Goal: Task Accomplishment & Management: Complete application form

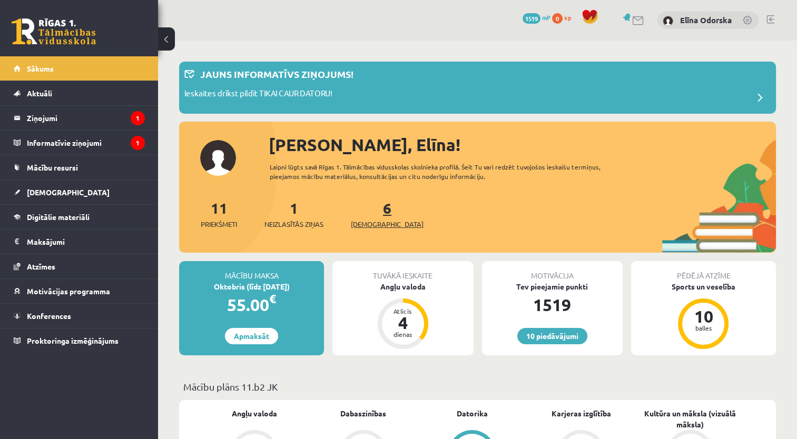
click at [365, 227] on span "[DEMOGRAPHIC_DATA]" at bounding box center [387, 224] width 73 height 11
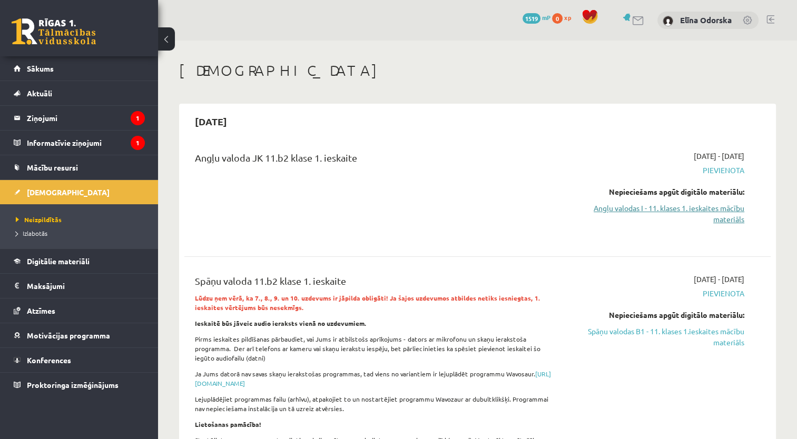
click at [699, 208] on link "Angļu valodas I - 11. klases 1. ieskaites mācību materiāls" at bounding box center [658, 214] width 173 height 22
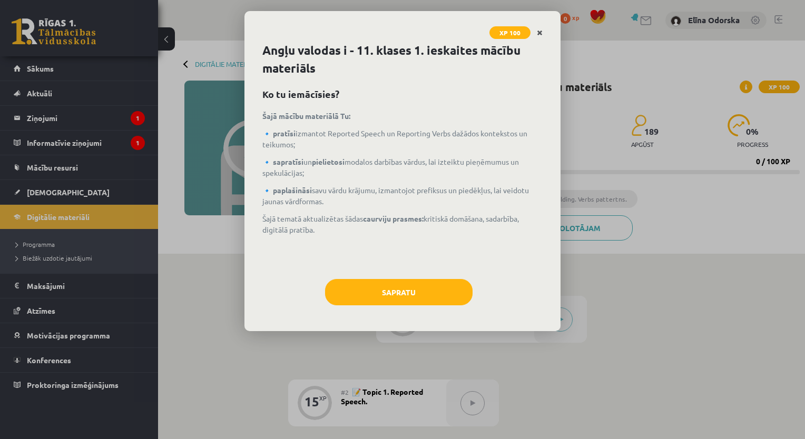
click at [545, 30] on link "Close" at bounding box center [540, 33] width 18 height 21
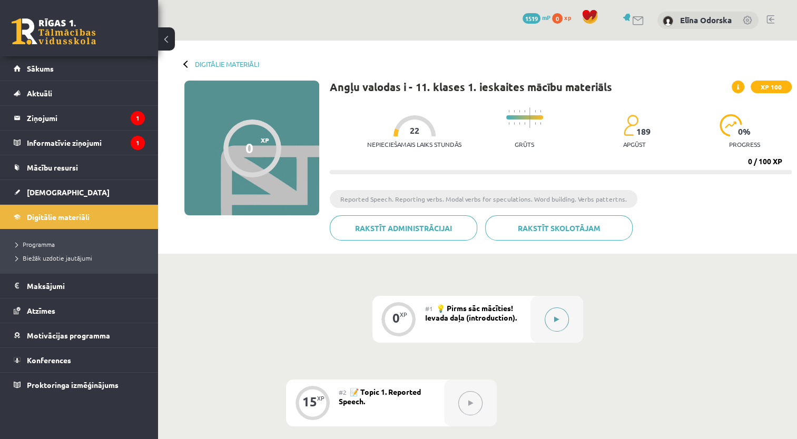
click at [559, 320] on icon at bounding box center [556, 320] width 5 height 6
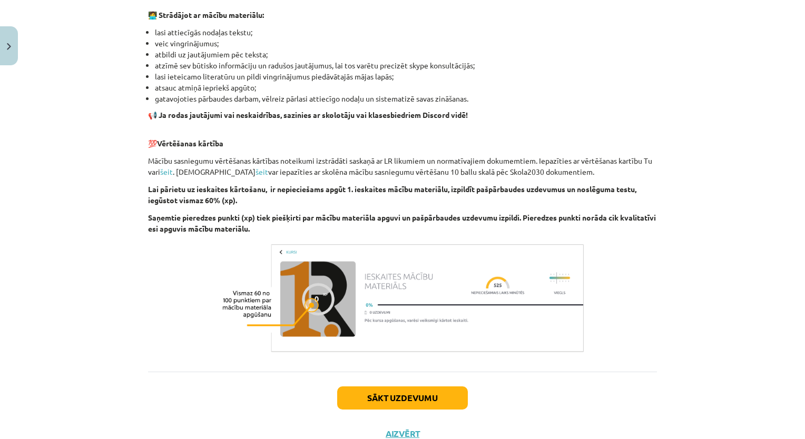
scroll to position [668, 0]
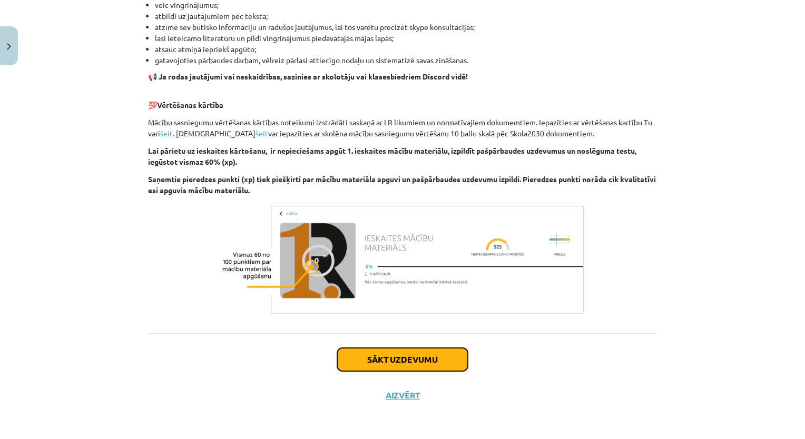
click at [439, 362] on button "Sākt uzdevumu" at bounding box center [402, 359] width 131 height 23
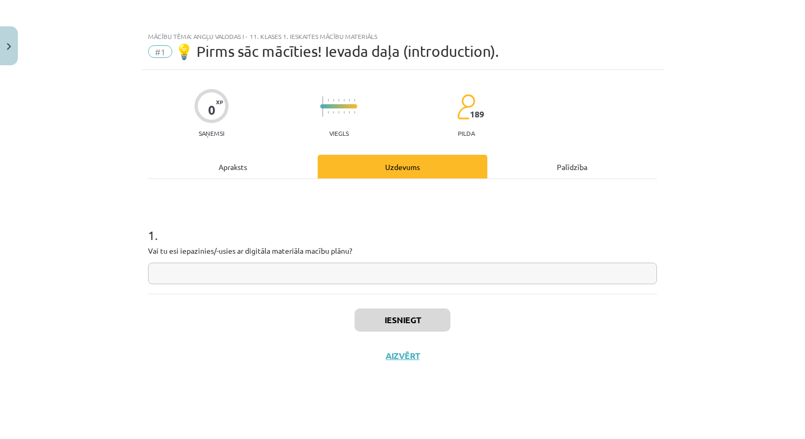
scroll to position [0, 0]
click at [413, 282] on input "text" at bounding box center [402, 274] width 509 height 22
type input "***"
click at [421, 313] on button "Iesniegt" at bounding box center [403, 320] width 96 height 23
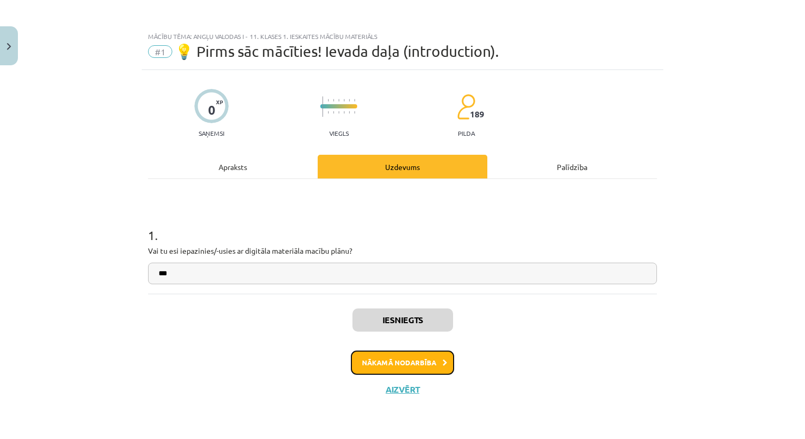
click at [409, 360] on button "Nākamā nodarbība" at bounding box center [402, 363] width 103 height 24
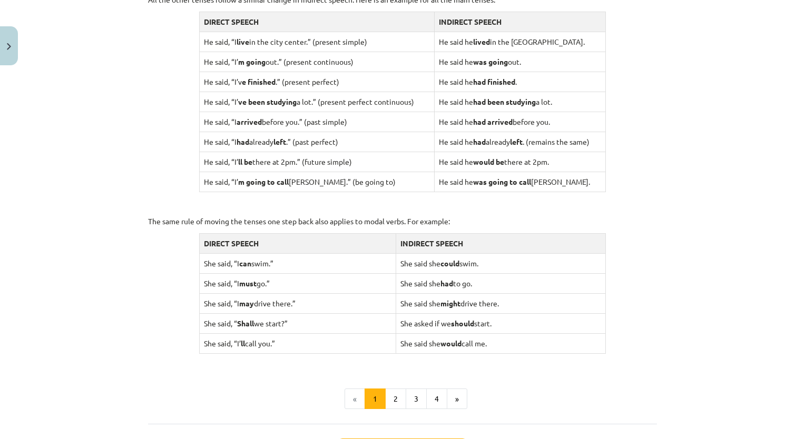
scroll to position [982, 0]
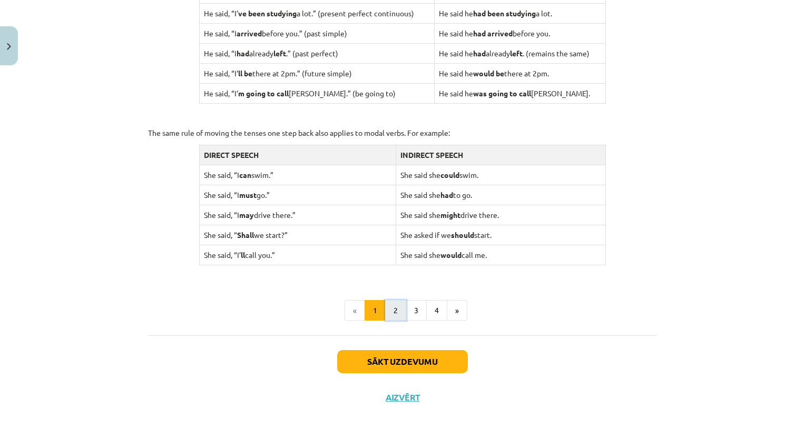
click at [394, 306] on button "2" at bounding box center [395, 310] width 21 height 21
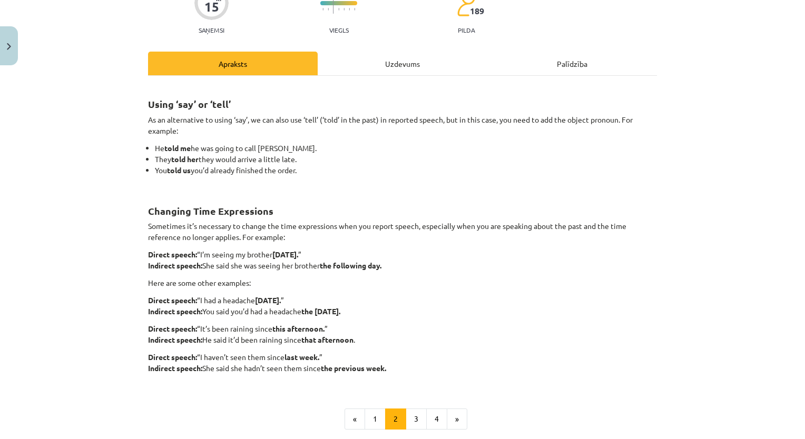
scroll to position [214, 0]
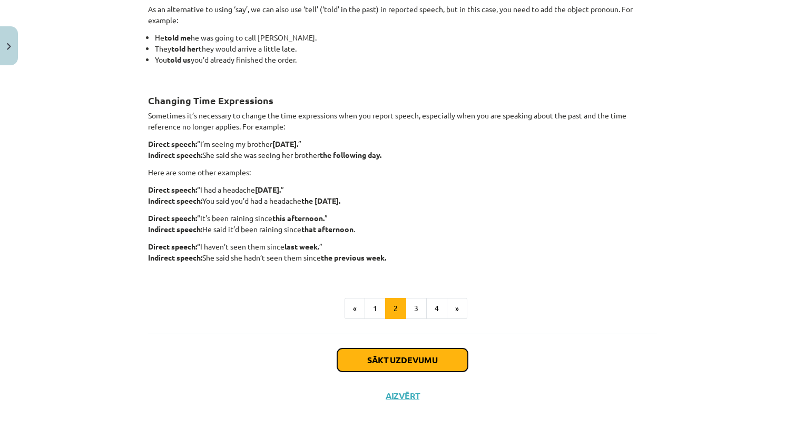
click at [392, 366] on button "Sākt uzdevumu" at bounding box center [402, 360] width 131 height 23
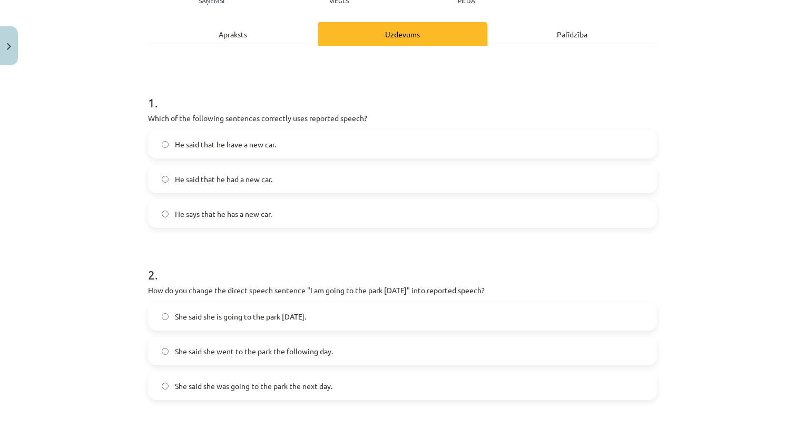
scroll to position [143, 0]
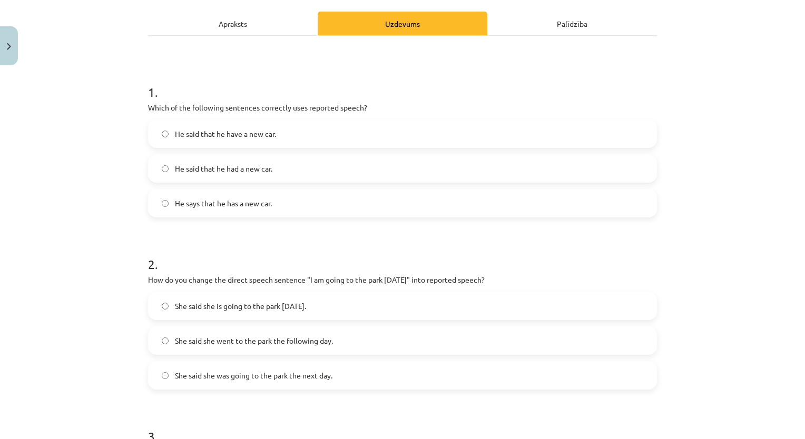
click at [371, 132] on label "He said that he have a new car." at bounding box center [402, 134] width 507 height 26
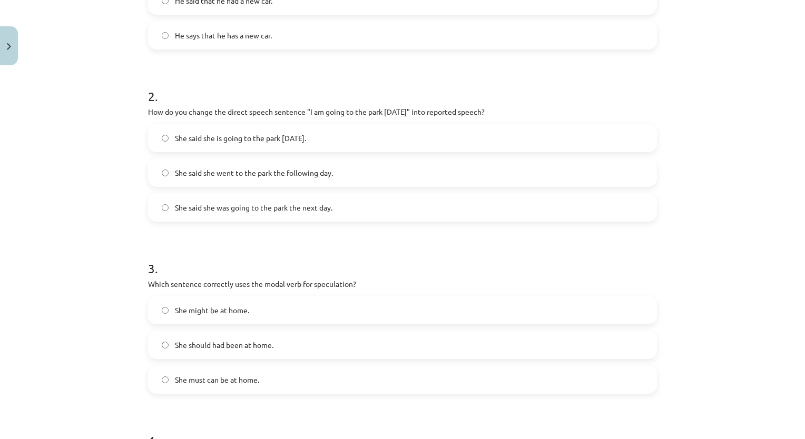
scroll to position [331, 0]
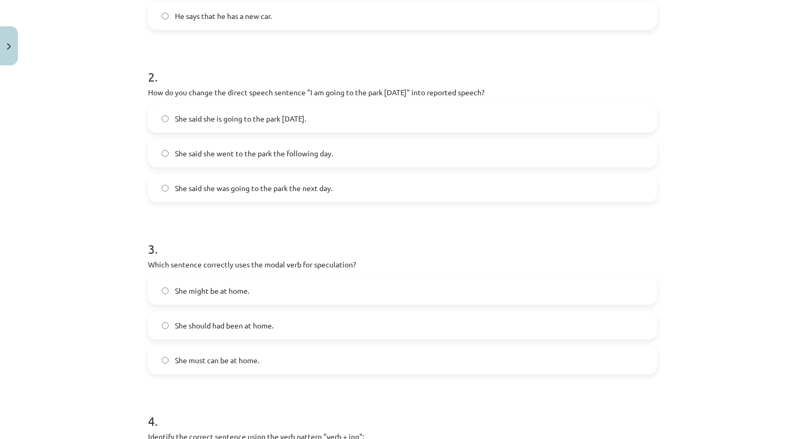
click at [420, 103] on div "2 . How do you change the direct speech sentence "I am going to the park tomorr…" at bounding box center [402, 126] width 509 height 151
click at [324, 119] on label "She said she is going to the park tomorrow." at bounding box center [402, 118] width 507 height 26
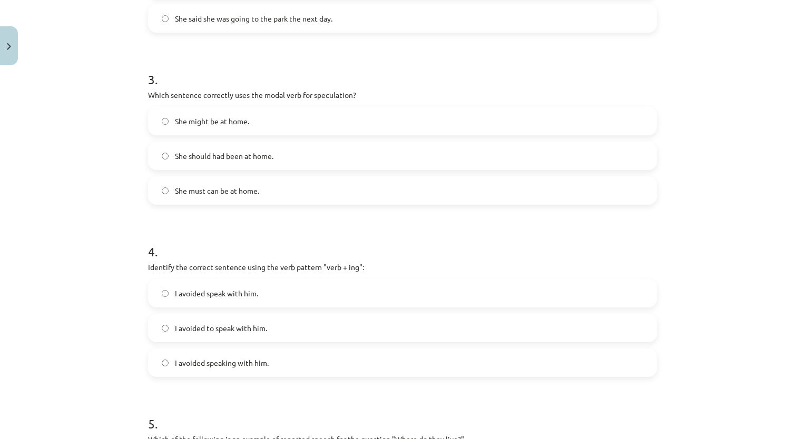
scroll to position [503, 0]
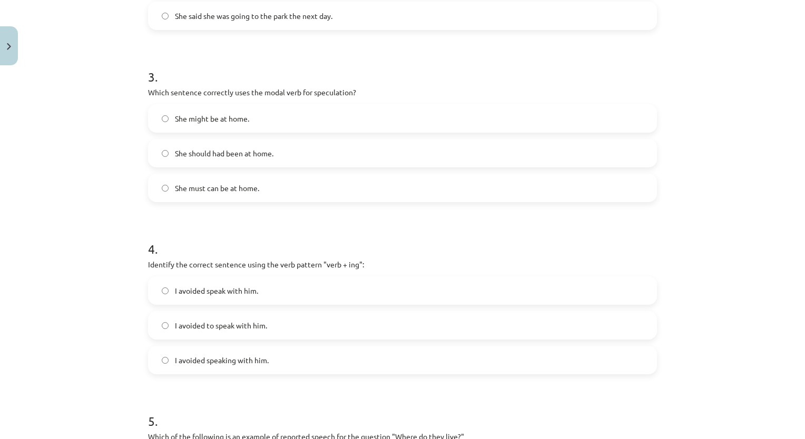
click at [504, 143] on label "She should had been at home." at bounding box center [402, 153] width 507 height 26
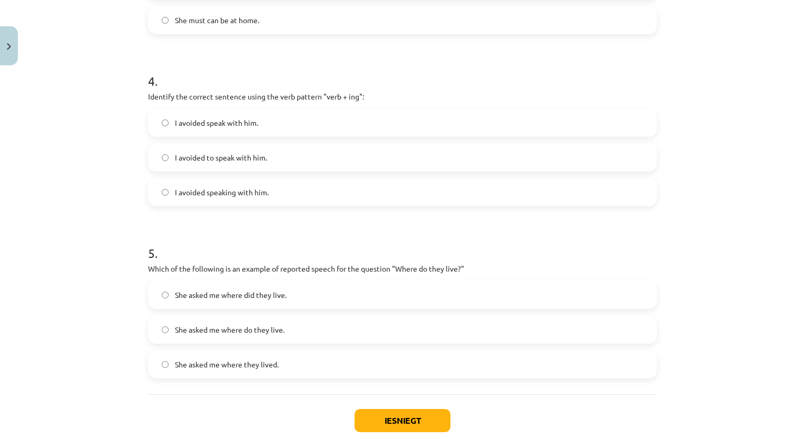
scroll to position [670, 0]
click at [550, 180] on label "I avoided speaking with him." at bounding box center [402, 193] width 507 height 26
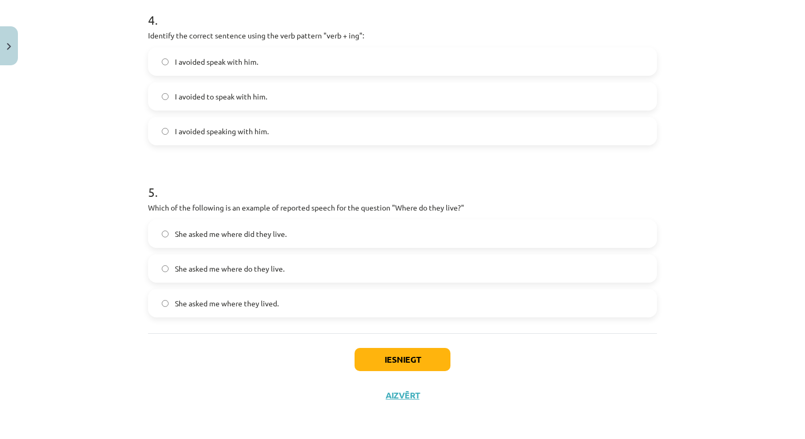
click at [620, 305] on label "She asked me where they lived." at bounding box center [402, 303] width 507 height 26
click at [365, 365] on button "Iesniegt" at bounding box center [403, 359] width 96 height 23
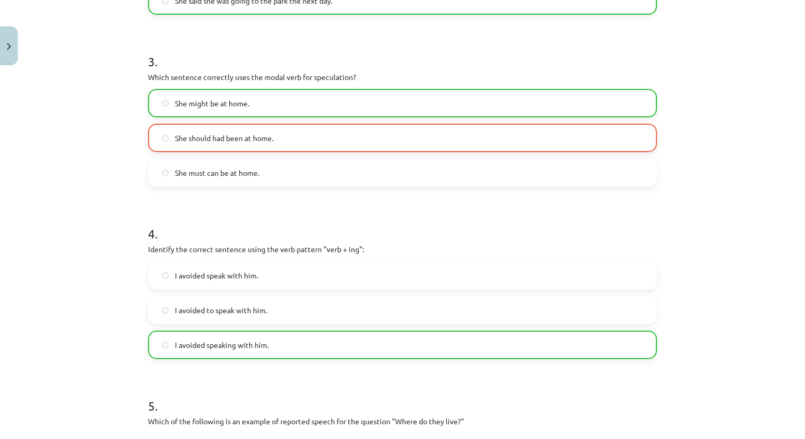
scroll to position [765, 0]
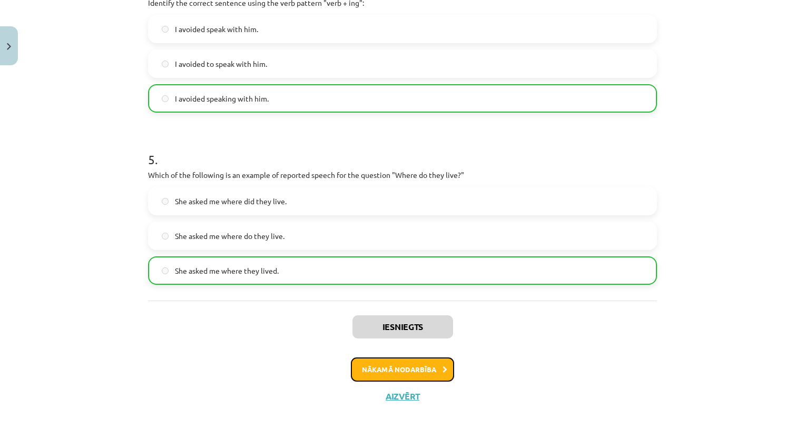
click at [377, 358] on button "Nākamā nodarbība" at bounding box center [402, 370] width 103 height 24
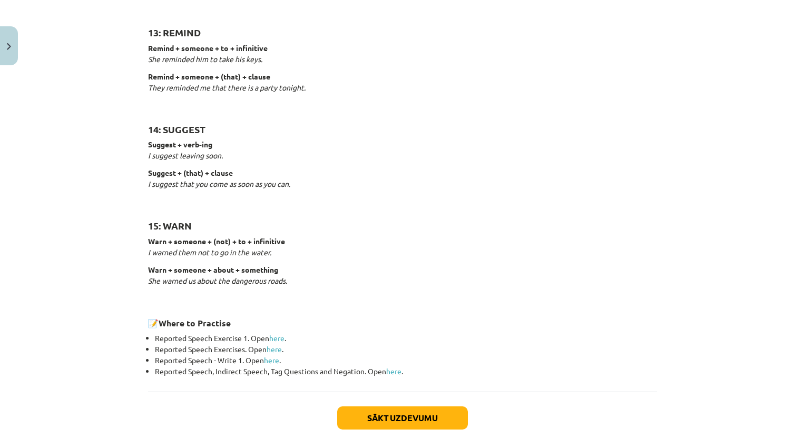
scroll to position [1593, 0]
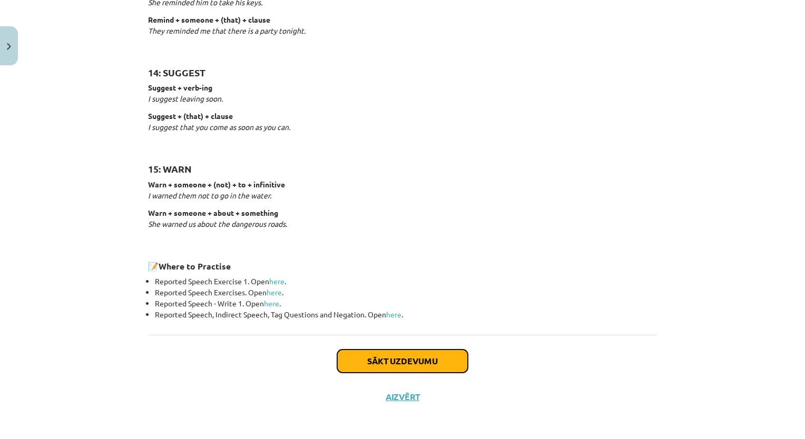
click at [401, 364] on button "Sākt uzdevumu" at bounding box center [402, 361] width 131 height 23
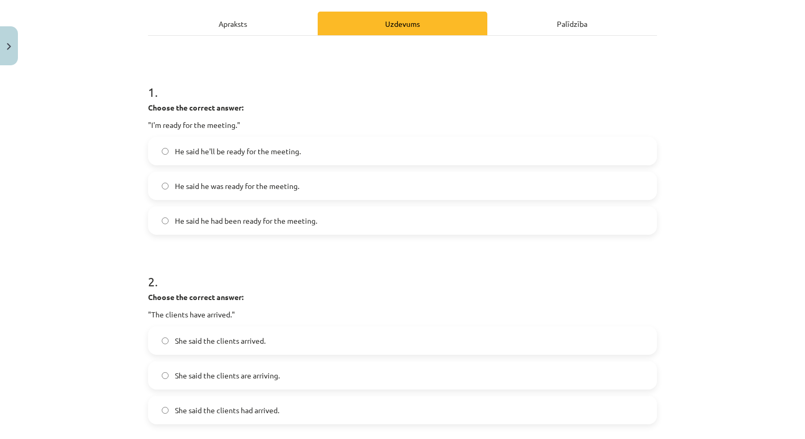
scroll to position [142, 0]
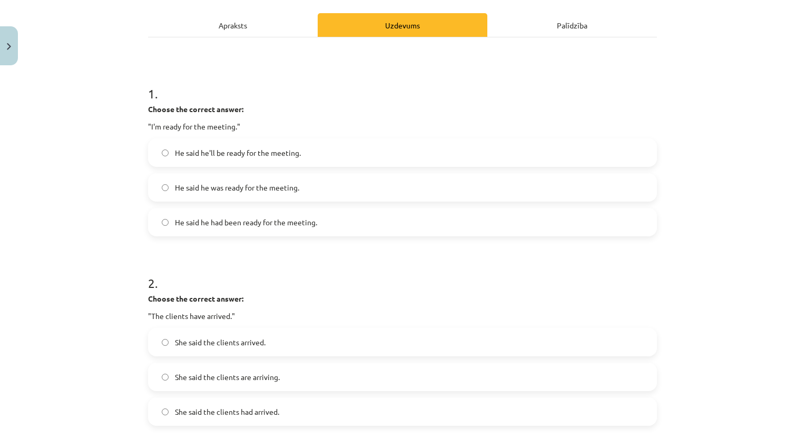
click at [562, 194] on label "He said he was ready for the meeting." at bounding box center [402, 187] width 507 height 26
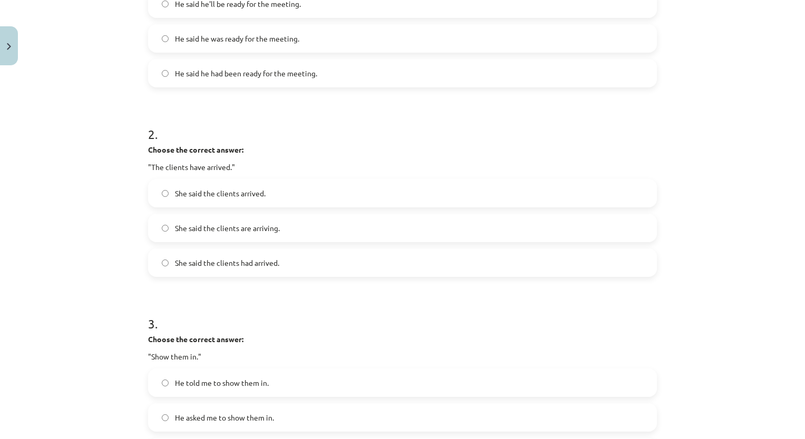
scroll to position [292, 0]
click at [556, 248] on label "She said the clients had arrived." at bounding box center [402, 261] width 507 height 26
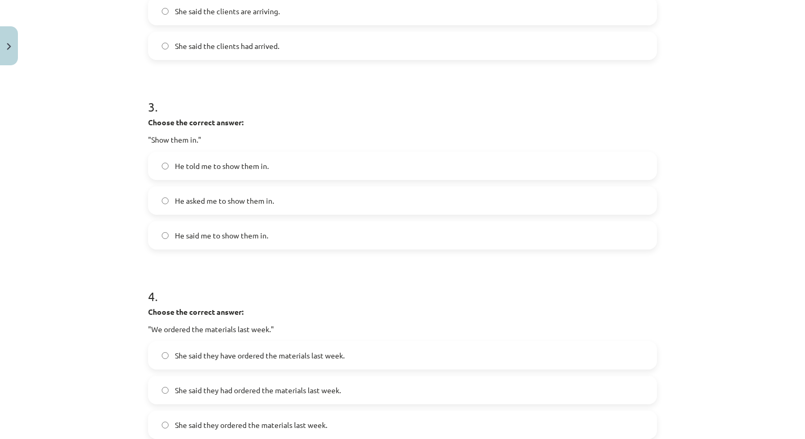
scroll to position [510, 0]
click at [609, 208] on label "He asked me to show them in." at bounding box center [402, 199] width 507 height 26
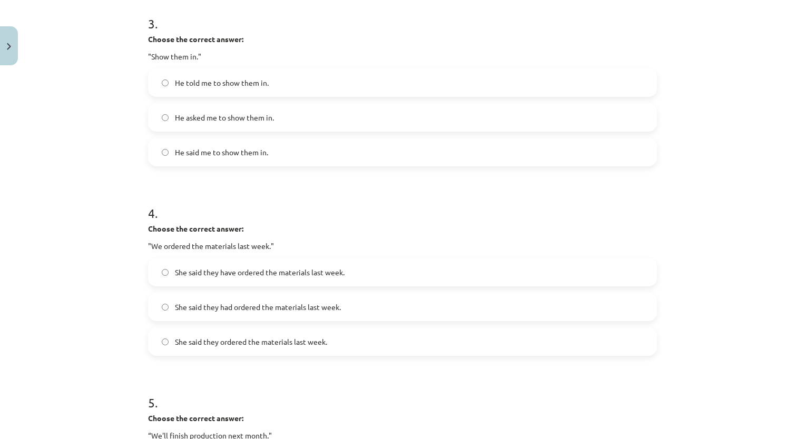
scroll to position [581, 0]
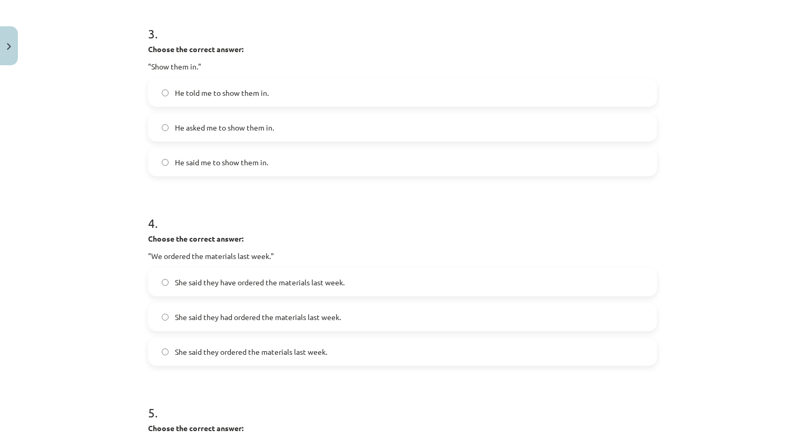
click at [436, 101] on label "He told me to show them in." at bounding box center [402, 93] width 507 height 26
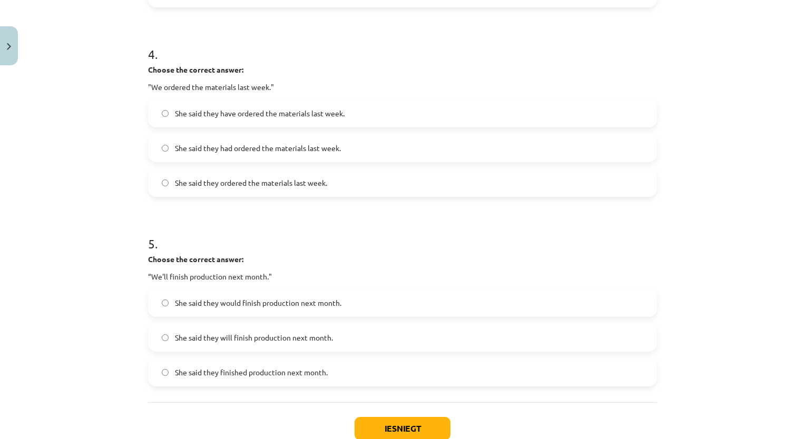
scroll to position [749, 0]
click at [570, 155] on label "She said they had ordered the materials last week." at bounding box center [402, 149] width 507 height 26
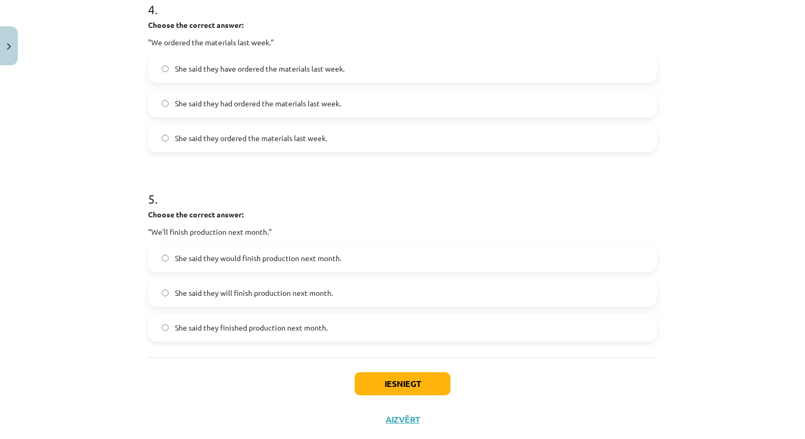
scroll to position [819, 0]
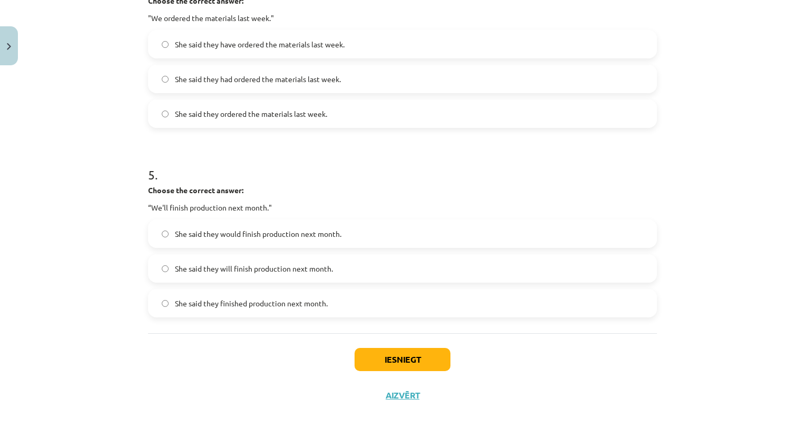
click at [304, 265] on span "She said they will finish production next month." at bounding box center [254, 268] width 158 height 11
click at [374, 368] on button "Iesniegt" at bounding box center [403, 359] width 96 height 23
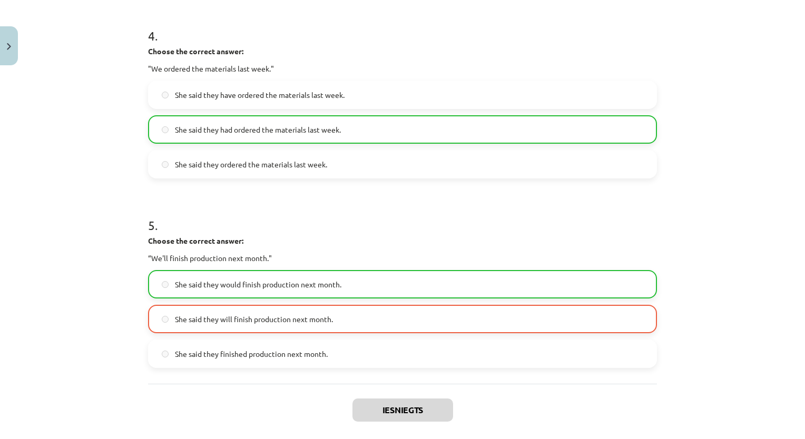
scroll to position [853, 0]
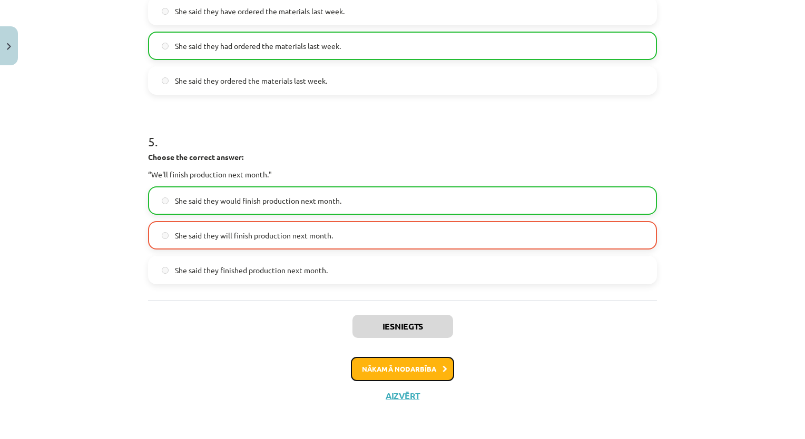
click at [437, 368] on button "Nākamā nodarbība" at bounding box center [402, 369] width 103 height 24
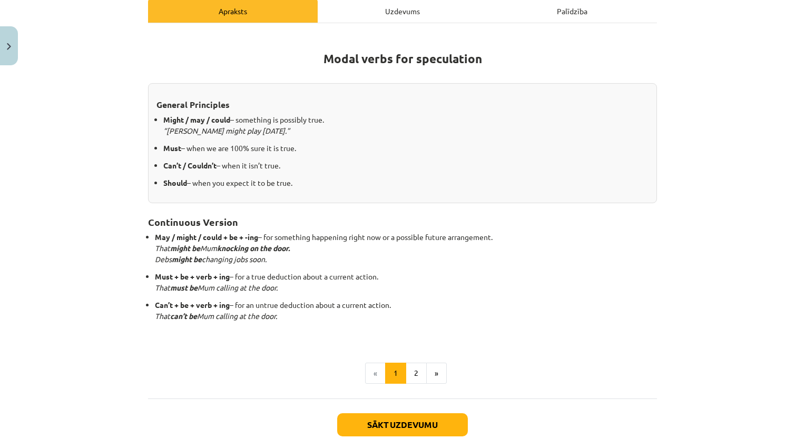
scroll to position [153, 0]
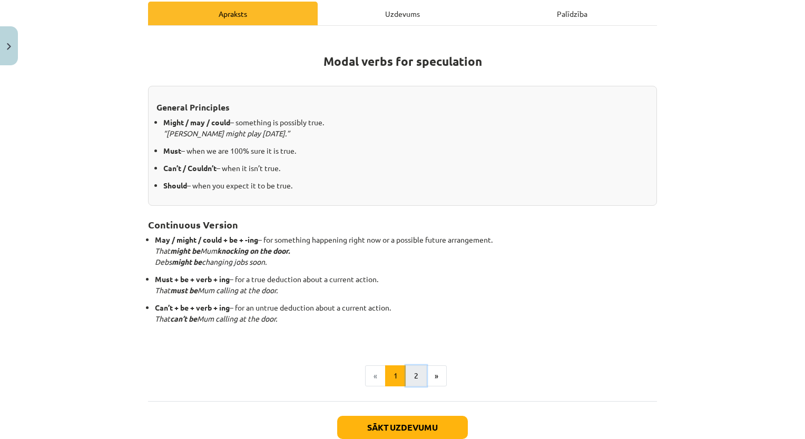
click at [415, 380] on button "2" at bounding box center [416, 376] width 21 height 21
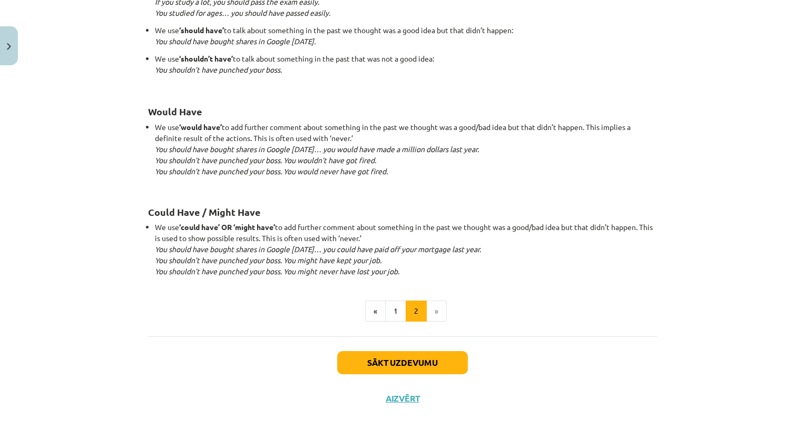
scroll to position [976, 0]
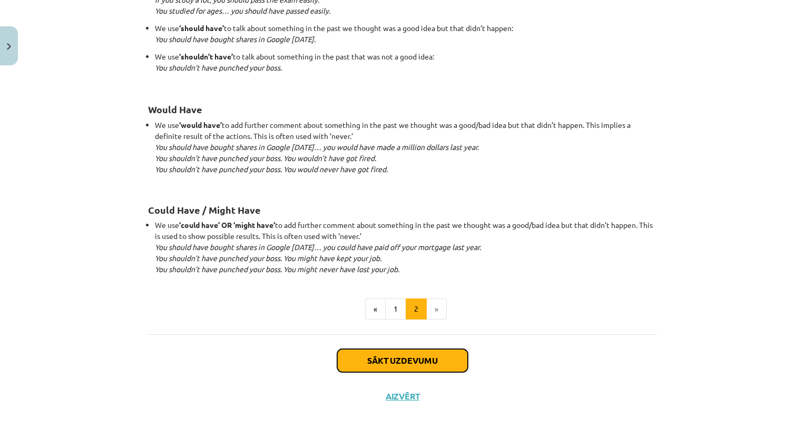
click at [405, 359] on button "Sākt uzdevumu" at bounding box center [402, 360] width 131 height 23
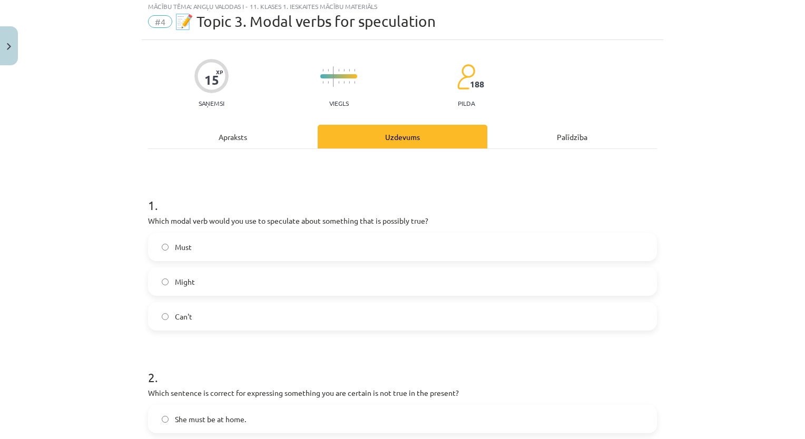
scroll to position [26, 0]
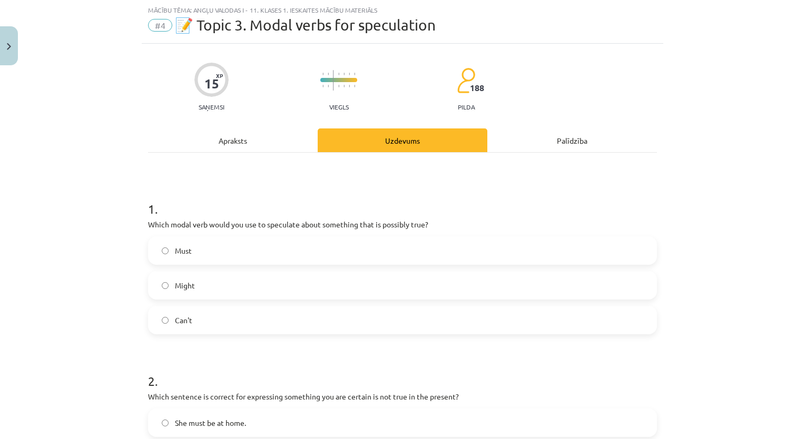
click at [326, 243] on label "Must" at bounding box center [402, 251] width 507 height 26
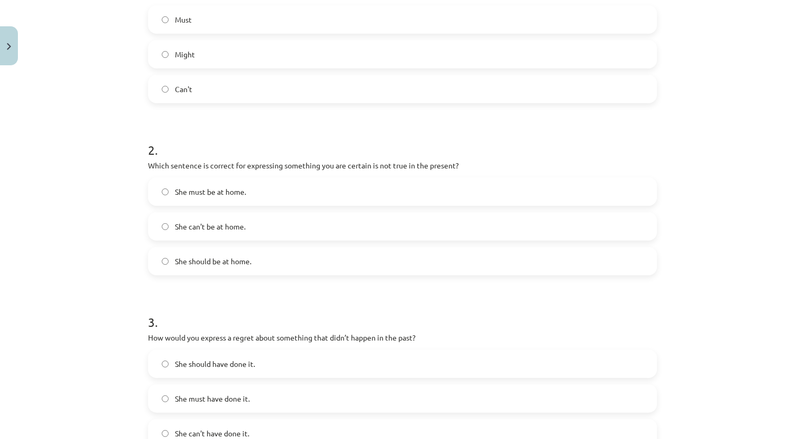
scroll to position [255, 0]
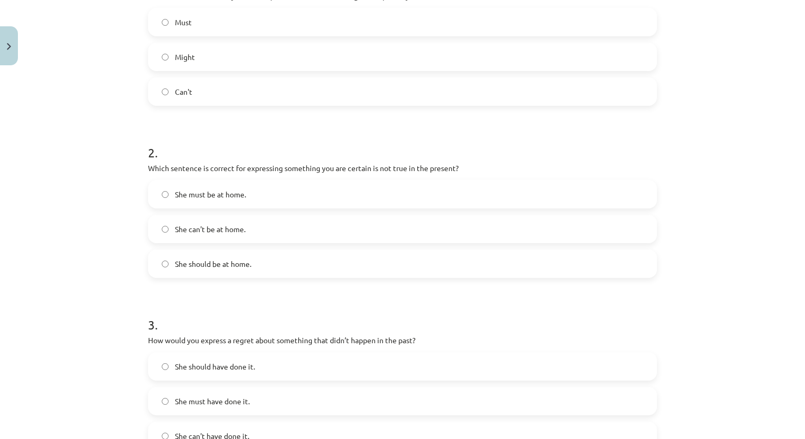
click at [276, 260] on label "She should be at home." at bounding box center [402, 264] width 507 height 26
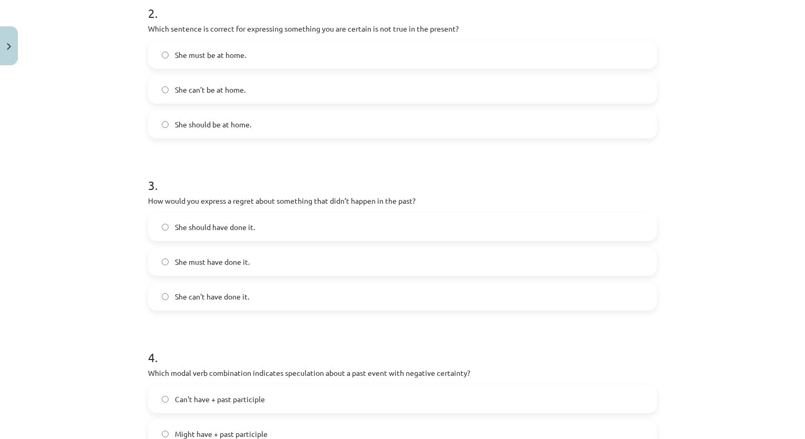
scroll to position [432, 0]
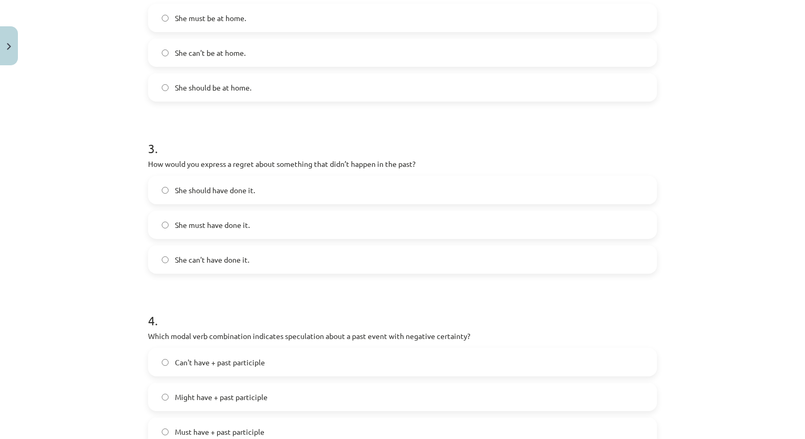
click at [636, 247] on label "She can't have done it." at bounding box center [402, 260] width 507 height 26
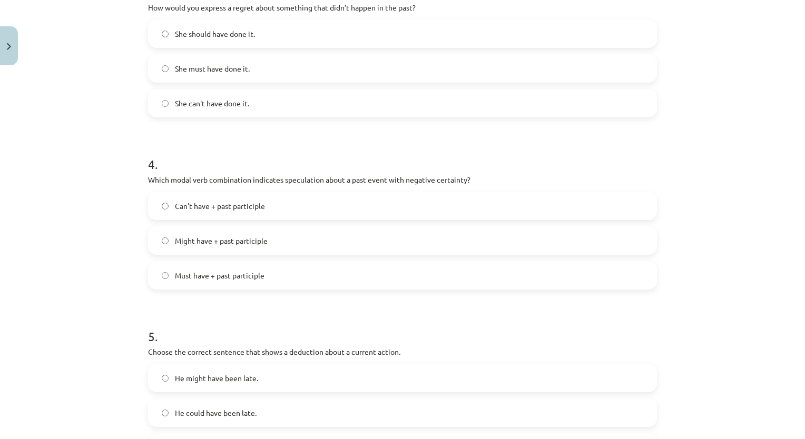
scroll to position [601, 0]
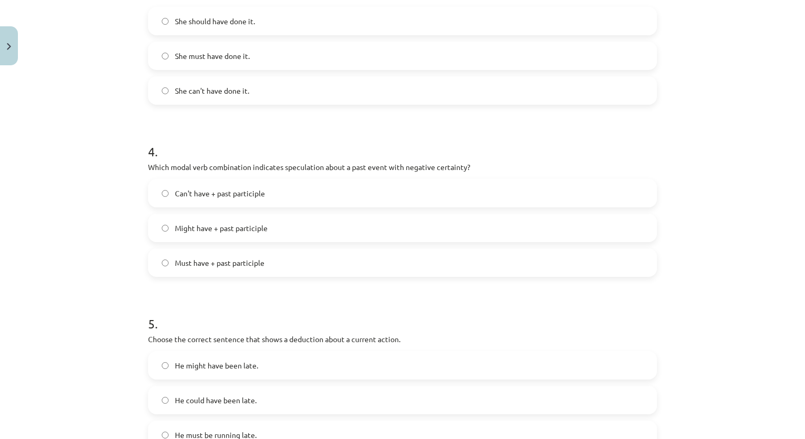
click at [280, 197] on label "Can't have + past participle" at bounding box center [402, 193] width 507 height 26
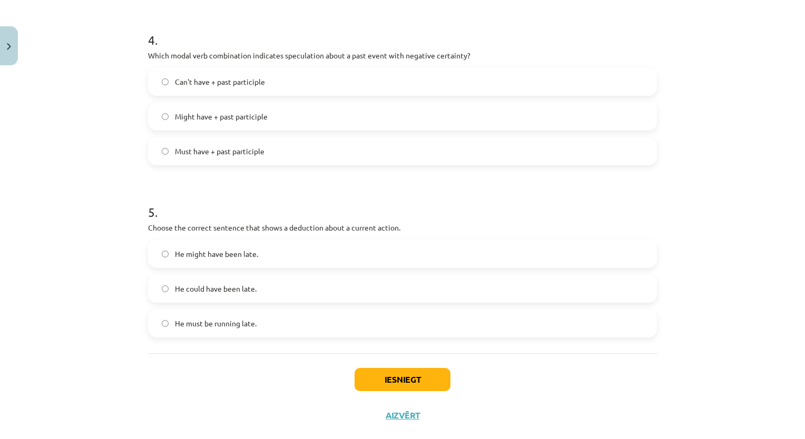
scroll to position [732, 0]
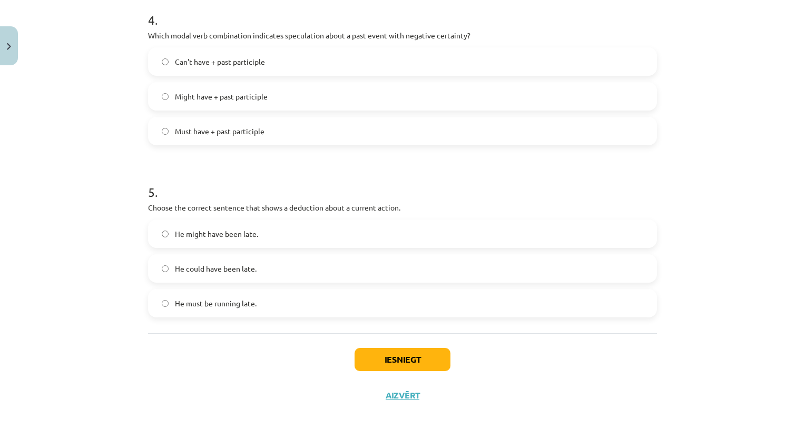
click at [256, 231] on label "He might have been late." at bounding box center [402, 234] width 507 height 26
click at [385, 366] on button "Iesniegt" at bounding box center [403, 359] width 96 height 23
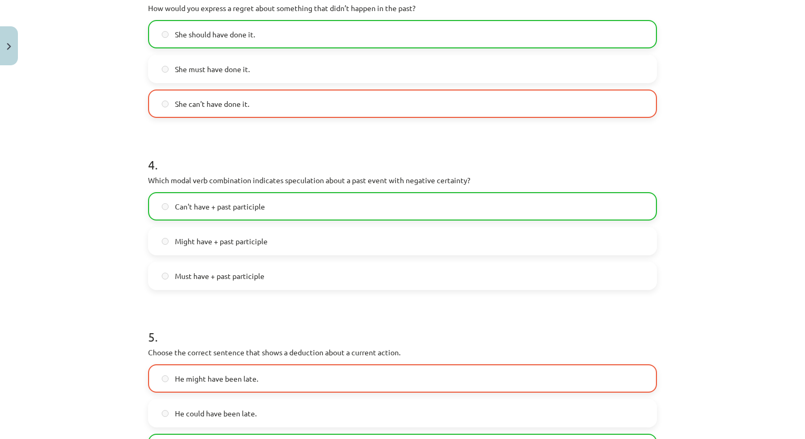
scroll to position [765, 0]
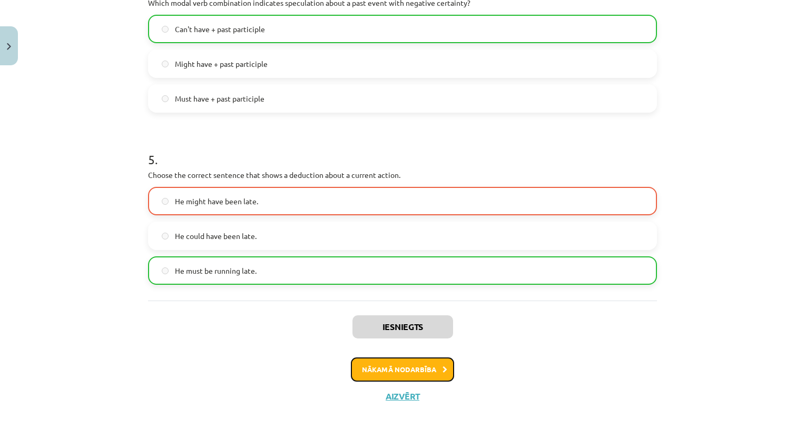
click at [438, 372] on button "Nākamā nodarbība" at bounding box center [402, 370] width 103 height 24
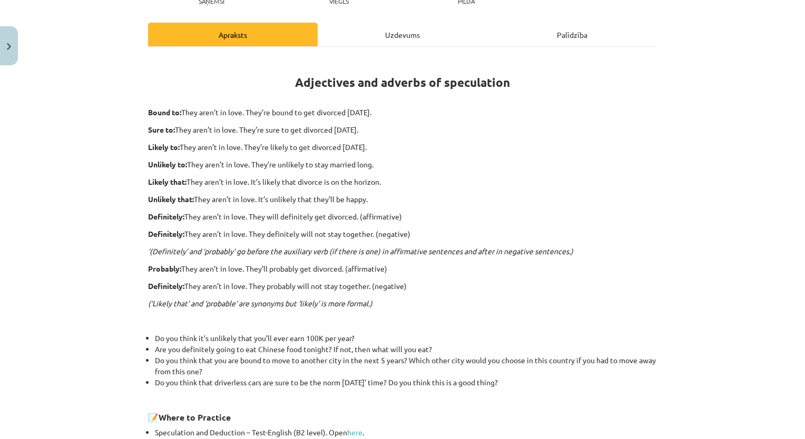
scroll to position [132, 0]
click at [350, 430] on link "here" at bounding box center [354, 432] width 15 height 9
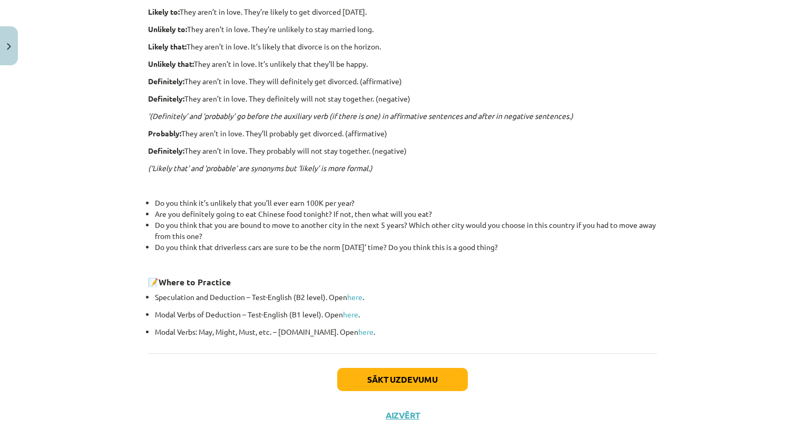
scroll to position [287, 0]
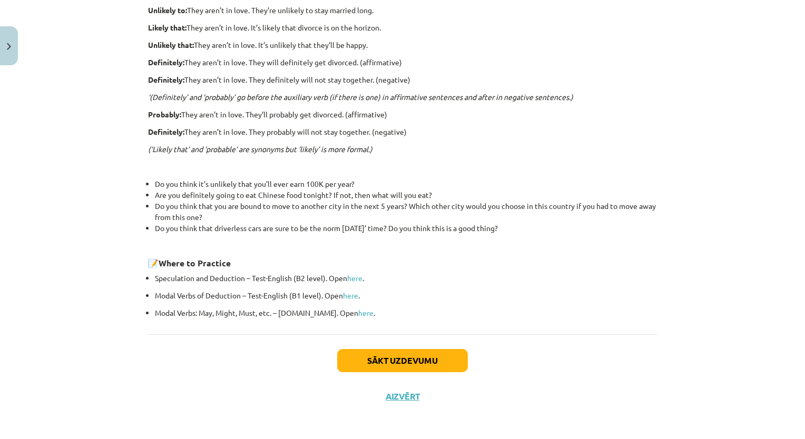
click at [351, 375] on div "Sākt uzdevumu Aizvērt" at bounding box center [402, 372] width 509 height 74
click at [356, 358] on button "Sākt uzdevumu" at bounding box center [402, 360] width 131 height 23
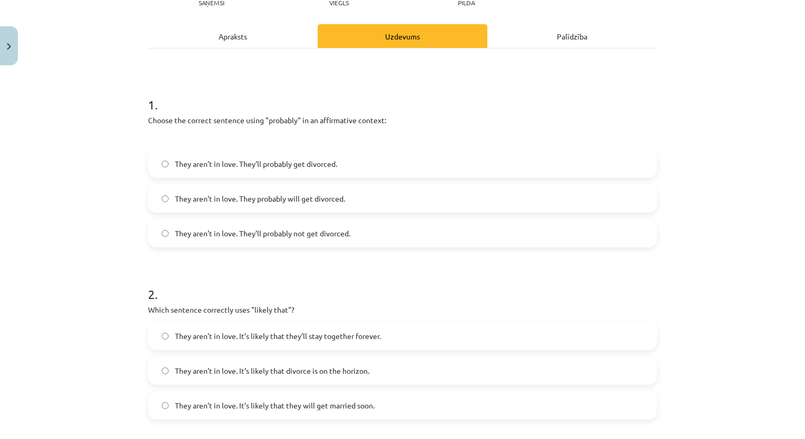
scroll to position [26, 0]
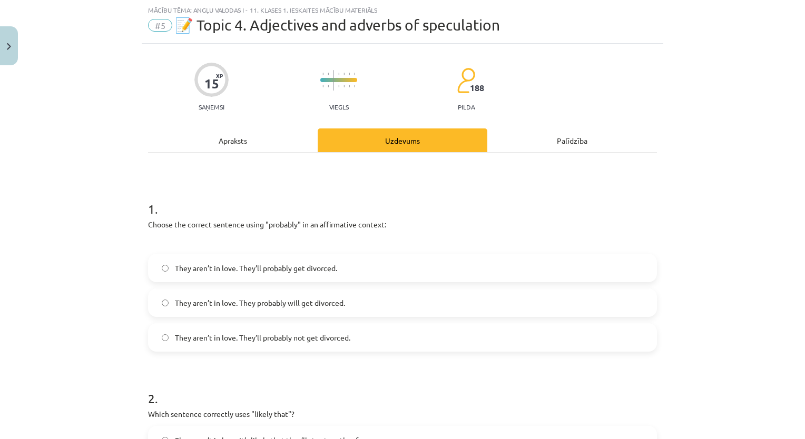
click at [288, 261] on label "They aren’t in love. They’ll probably get divorced." at bounding box center [402, 268] width 507 height 26
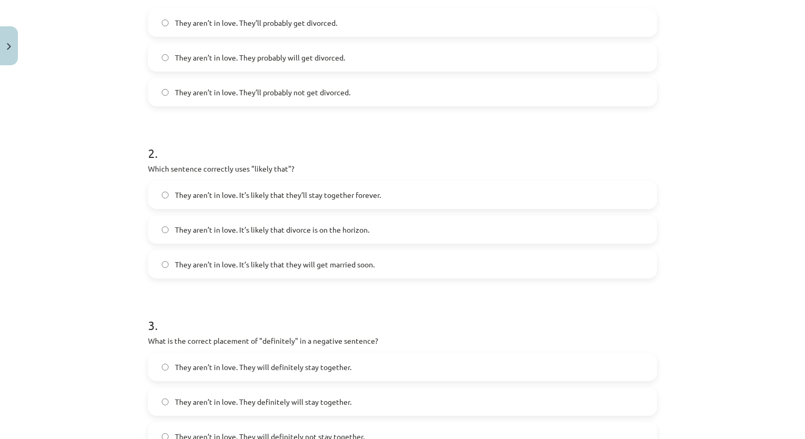
scroll to position [269, 0]
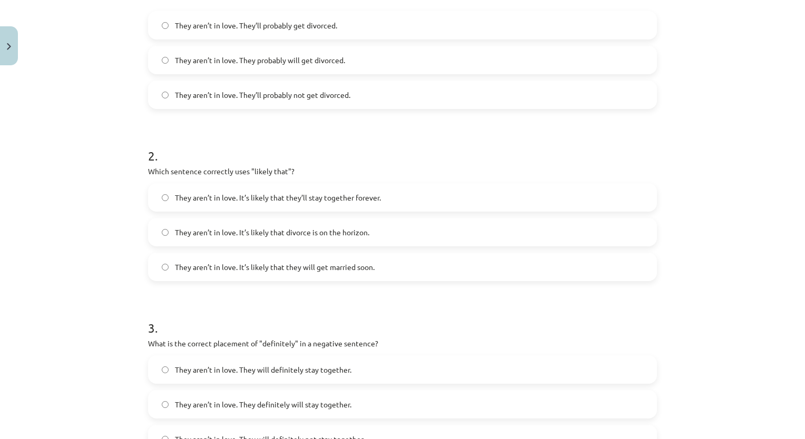
click at [630, 242] on label "They aren’t in love. It’s likely that divorce is on the horizon." at bounding box center [402, 232] width 507 height 26
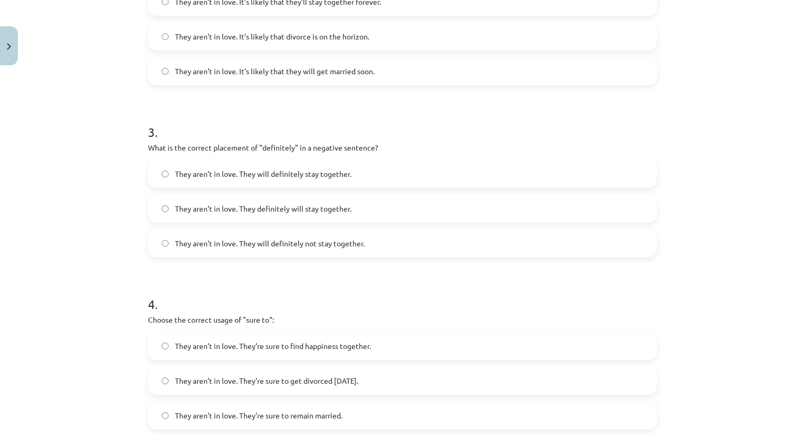
scroll to position [464, 0]
click at [494, 273] on form "1 . Choose the correct sentence using "probably" in an affirmative context: The…" at bounding box center [402, 175] width 509 height 858
click at [370, 236] on label "They aren’t in love. They will definitely not stay together." at bounding box center [402, 245] width 507 height 26
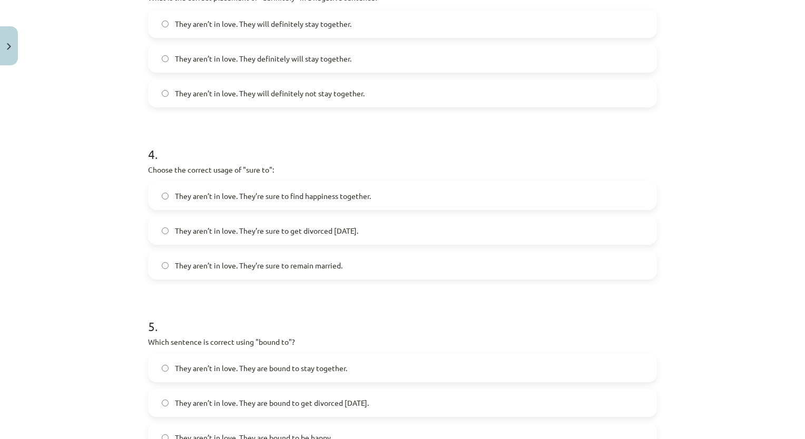
scroll to position [643, 0]
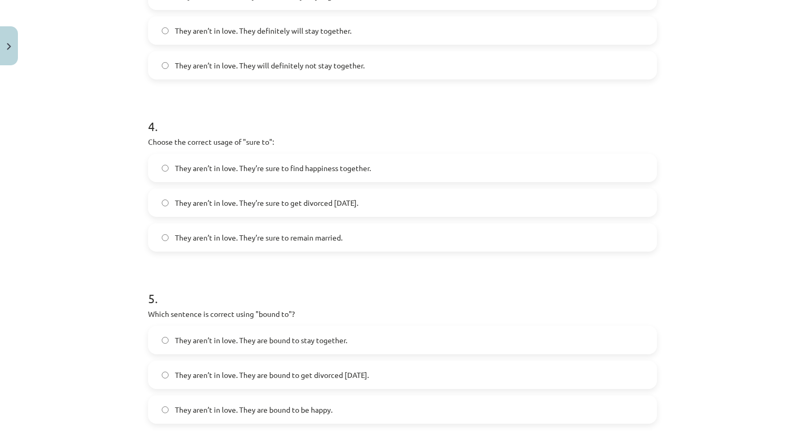
click at [484, 202] on label "They aren’t in love. They’re sure to get divorced within six months." at bounding box center [402, 203] width 507 height 26
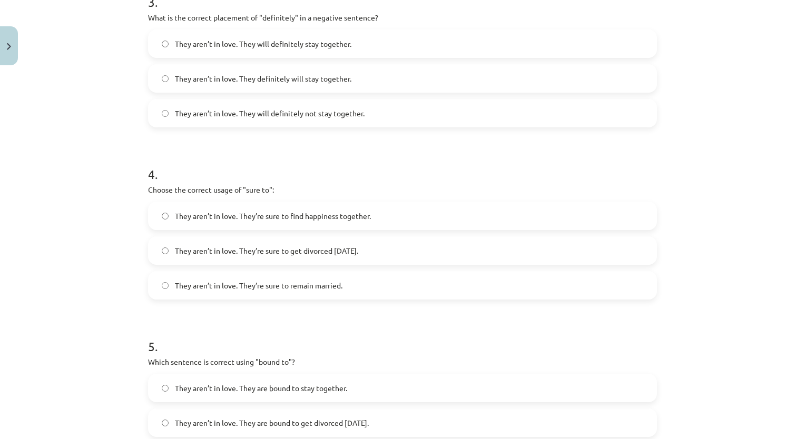
scroll to position [750, 0]
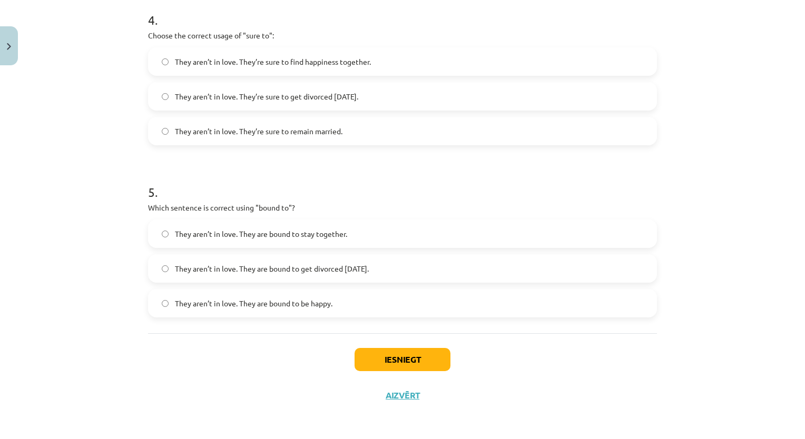
click at [569, 277] on label "They aren’t in love. They are bound to get divorced within six months." at bounding box center [402, 269] width 507 height 26
click at [434, 347] on div "Iesniegt Aizvērt" at bounding box center [402, 371] width 509 height 74
click at [434, 349] on button "Iesniegt" at bounding box center [403, 359] width 96 height 23
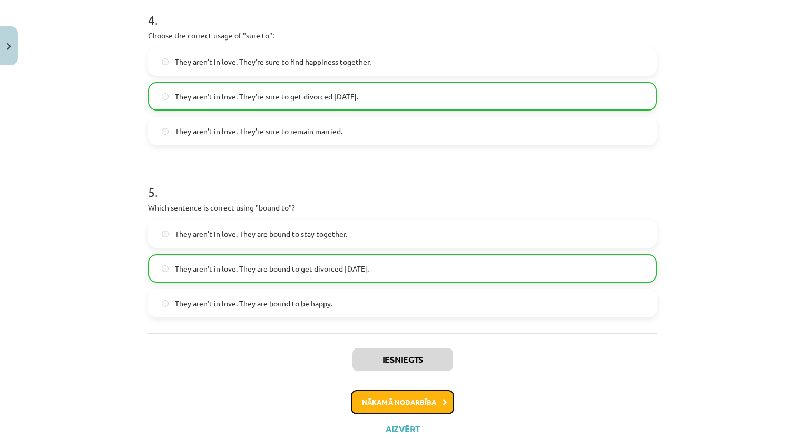
click at [397, 407] on button "Nākamā nodarbība" at bounding box center [402, 402] width 103 height 24
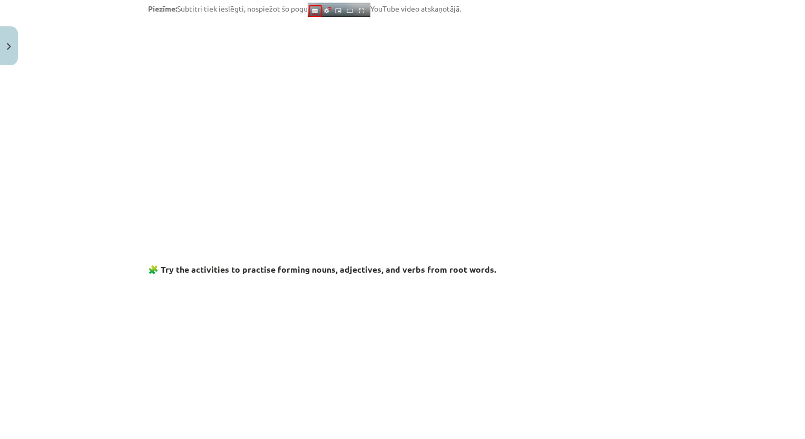
scroll to position [26, 0]
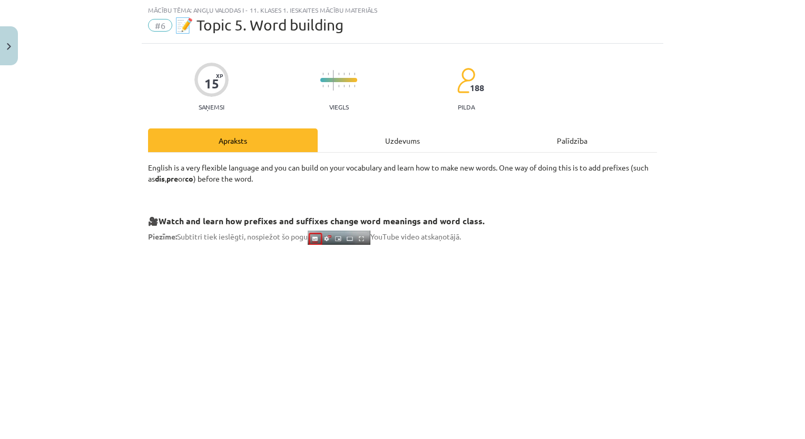
click at [630, 213] on h3 "🎥 Watch and learn how prefixes and suffixes change word meanings and word class." at bounding box center [402, 217] width 509 height 19
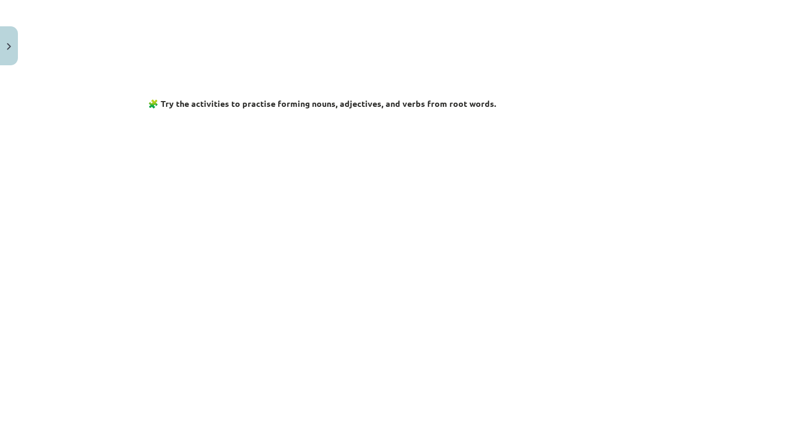
scroll to position [422, 0]
click at [797, 187] on div "Mācību tēma: Angļu valodas i - 11. klases 1. ieskaites mācību materiāls #6 📝 To…" at bounding box center [402, 219] width 805 height 439
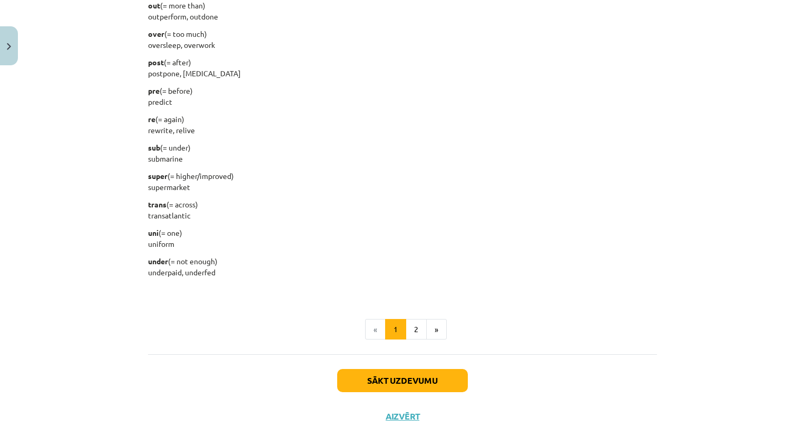
scroll to position [1280, 0]
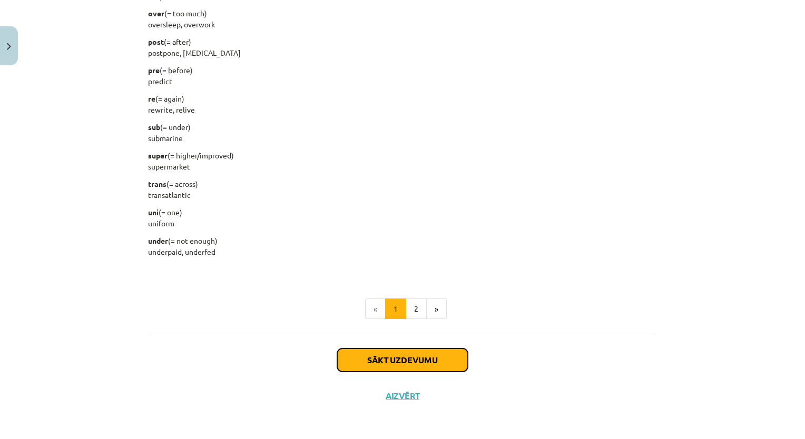
click at [451, 350] on button "Sākt uzdevumu" at bounding box center [402, 360] width 131 height 23
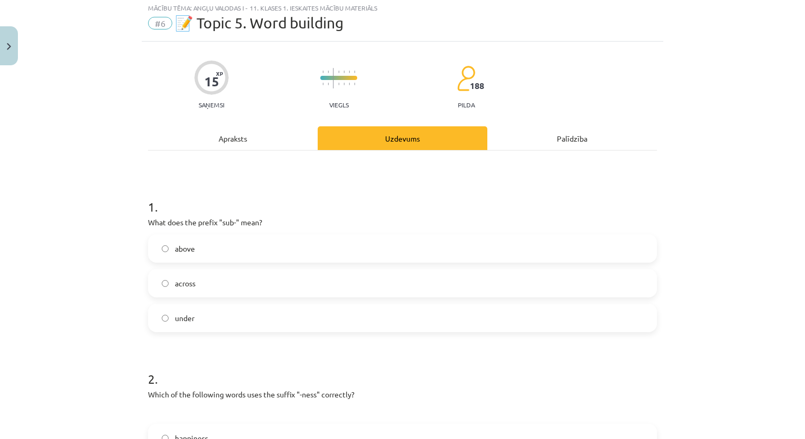
scroll to position [26, 0]
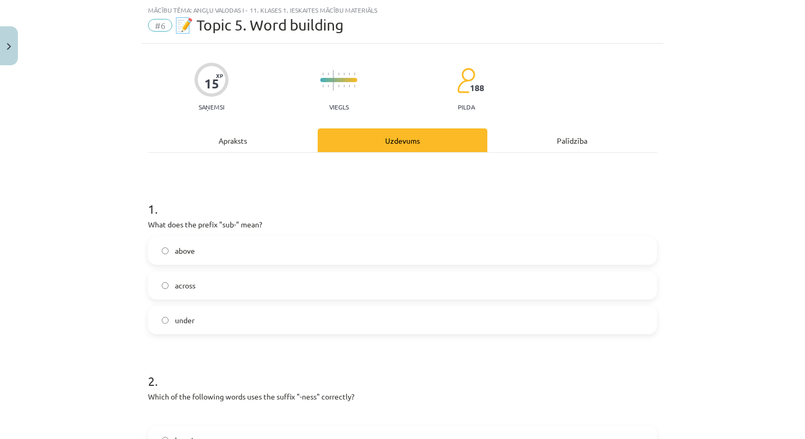
click at [259, 149] on div "Apraksts" at bounding box center [233, 141] width 170 height 24
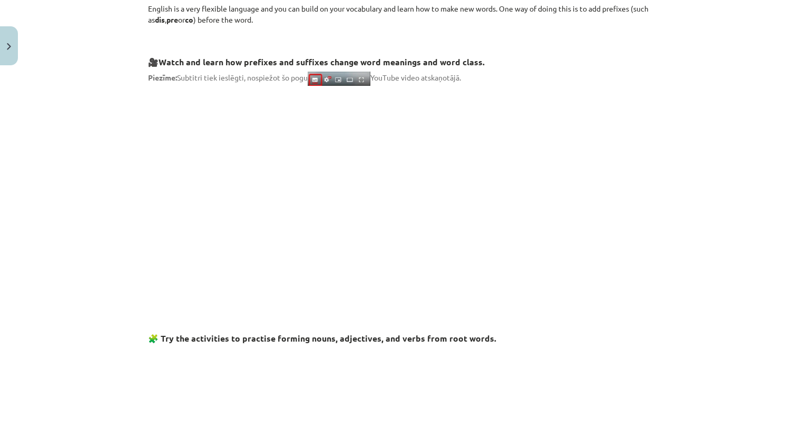
scroll to position [0, 0]
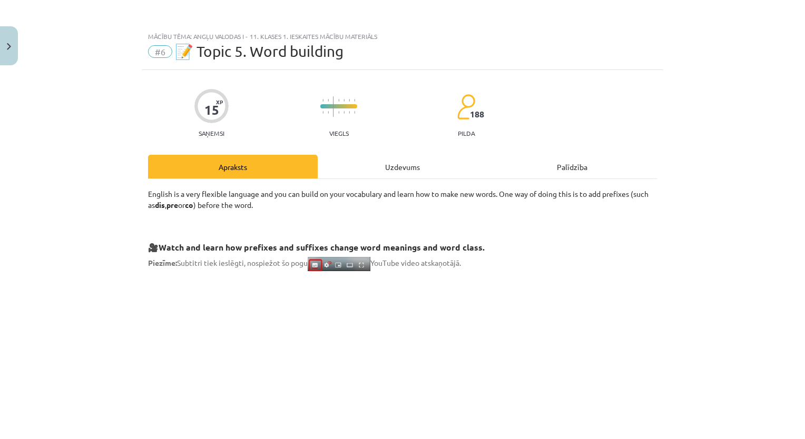
click at [358, 168] on div "Uzdevums" at bounding box center [403, 167] width 170 height 24
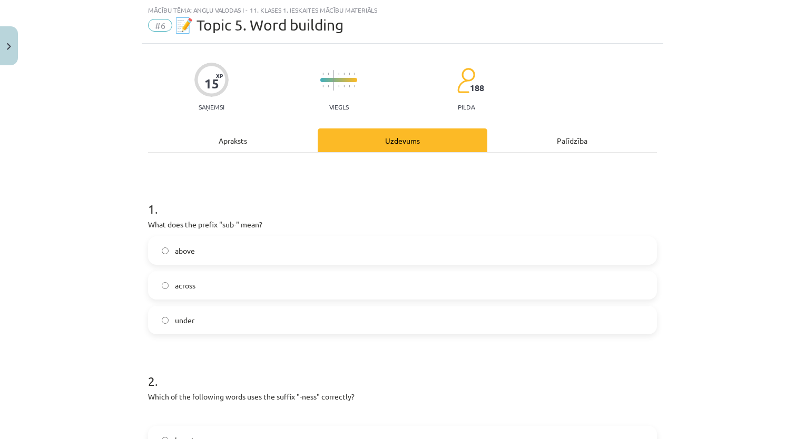
scroll to position [160, 0]
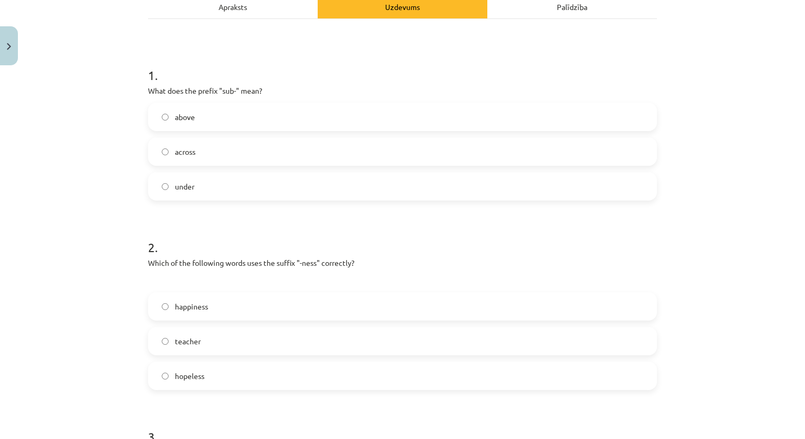
click at [248, 198] on label "under" at bounding box center [402, 186] width 507 height 26
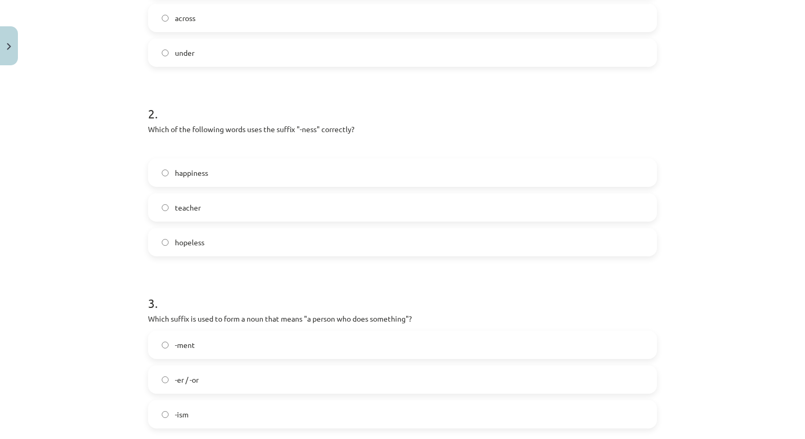
scroll to position [294, 0]
click at [586, 237] on label "hopeless" at bounding box center [402, 242] width 507 height 26
click at [590, 169] on label "happiness" at bounding box center [402, 173] width 507 height 26
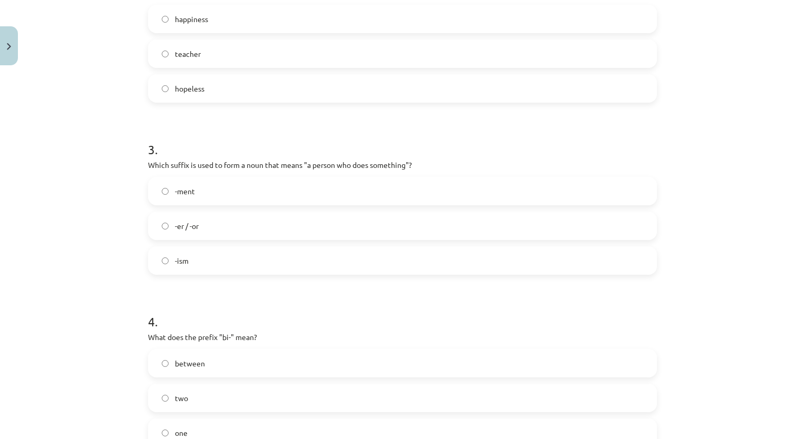
scroll to position [451, 0]
click at [206, 388] on label "two" at bounding box center [402, 396] width 507 height 26
click at [202, 246] on label "-ism" at bounding box center [402, 258] width 507 height 26
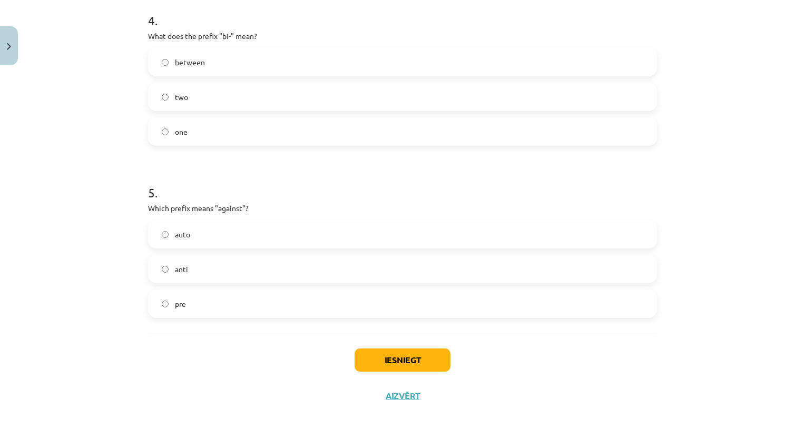
scroll to position [750, 0]
click at [286, 268] on label "anti" at bounding box center [402, 269] width 507 height 26
click at [406, 355] on button "Iesniegt" at bounding box center [403, 359] width 96 height 23
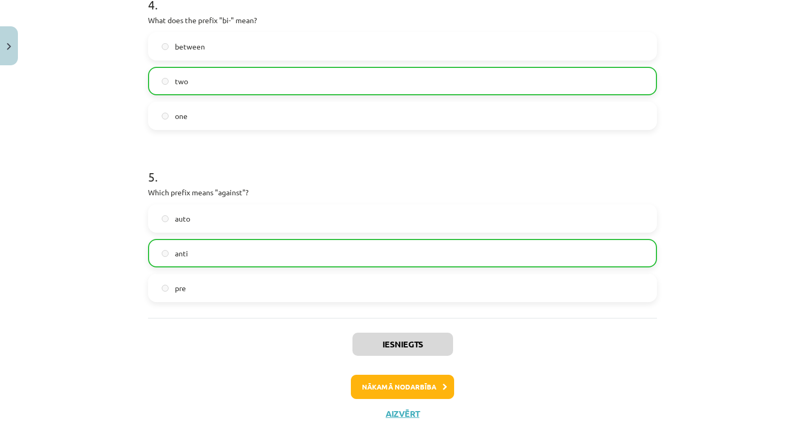
scroll to position [783, 0]
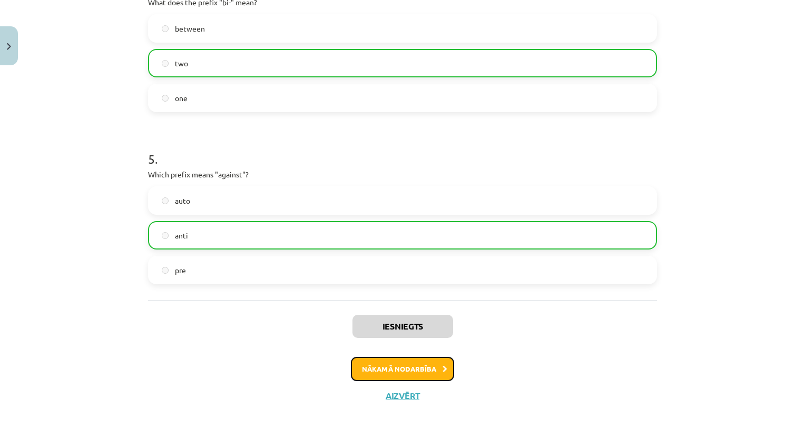
click at [368, 374] on button "Nākamā nodarbība" at bounding box center [402, 369] width 103 height 24
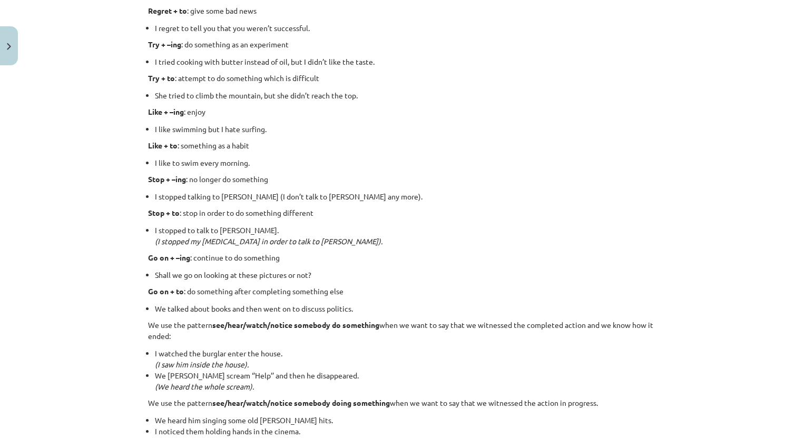
scroll to position [1358, 0]
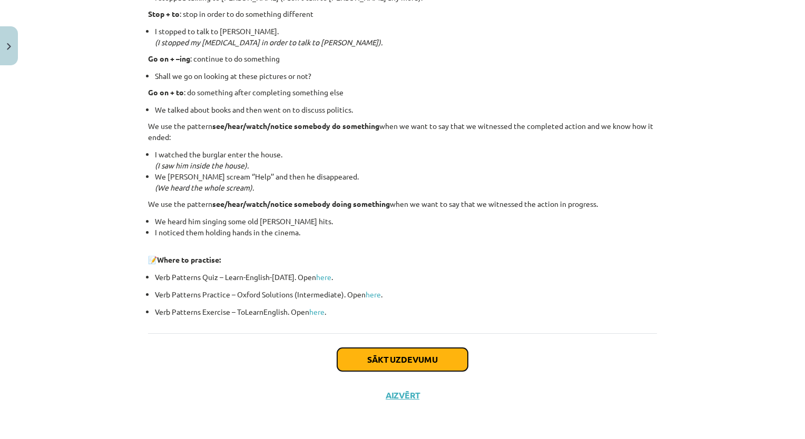
click at [455, 353] on button "Sākt uzdevumu" at bounding box center [402, 359] width 131 height 23
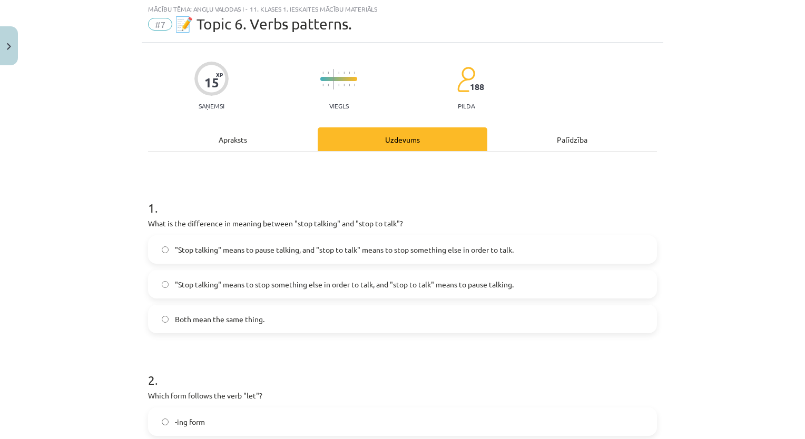
scroll to position [26, 0]
click at [454, 332] on label "Both mean the same thing." at bounding box center [402, 320] width 507 height 26
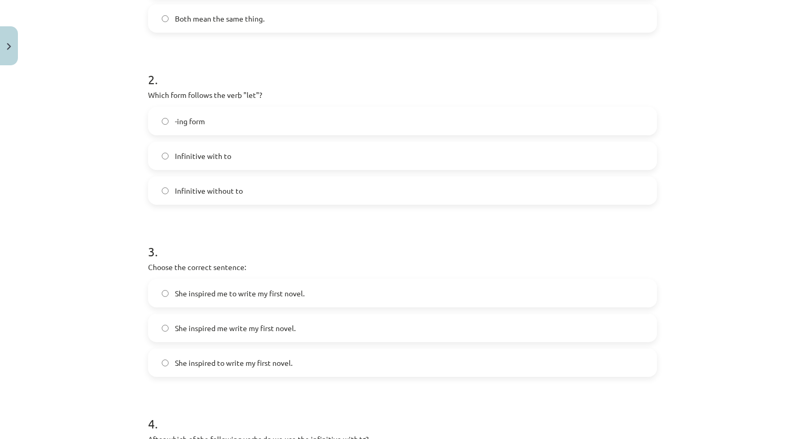
scroll to position [320, 0]
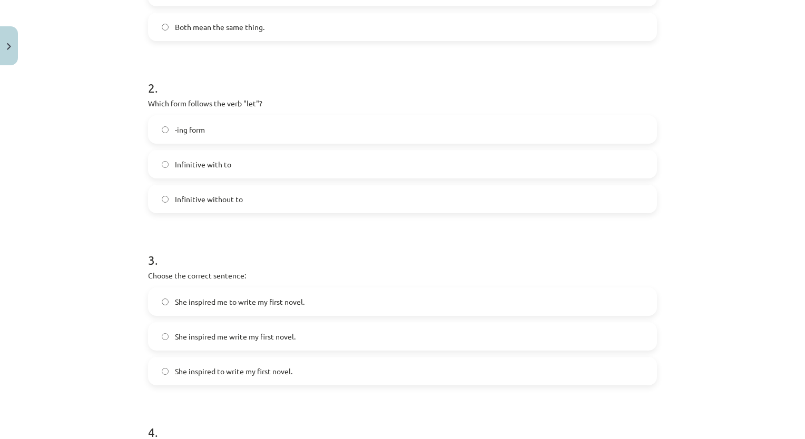
click at [636, 201] on label "Infinitive without to" at bounding box center [402, 199] width 507 height 26
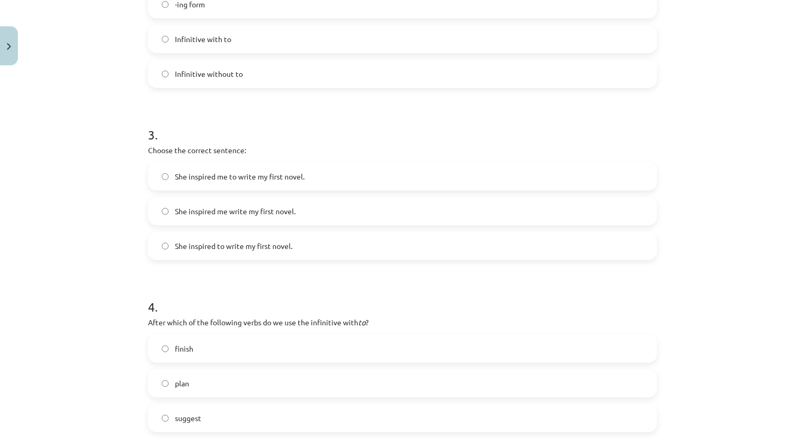
scroll to position [447, 0]
click at [506, 204] on label "She inspired me write my first novel." at bounding box center [402, 210] width 507 height 26
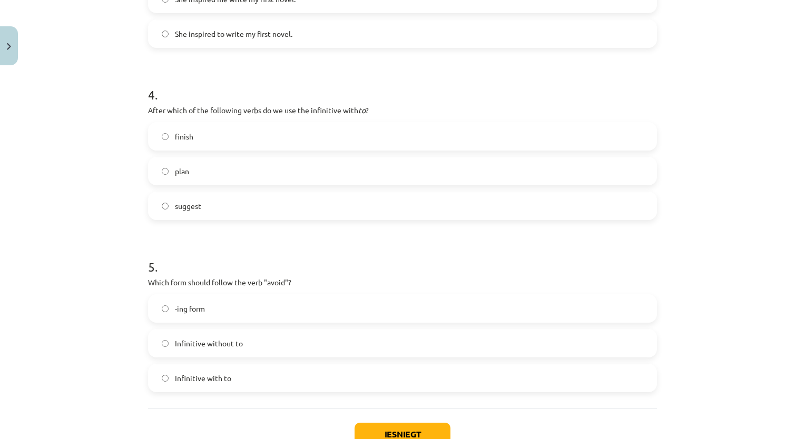
scroll to position [672, 0]
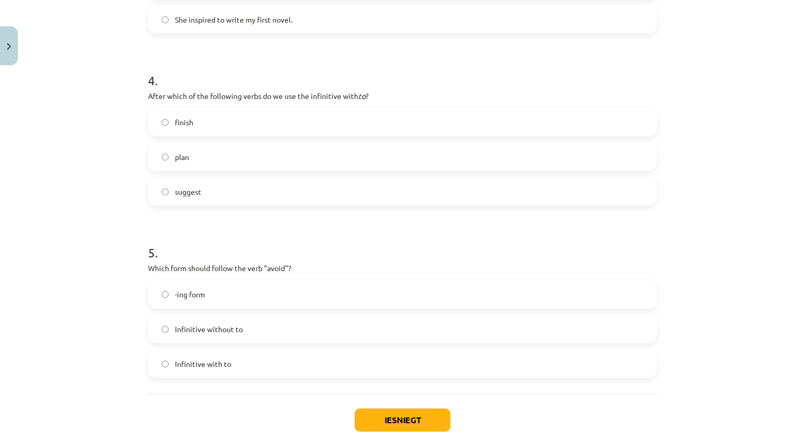
click at [475, 118] on label "finish" at bounding box center [402, 122] width 507 height 26
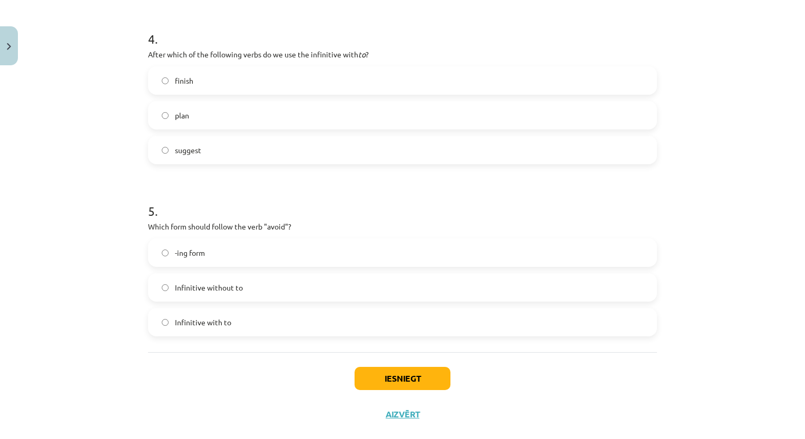
scroll to position [732, 0]
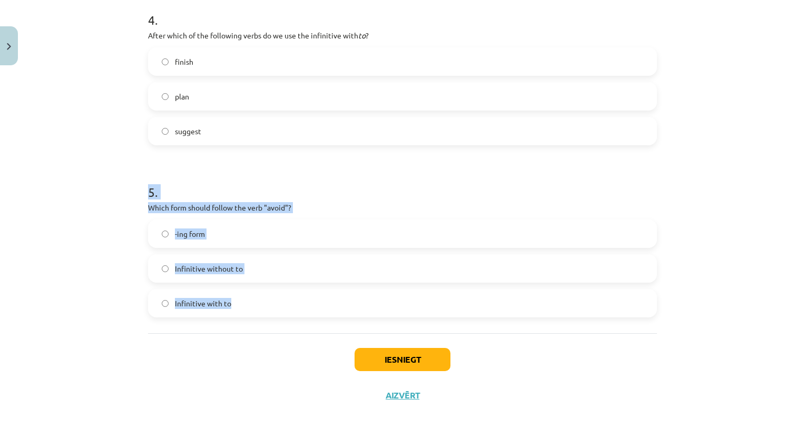
drag, startPoint x: 109, startPoint y: 189, endPoint x: 392, endPoint y: 288, distance: 299.8
click at [392, 288] on div "Mācību tēma: Angļu valodas i - 11. klases 1. ieskaites mācību materiāls #7 📝 To…" at bounding box center [402, 219] width 805 height 439
click at [310, 240] on label "-ing form" at bounding box center [402, 234] width 507 height 26
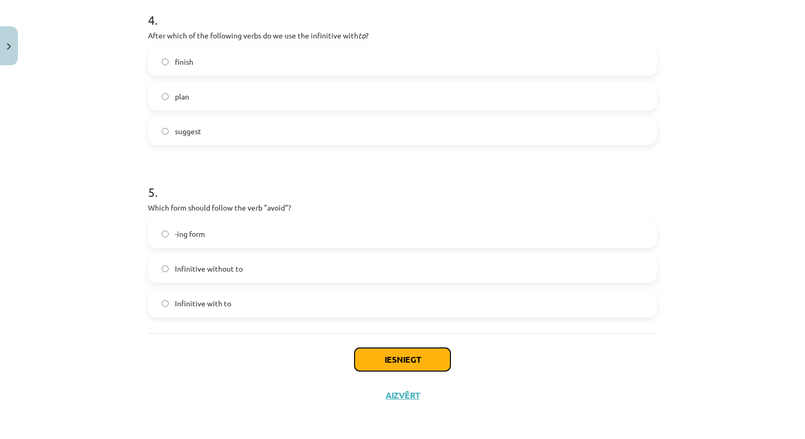
click at [376, 363] on button "Iesniegt" at bounding box center [403, 359] width 96 height 23
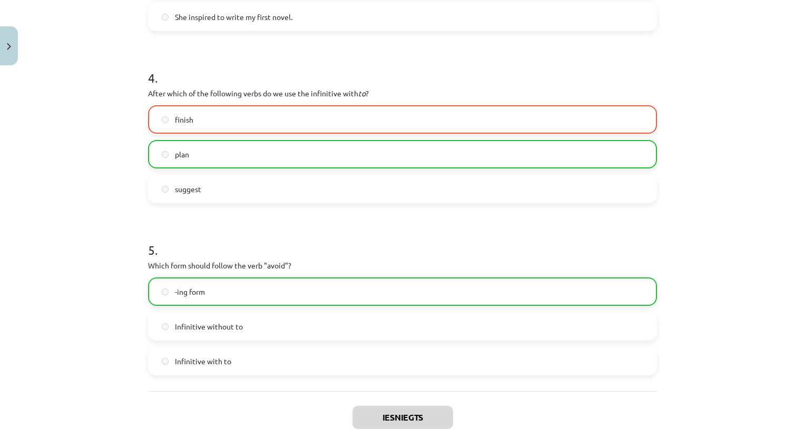
scroll to position [765, 0]
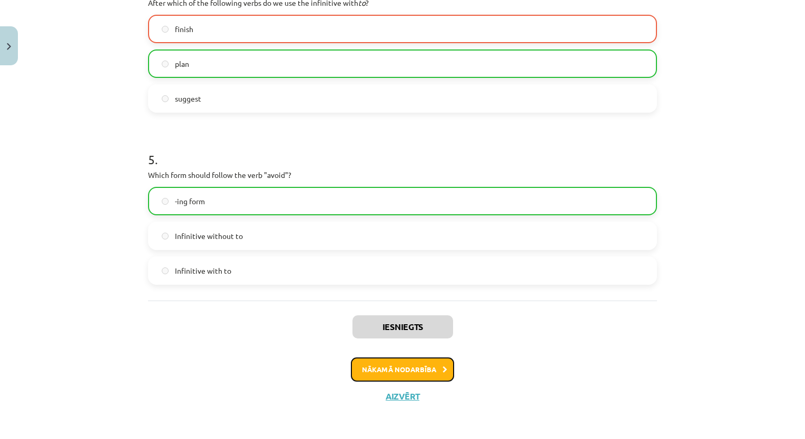
click at [417, 378] on button "Nākamā nodarbība" at bounding box center [402, 370] width 103 height 24
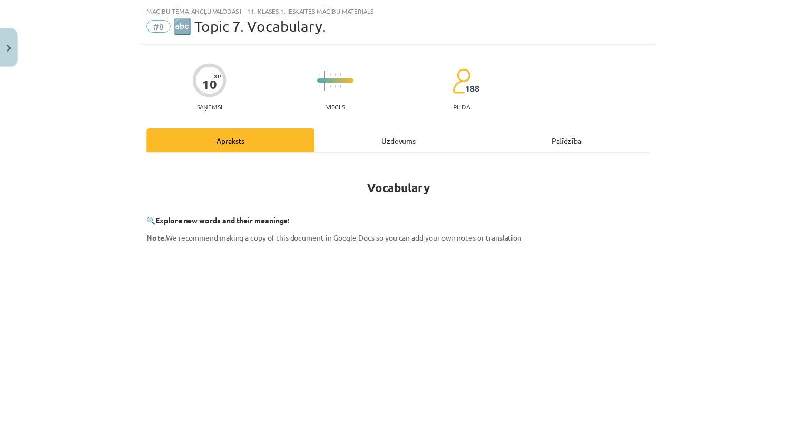
scroll to position [26, 0]
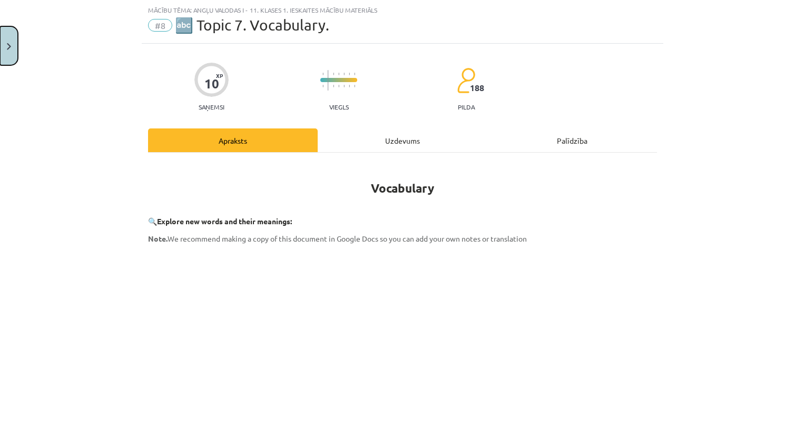
click at [13, 50] on button "Close" at bounding box center [9, 45] width 18 height 39
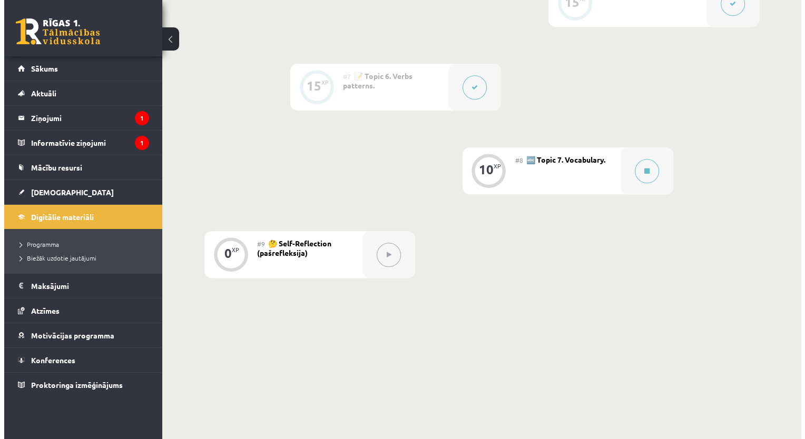
scroll to position [759, 0]
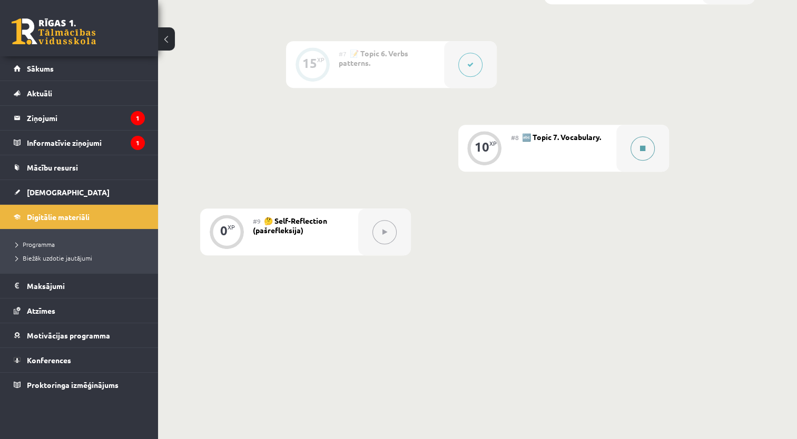
click at [645, 151] on icon at bounding box center [642, 148] width 5 height 6
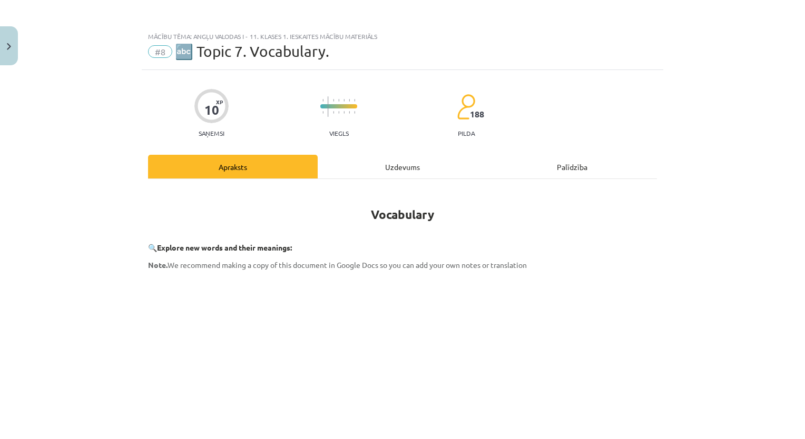
click at [356, 166] on div "Uzdevums" at bounding box center [403, 167] width 170 height 24
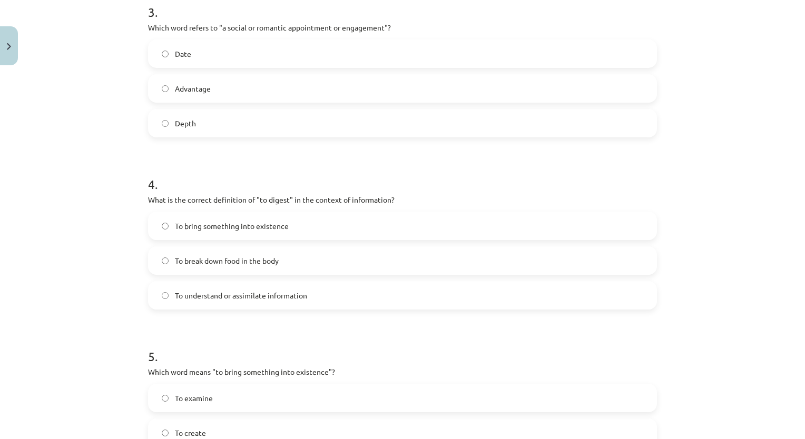
scroll to position [767, 0]
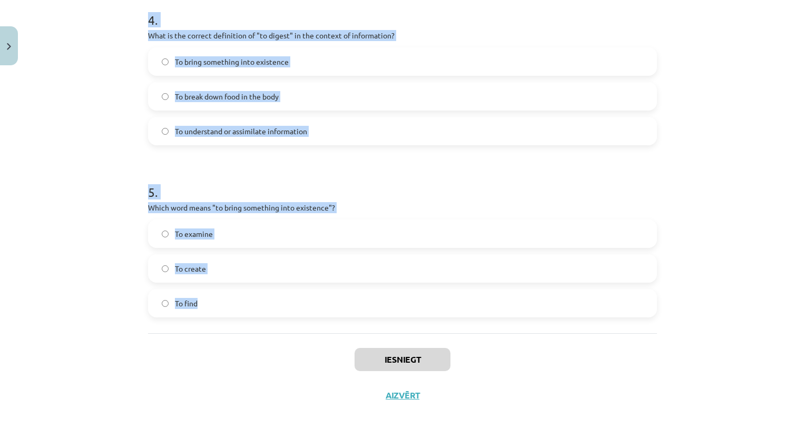
drag, startPoint x: 114, startPoint y: 222, endPoint x: 460, endPoint y: 304, distance: 355.7
click at [460, 304] on div "Mācību tēma: Angļu valodas i - 11. klases 1. ieskaites mācību materiāls #8 🔤 To…" at bounding box center [402, 219] width 805 height 439
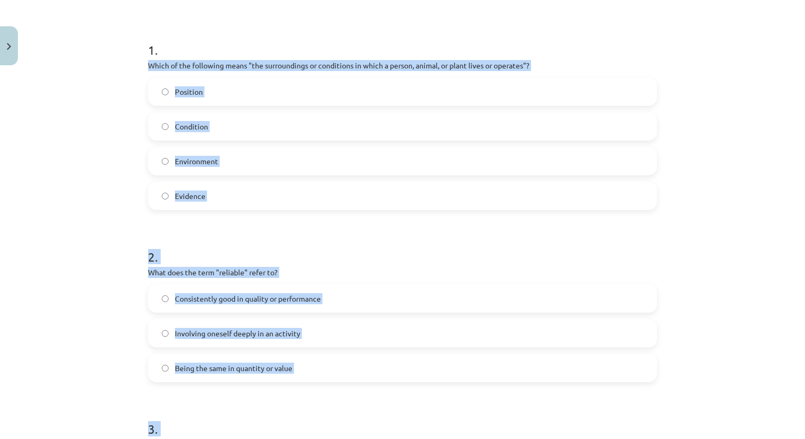
scroll to position [179, 0]
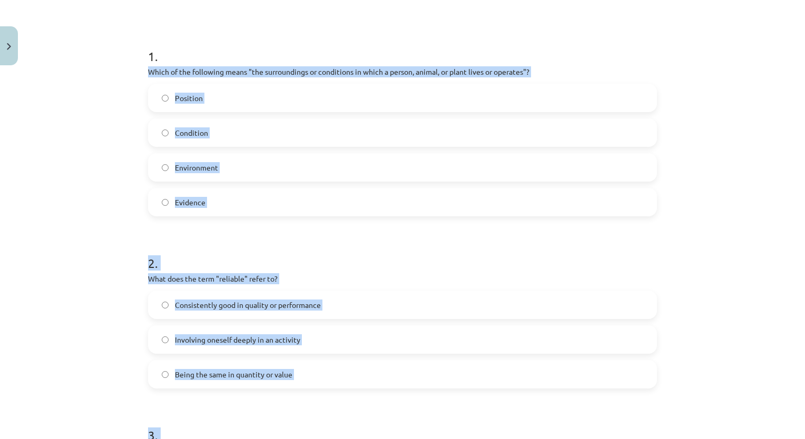
click at [320, 165] on label "Environment" at bounding box center [402, 167] width 507 height 26
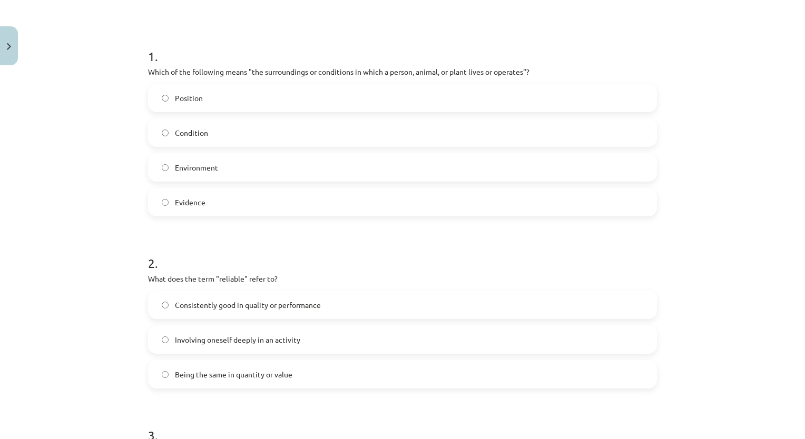
click at [303, 311] on label "Consistently good in quality or performance" at bounding box center [402, 305] width 507 height 26
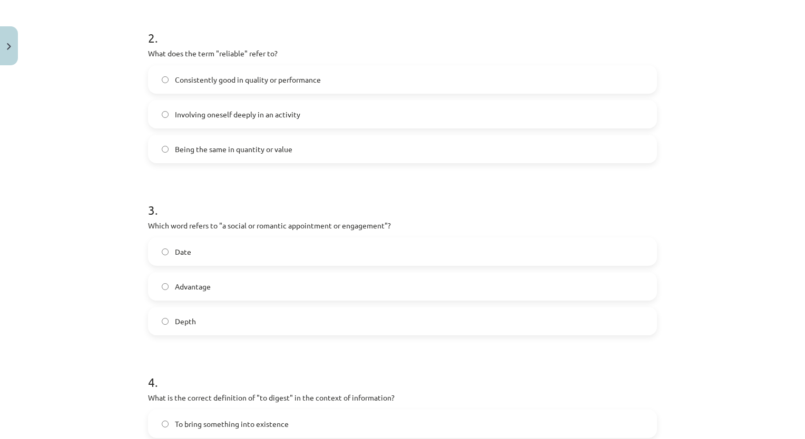
scroll to position [467, 0]
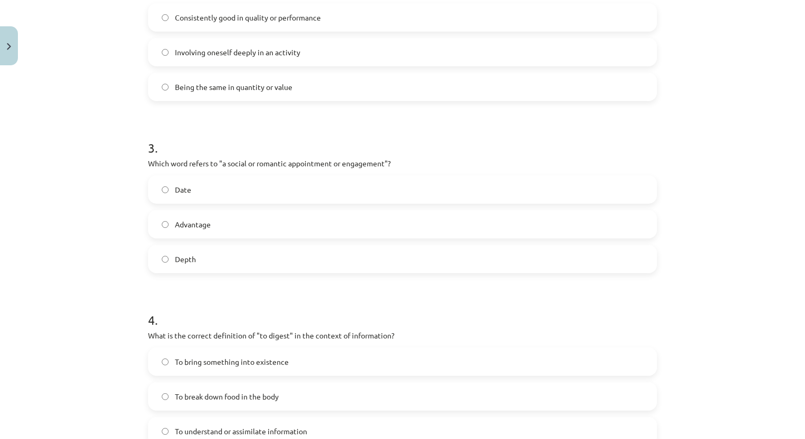
click at [198, 189] on label "Date" at bounding box center [402, 190] width 507 height 26
click at [219, 427] on span "To understand or assimilate information" at bounding box center [241, 431] width 132 height 11
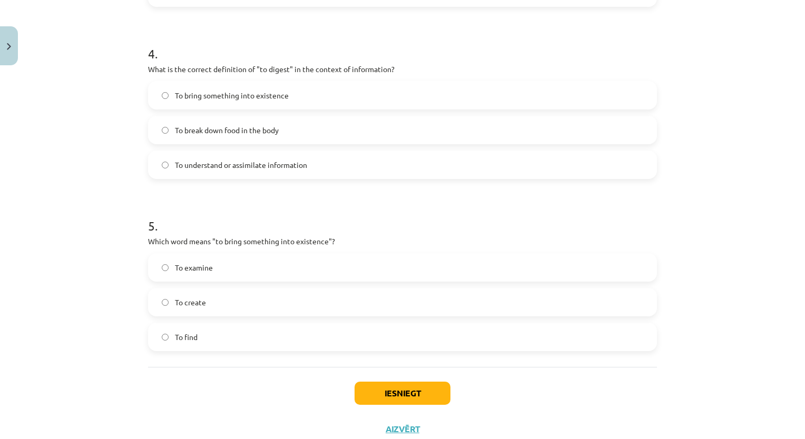
scroll to position [755, 0]
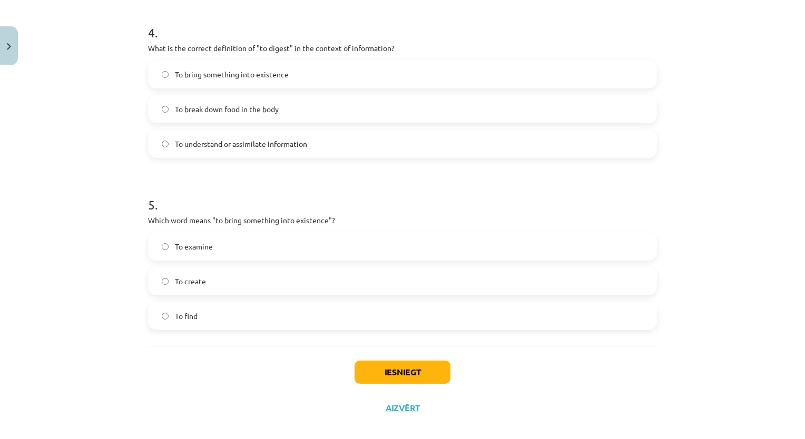
click at [255, 289] on label "To create" at bounding box center [402, 281] width 507 height 26
click at [355, 377] on button "Iesniegt" at bounding box center [403, 372] width 96 height 23
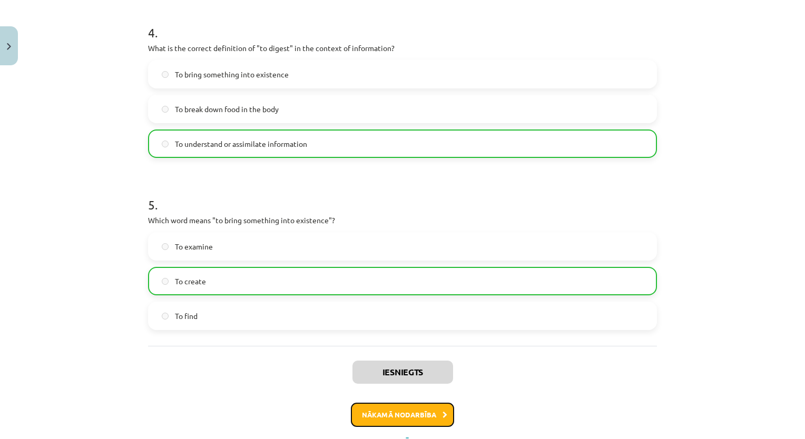
click at [389, 419] on button "Nākamā nodarbība" at bounding box center [402, 415] width 103 height 24
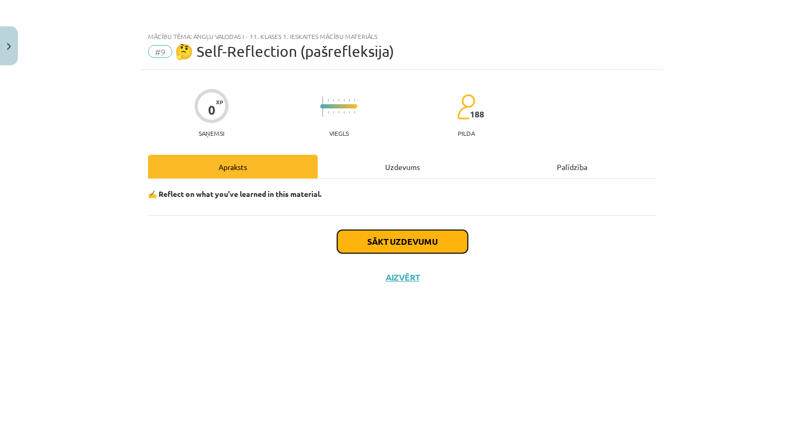
click at [457, 247] on button "Sākt uzdevumu" at bounding box center [402, 241] width 131 height 23
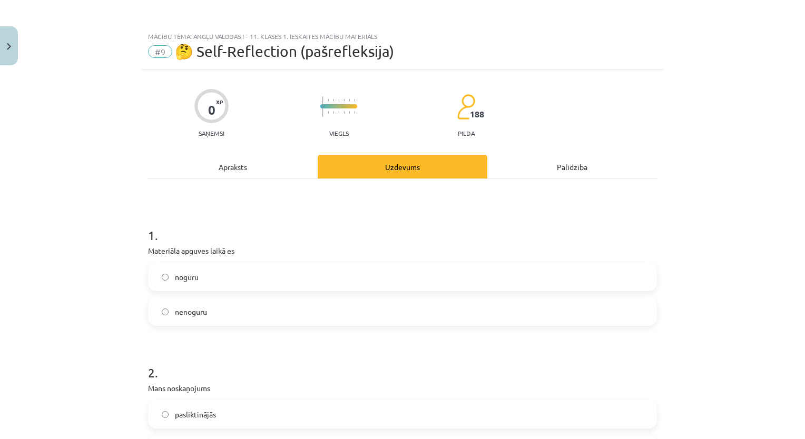
click at [247, 271] on label "noguru" at bounding box center [402, 277] width 507 height 26
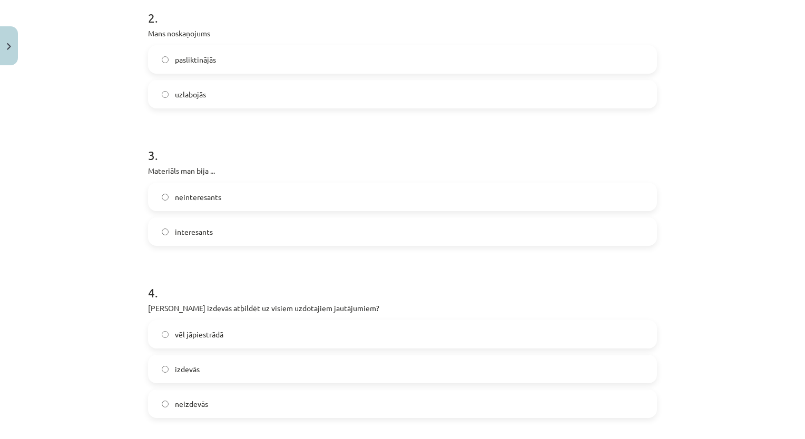
scroll to position [359, 0]
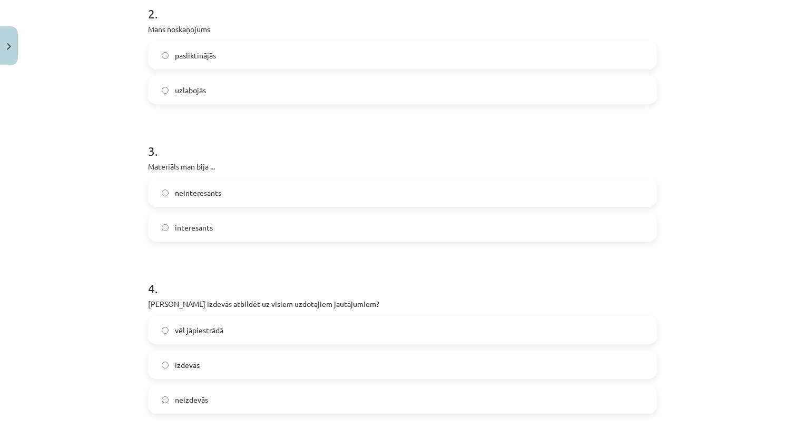
click at [615, 221] on label "interesants" at bounding box center [402, 227] width 507 height 26
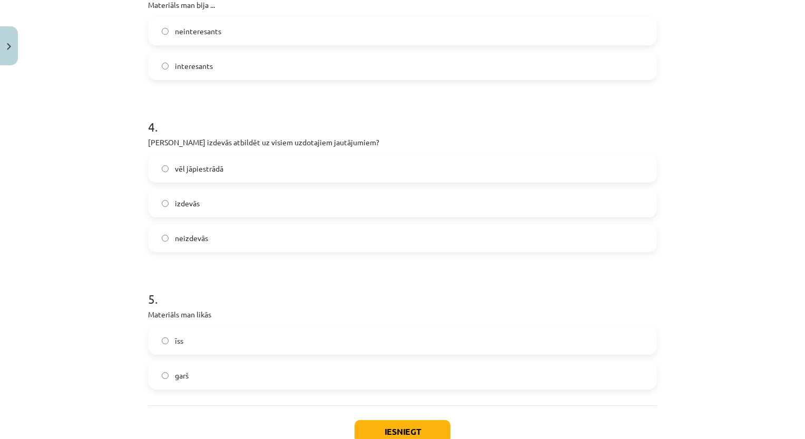
scroll to position [520, 0]
click at [629, 178] on label "vēl jāpiestrādā" at bounding box center [402, 170] width 507 height 26
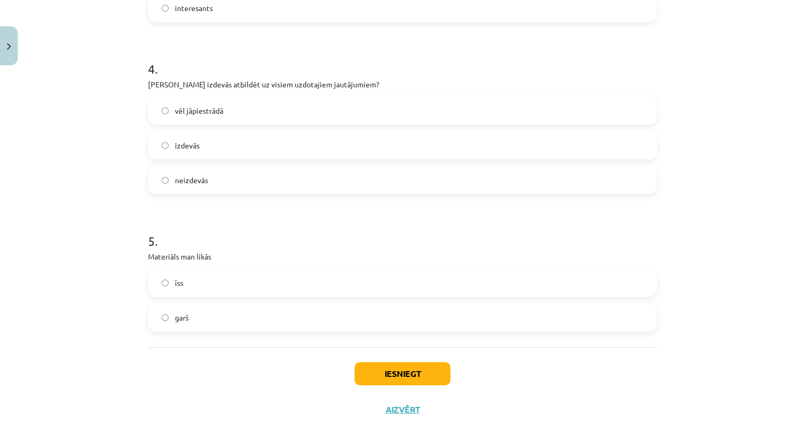
scroll to position [593, 0]
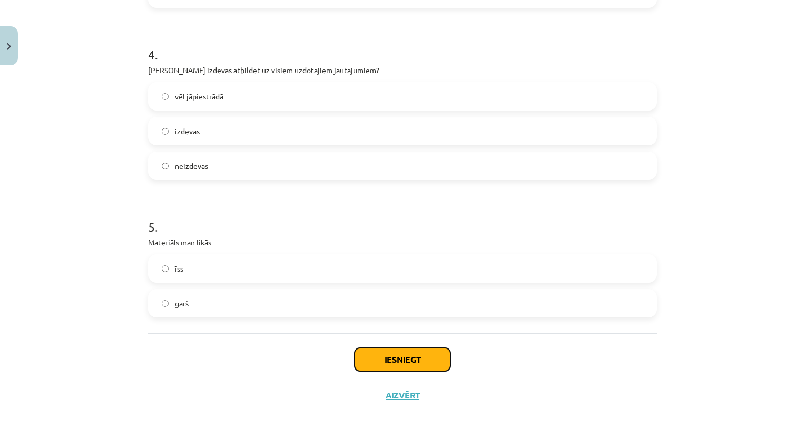
click at [398, 354] on button "Iesniegt" at bounding box center [403, 359] width 96 height 23
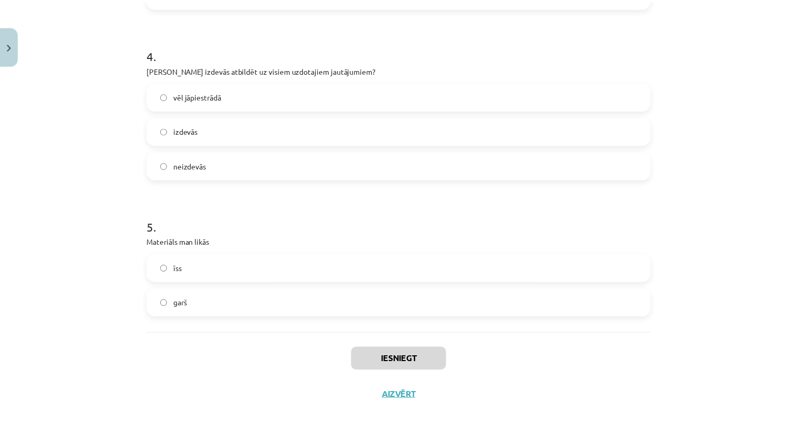
scroll to position [758, 0]
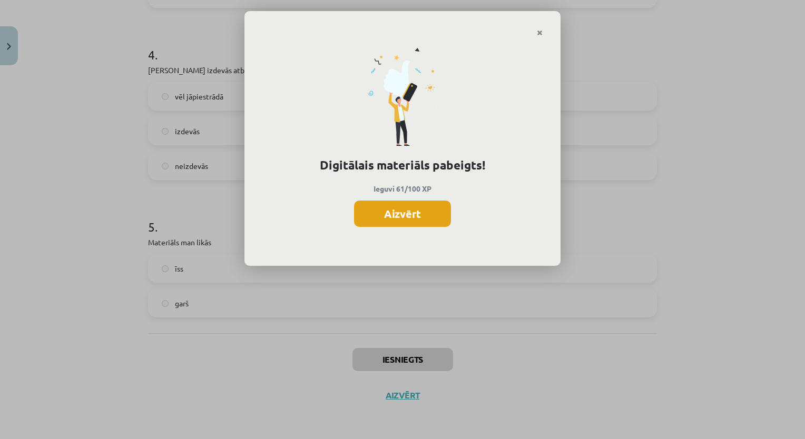
click at [433, 218] on button "Aizvērt" at bounding box center [402, 214] width 97 height 26
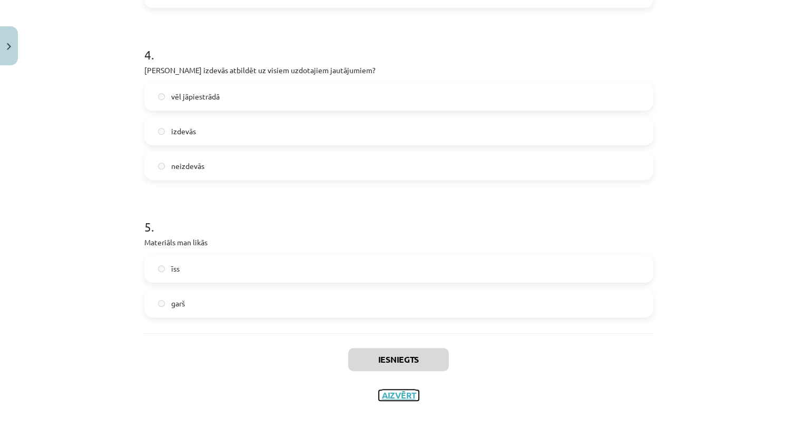
click at [400, 396] on button "Aizvērt" at bounding box center [399, 395] width 40 height 11
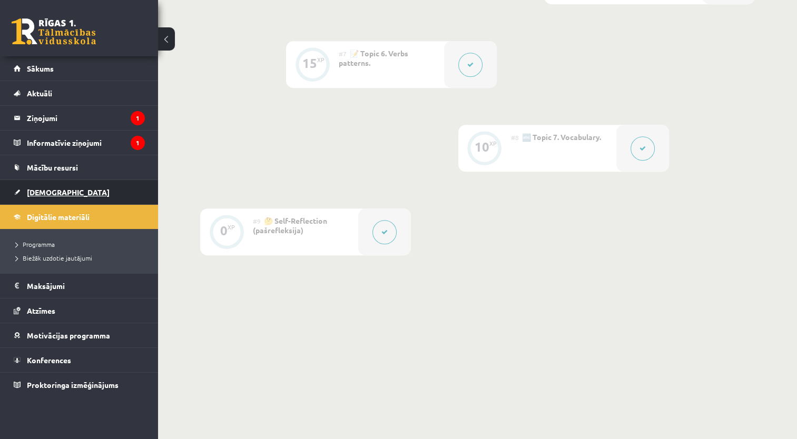
click at [35, 203] on link "[DEMOGRAPHIC_DATA]" at bounding box center [79, 192] width 131 height 24
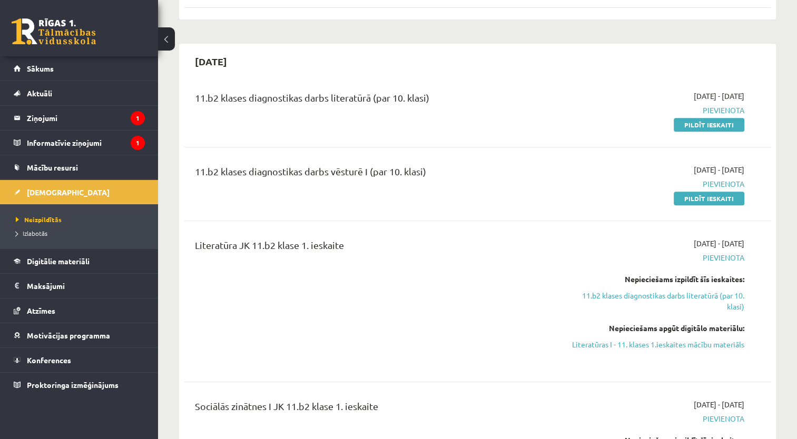
scroll to position [441, 0]
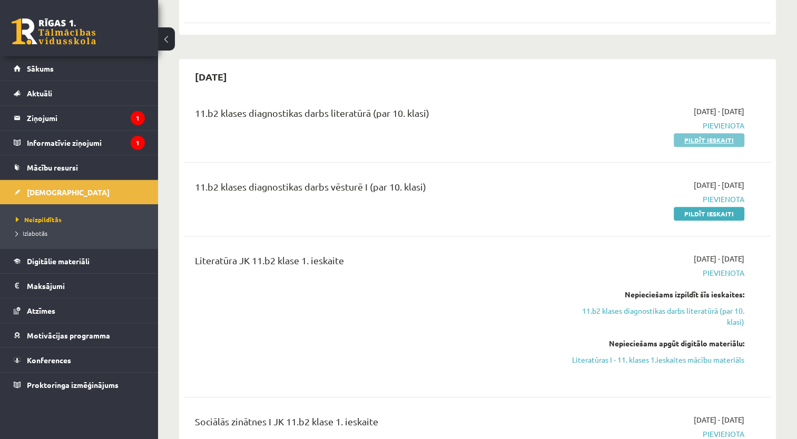
click at [706, 138] on link "Pildīt ieskaiti" at bounding box center [709, 140] width 71 height 14
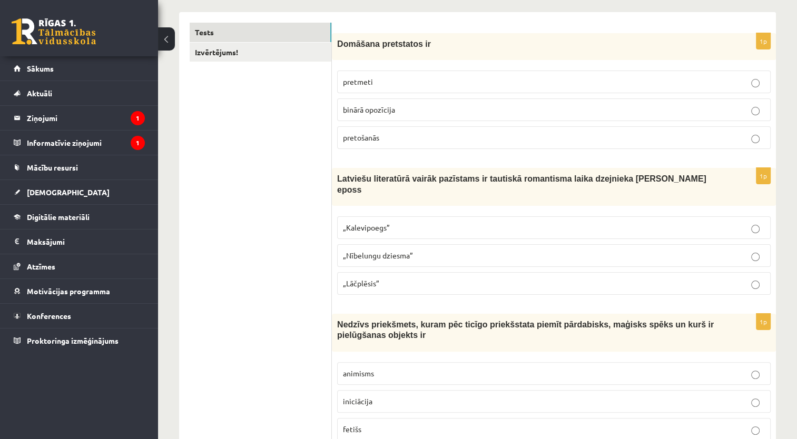
scroll to position [158, 0]
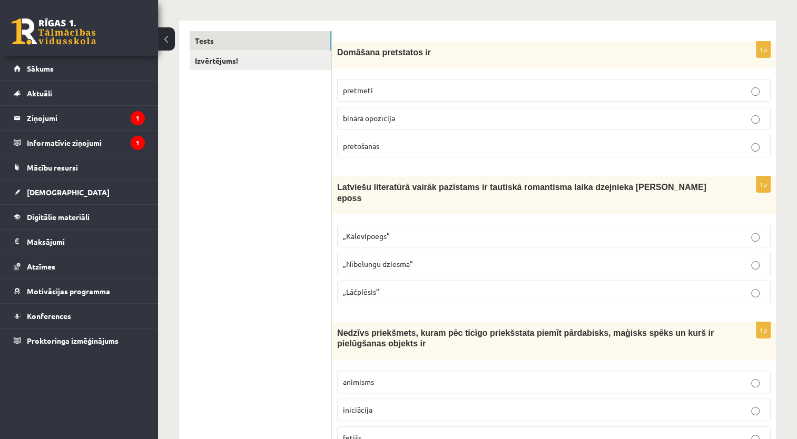
click at [454, 287] on p "„Lāčplēsis”" at bounding box center [554, 292] width 422 height 11
drag, startPoint x: 335, startPoint y: 51, endPoint x: 487, endPoint y: 142, distance: 177.0
click at [487, 142] on div "1p Domāšana pretstatos ir pretmeti binārā opozīcija pretošanās" at bounding box center [554, 104] width 444 height 124
click at [451, 119] on p "binārā opozīcija" at bounding box center [554, 118] width 422 height 11
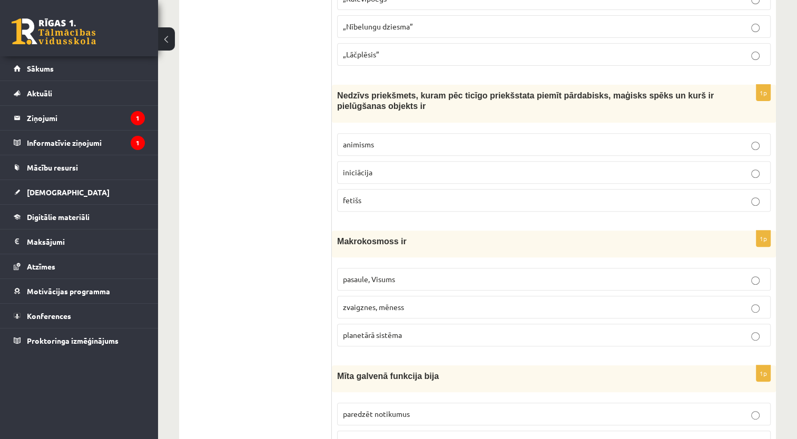
scroll to position [414, 0]
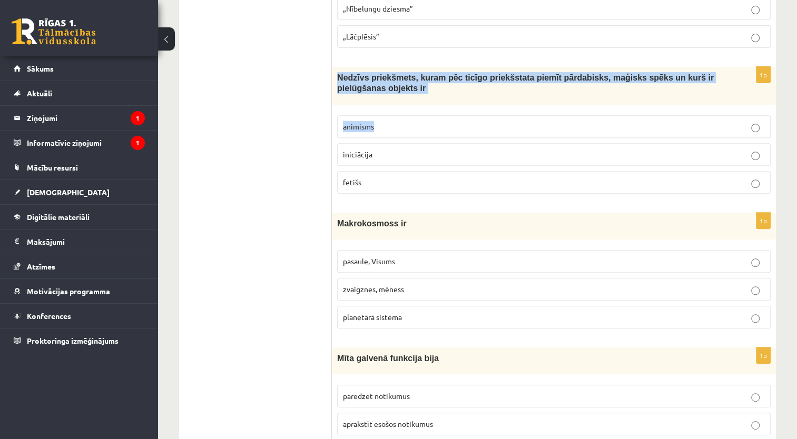
drag, startPoint x: 331, startPoint y: 63, endPoint x: 394, endPoint y: 106, distance: 76.5
click at [394, 106] on div "1p Nedzīvs priekšmets, kuram pēc ticīgo priekšstata piemīt pārdabisks, maģisks …" at bounding box center [554, 134] width 444 height 135
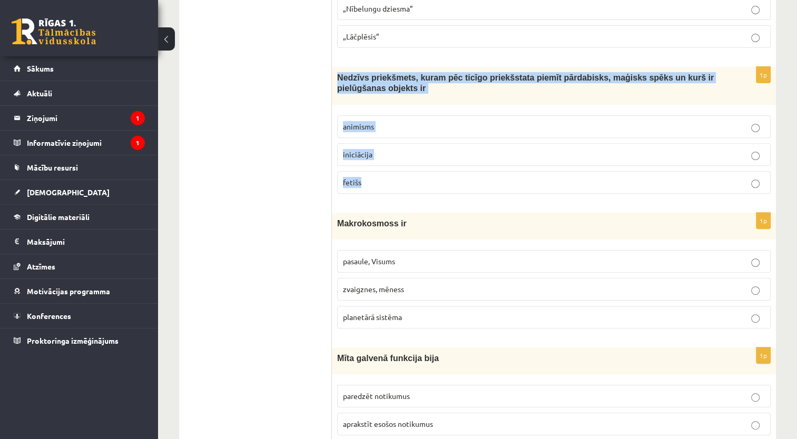
drag, startPoint x: 334, startPoint y: 56, endPoint x: 396, endPoint y: 162, distance: 122.4
click at [396, 162] on div "1p Nedzīvs priekšmets, kuram pēc ticīgo priekšstata piemīt pārdabisks, maģisks …" at bounding box center [554, 134] width 444 height 135
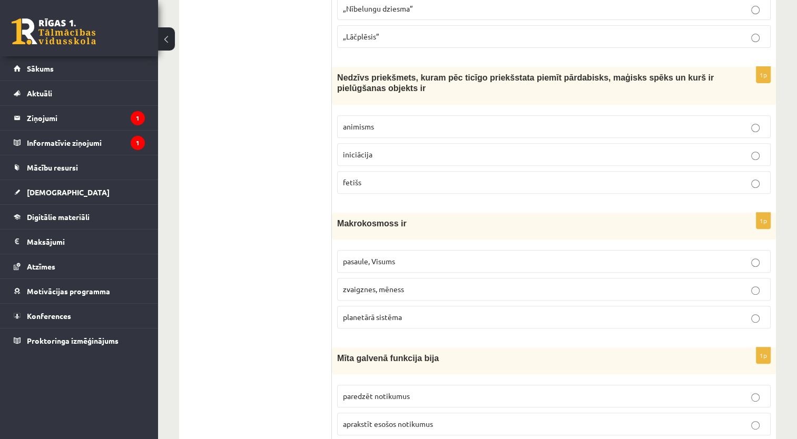
drag, startPoint x: 396, startPoint y: 162, endPoint x: 331, endPoint y: 58, distance: 122.7
drag, startPoint x: 331, startPoint y: 58, endPoint x: 438, endPoint y: 302, distance: 266.9
click at [353, 73] on span "Nedzīvs priekšmets, kuram pēc ticīgo priekšstata piemīt pārdabisks, maģisks spē…" at bounding box center [525, 83] width 377 height 20
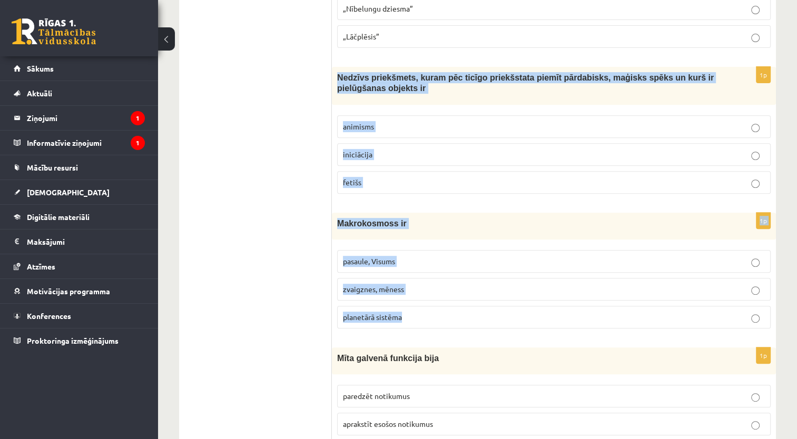
drag, startPoint x: 335, startPoint y: 64, endPoint x: 425, endPoint y: 288, distance: 241.2
click at [388, 181] on fieldset "animisms iniciācija fetišs" at bounding box center [554, 153] width 434 height 87
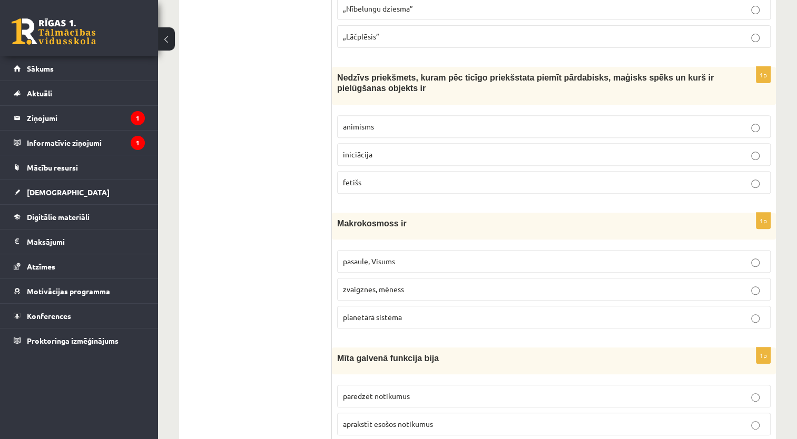
click at [392, 177] on p "fetišs" at bounding box center [554, 182] width 422 height 11
click at [394, 255] on label "pasaule, Visums" at bounding box center [554, 261] width 434 height 23
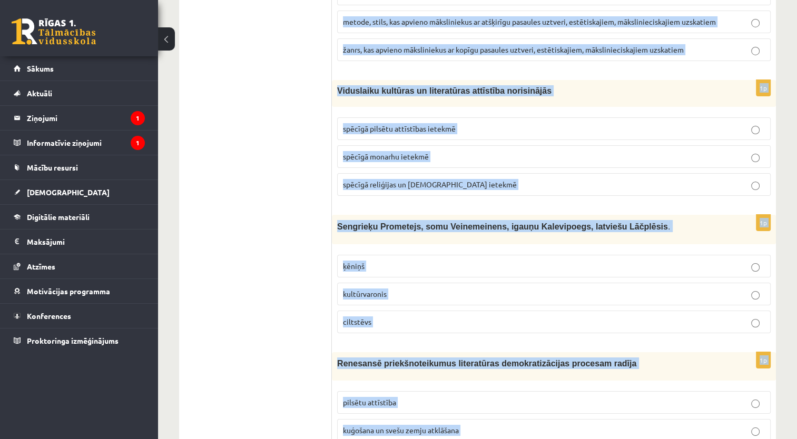
scroll to position [3942, 0]
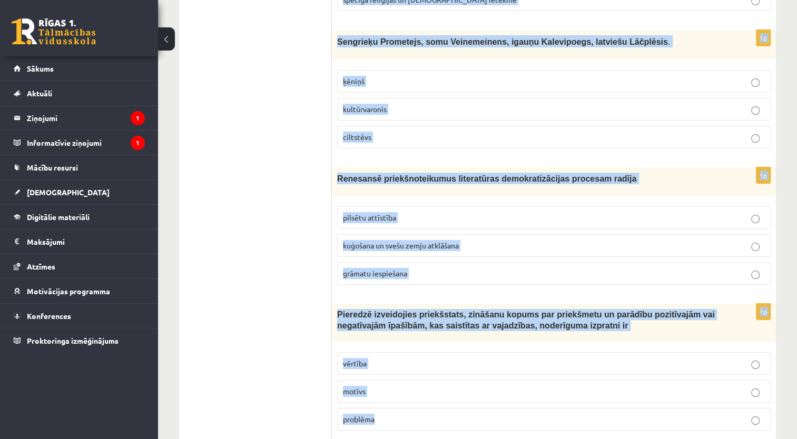
drag, startPoint x: 335, startPoint y: 163, endPoint x: 498, endPoint y: 466, distance: 344.2
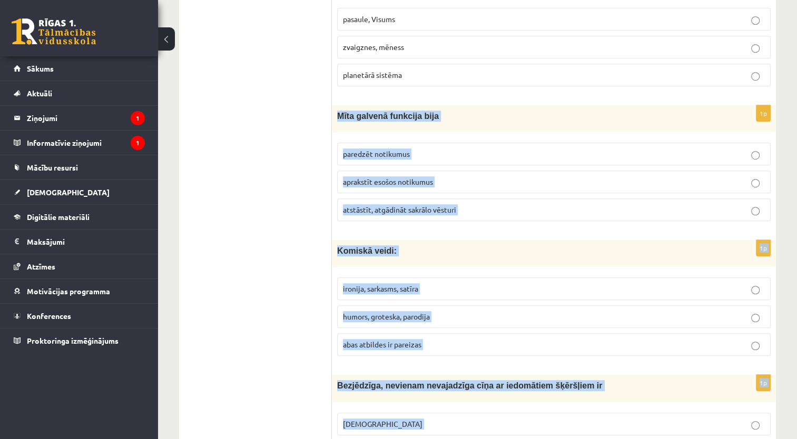
scroll to position [651, 0]
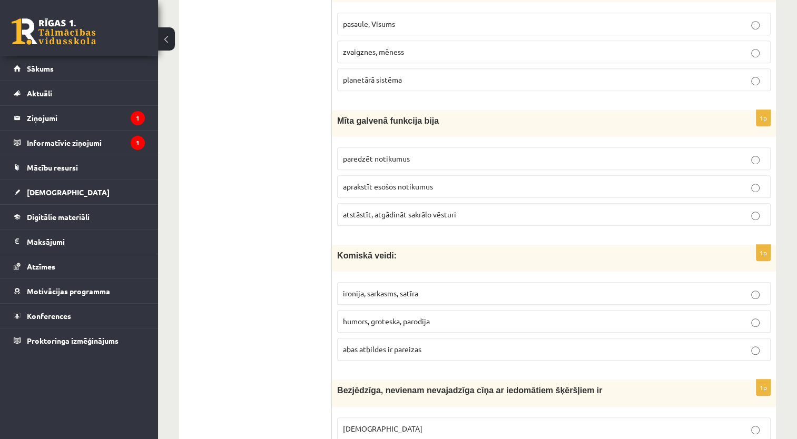
click at [606, 180] on label "aprakstīt esošos notikumus" at bounding box center [554, 186] width 434 height 23
click at [430, 210] on span "atstāstīt, atgādināt sakrālo vēsturi" at bounding box center [399, 214] width 113 height 9
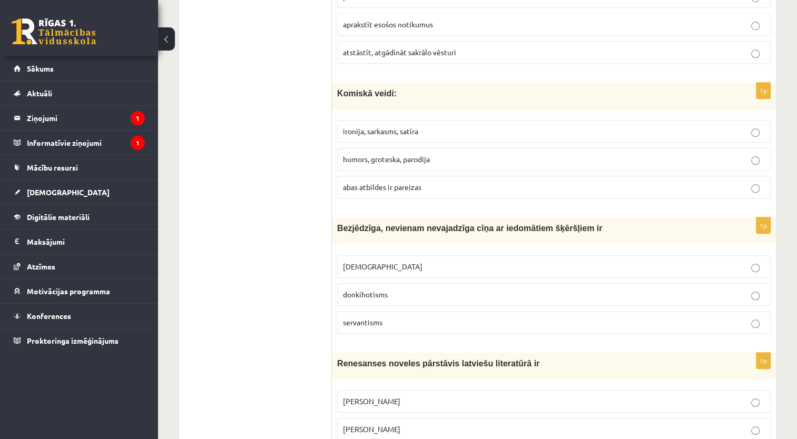
scroll to position [823, 0]
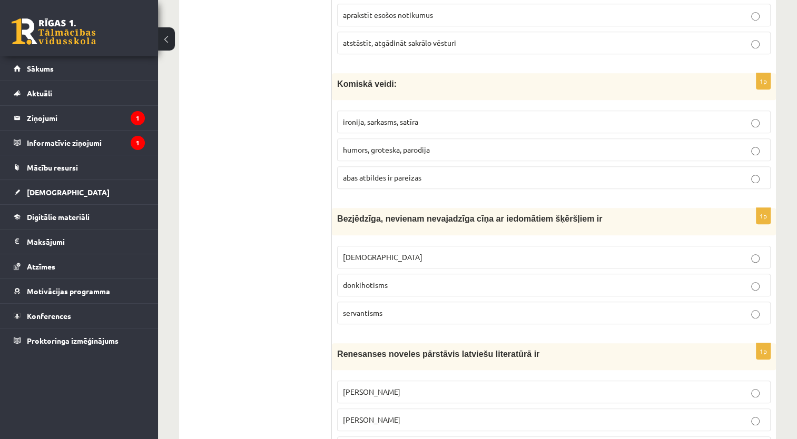
click at [551, 142] on label "humors, groteska, parodija" at bounding box center [554, 150] width 434 height 23
click at [386, 177] on fieldset "ironija, sarkasms, satīra humors, groteska, parodija abas atbildes ir pareizas" at bounding box center [554, 148] width 434 height 87
click at [397, 173] on span "abas atbildes ir pareizas" at bounding box center [382, 177] width 79 height 9
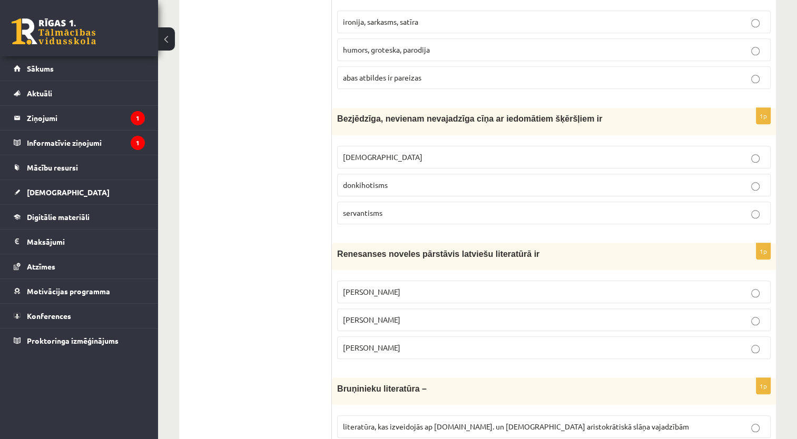
scroll to position [936, 0]
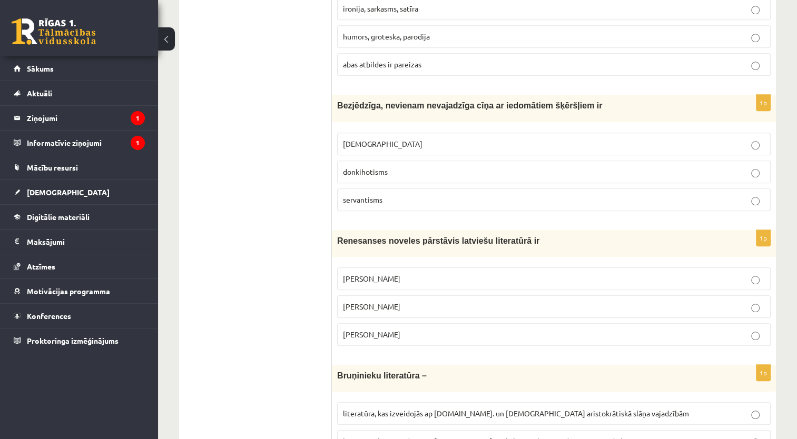
click at [466, 167] on p "donkihotisms" at bounding box center [554, 172] width 422 height 11
click at [377, 330] on span "Jānis Ezeriņš" at bounding box center [371, 334] width 57 height 9
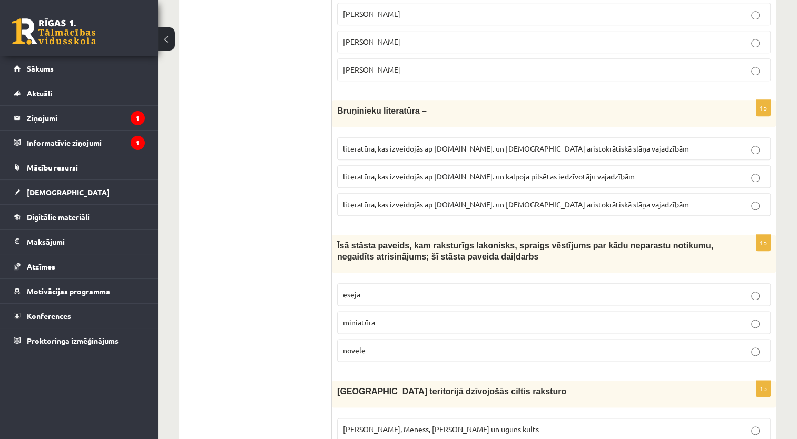
scroll to position [1237, 0]
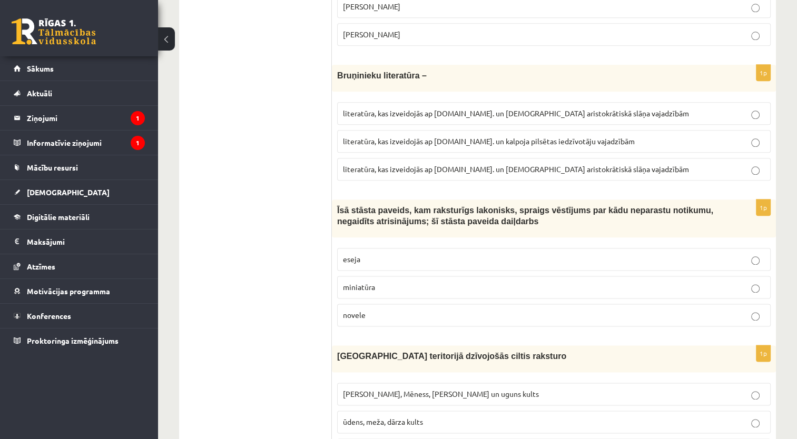
click at [517, 163] on label "literatūra, kas izveidojās ap 12.gs. un kalpoja aristokrātiskā slāņa vajadzībām" at bounding box center [554, 169] width 434 height 23
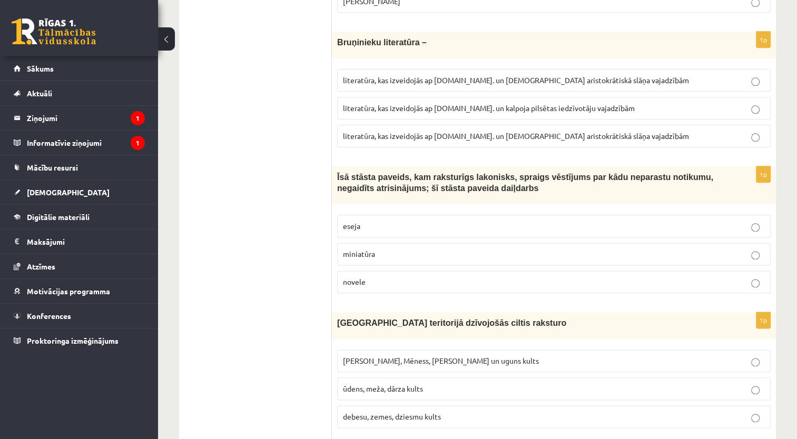
scroll to position [1292, 0]
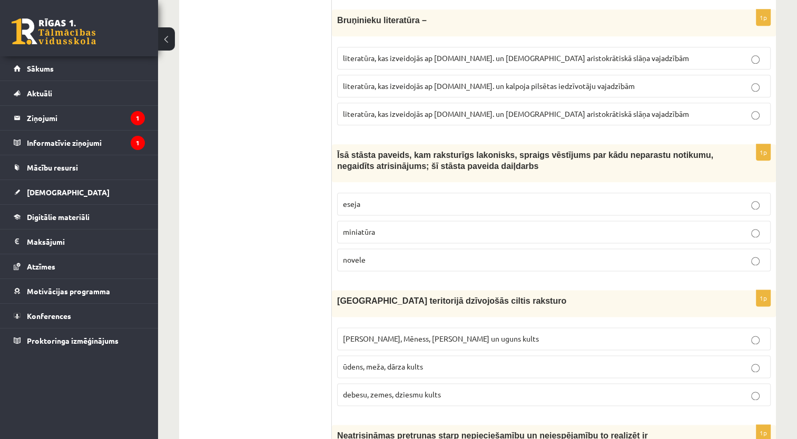
click at [389, 249] on label "novele" at bounding box center [554, 260] width 434 height 23
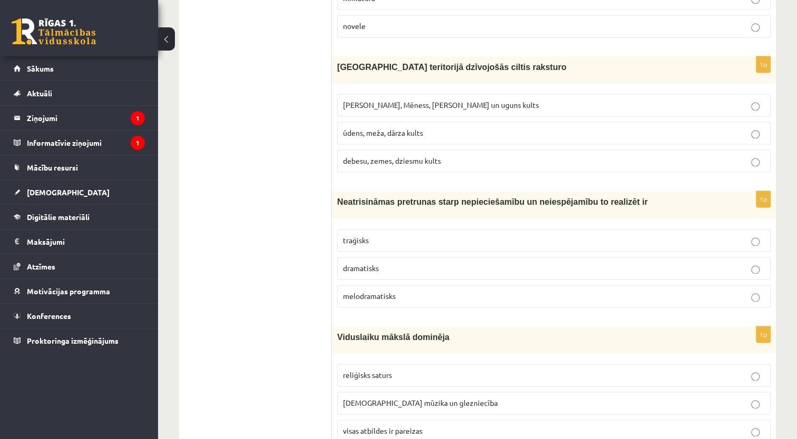
scroll to position [1522, 0]
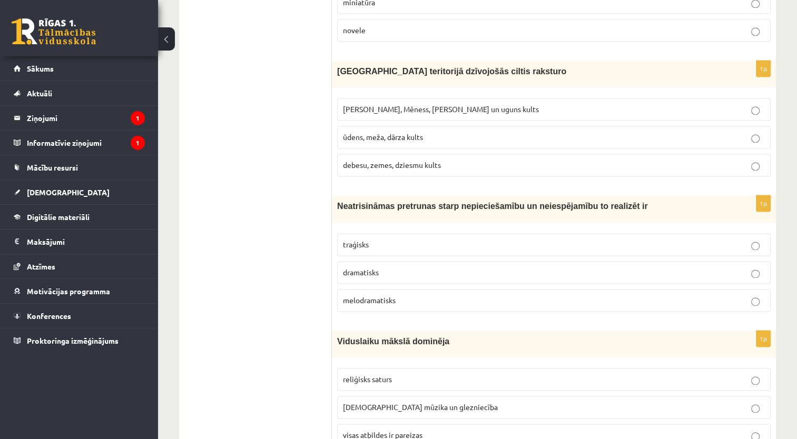
click at [488, 98] on label "Saules, Mēness, Pērkona un uguns kults" at bounding box center [554, 109] width 434 height 23
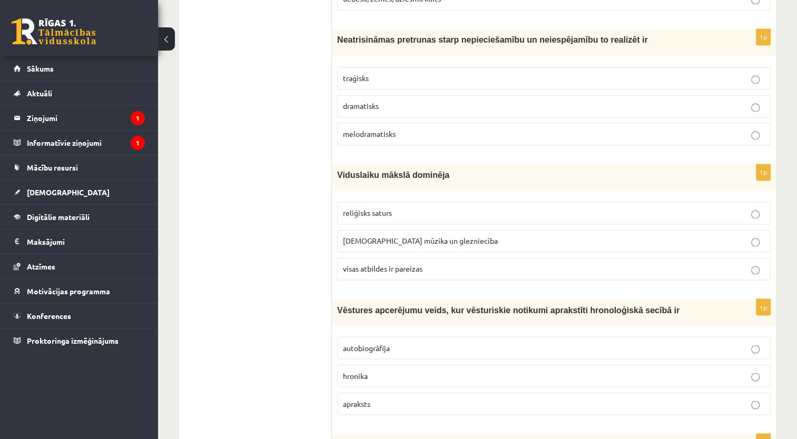
scroll to position [1693, 0]
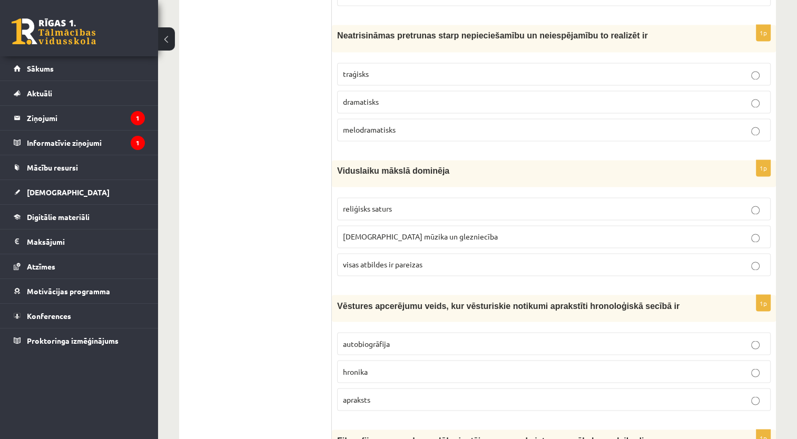
click at [400, 69] on p "traģisks" at bounding box center [554, 74] width 422 height 11
click at [374, 253] on label "visas atbildes ir pareizas" at bounding box center [554, 264] width 434 height 23
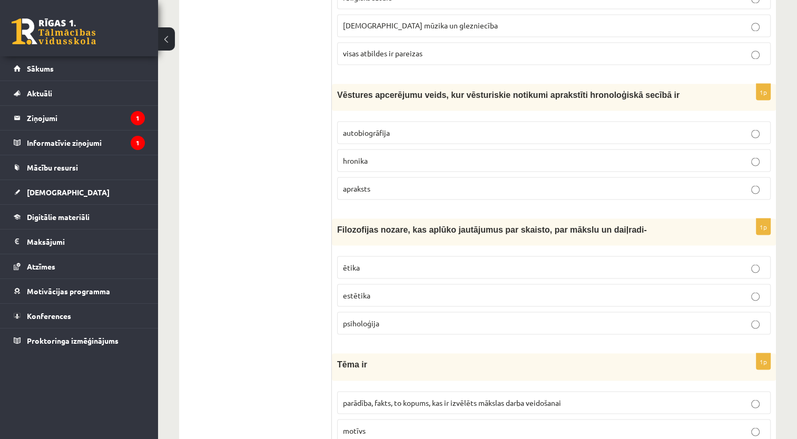
scroll to position [1913, 0]
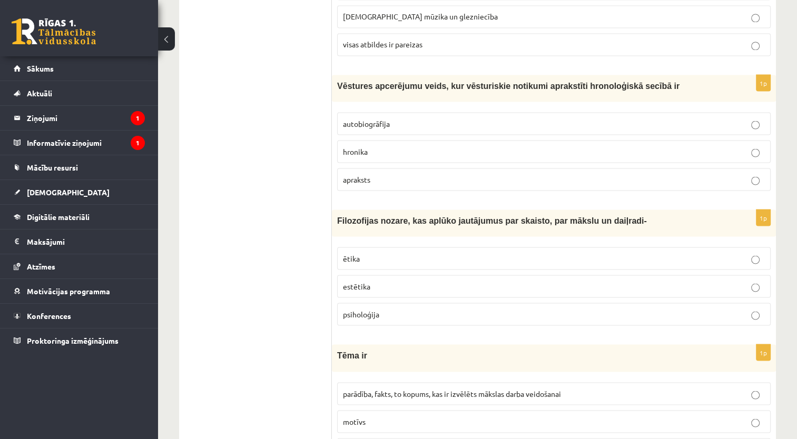
click at [419, 146] on p "hronika" at bounding box center [554, 151] width 422 height 11
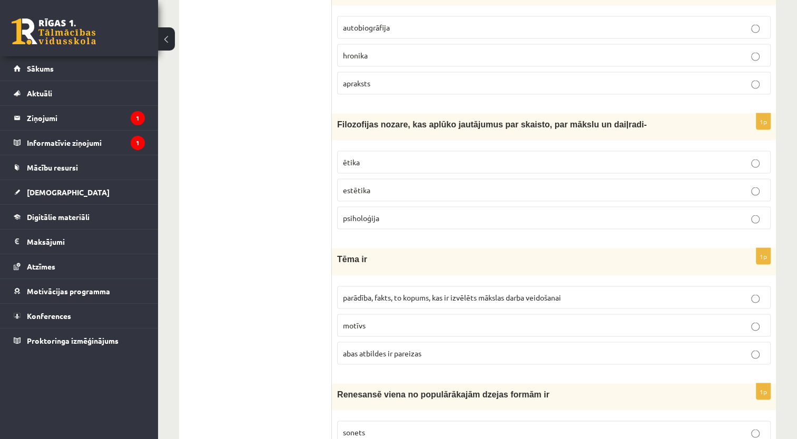
scroll to position [2040, 0]
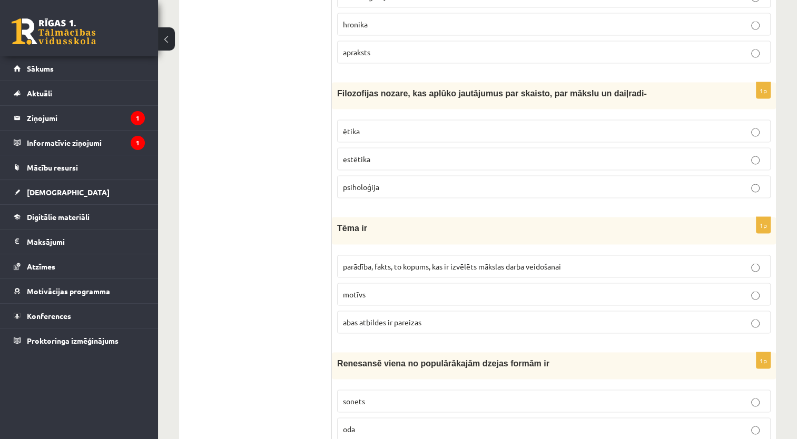
click at [425, 154] on p "estētika" at bounding box center [554, 159] width 422 height 11
click at [386, 262] on span "parādība, fakts, to kopums, kas ir izvēlēts mākslas darba veidošanai" at bounding box center [452, 266] width 218 height 9
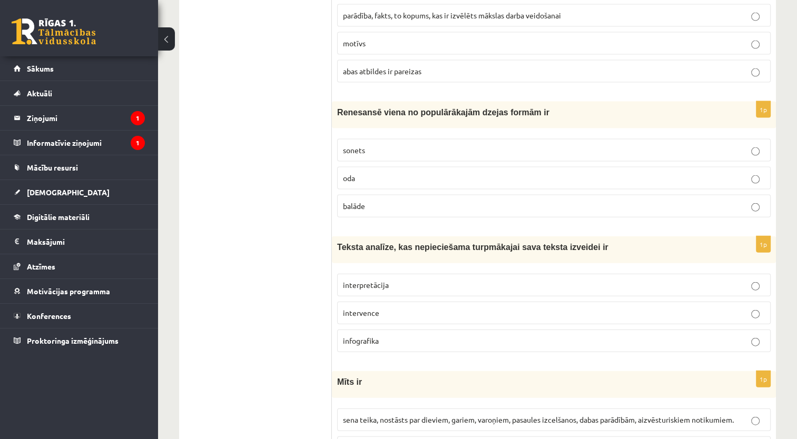
scroll to position [2287, 0]
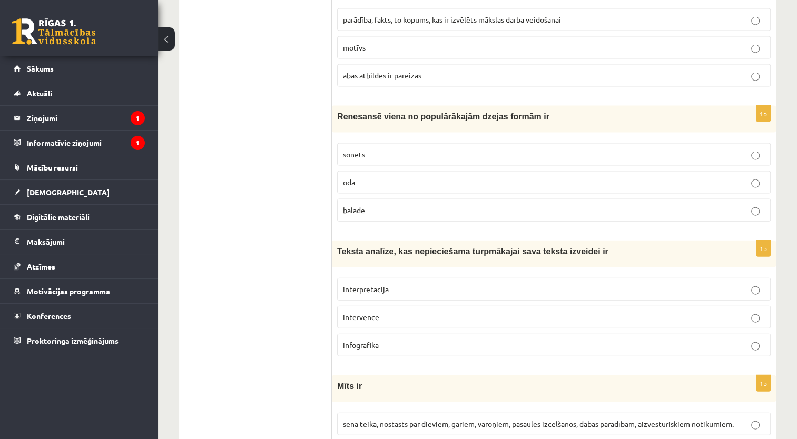
click at [396, 149] on p "sonets" at bounding box center [554, 154] width 422 height 11
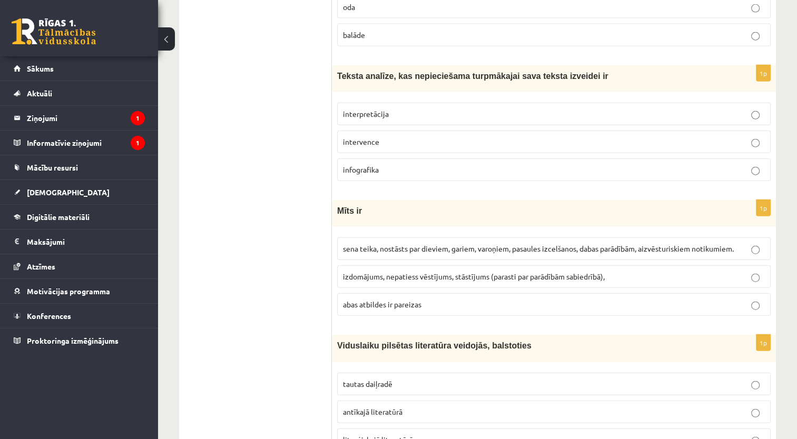
scroll to position [2467, 0]
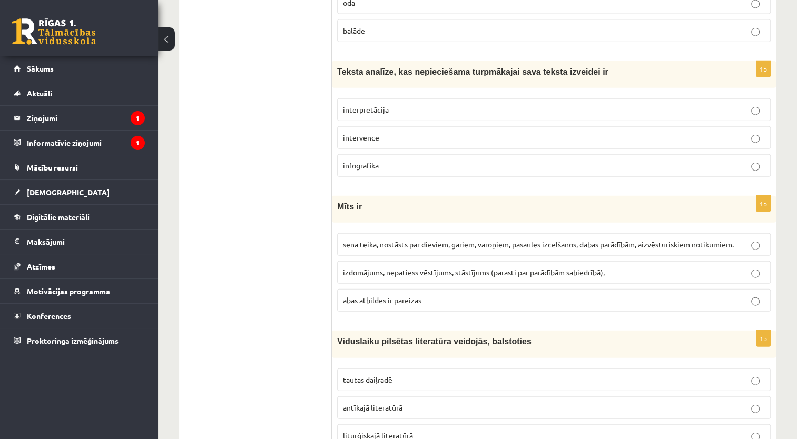
click at [455, 99] on label "interpretācija" at bounding box center [554, 110] width 434 height 23
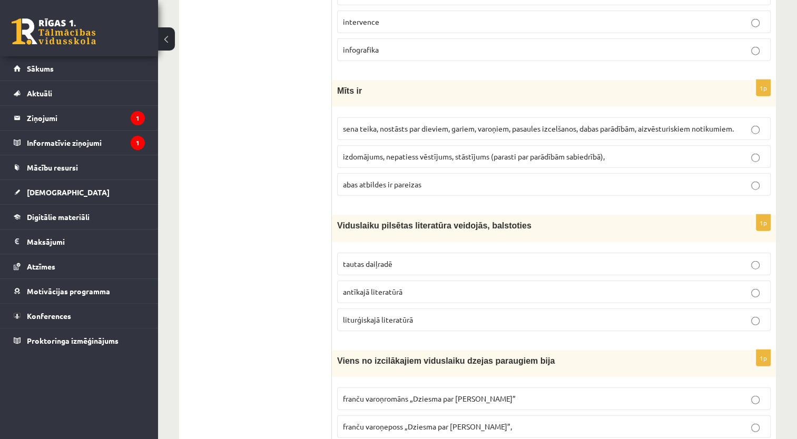
scroll to position [2587, 0]
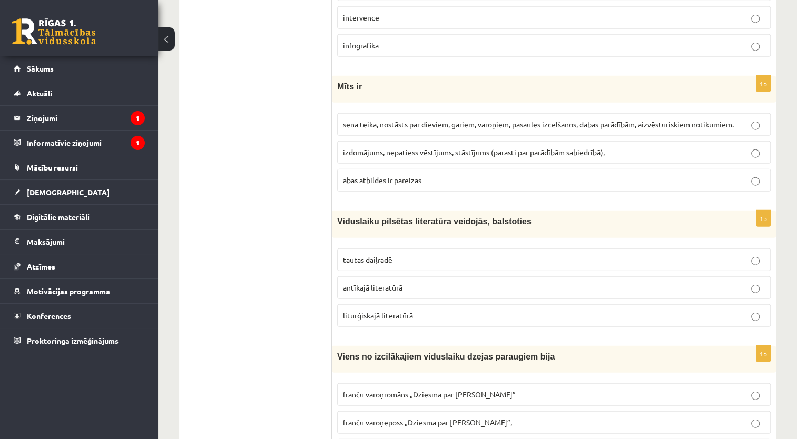
click at [645, 175] on p "abas atbildes ir pareizas" at bounding box center [554, 180] width 422 height 11
click at [492, 120] on span "sena teika, nostāsts par dieviem, gariem, varoņiem, pasaules izcelšanos, dabas …" at bounding box center [538, 124] width 391 height 9
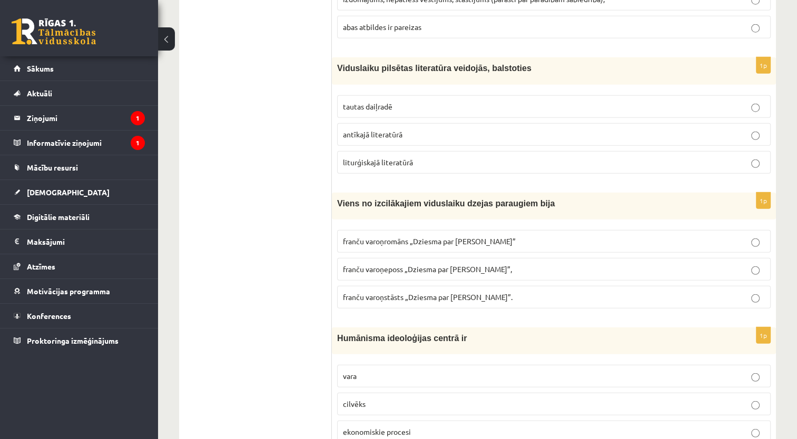
scroll to position [2745, 0]
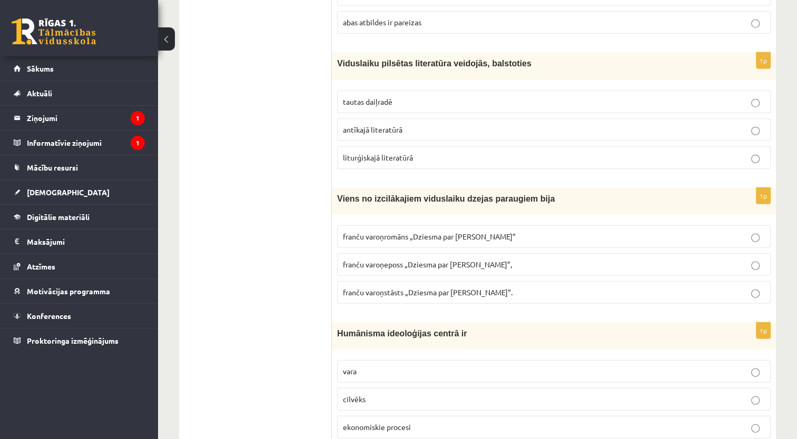
click at [427, 96] on p "tautas daiļradē" at bounding box center [554, 101] width 422 height 11
click at [462, 260] on span "franču varoņeposs „Dziesma par Rolandu”," at bounding box center [427, 264] width 169 height 9
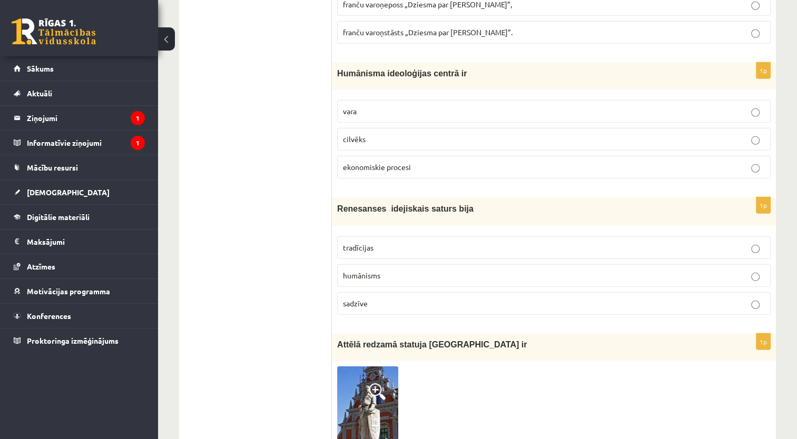
scroll to position [2992, 0]
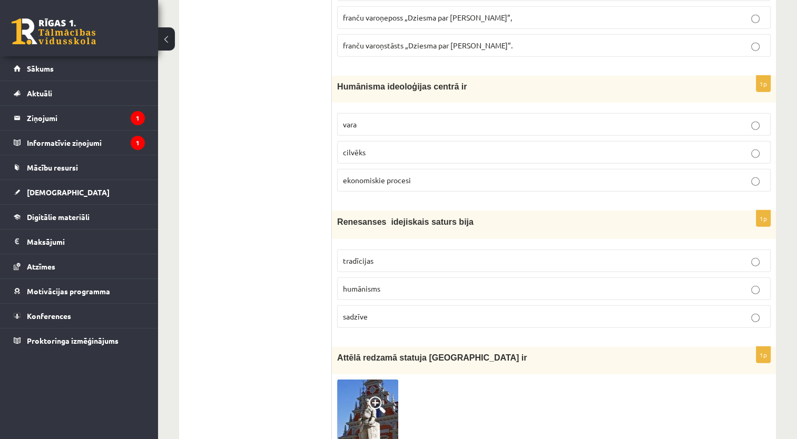
click at [472, 147] on p "cilvēks" at bounding box center [554, 152] width 422 height 11
click at [378, 256] on p "tradīcijas" at bounding box center [554, 261] width 422 height 11
click at [357, 284] on span "humānisms" at bounding box center [361, 288] width 37 height 9
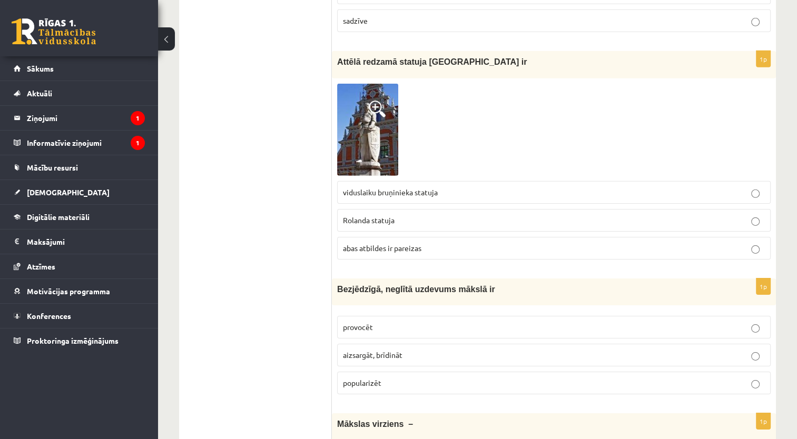
scroll to position [3283, 0]
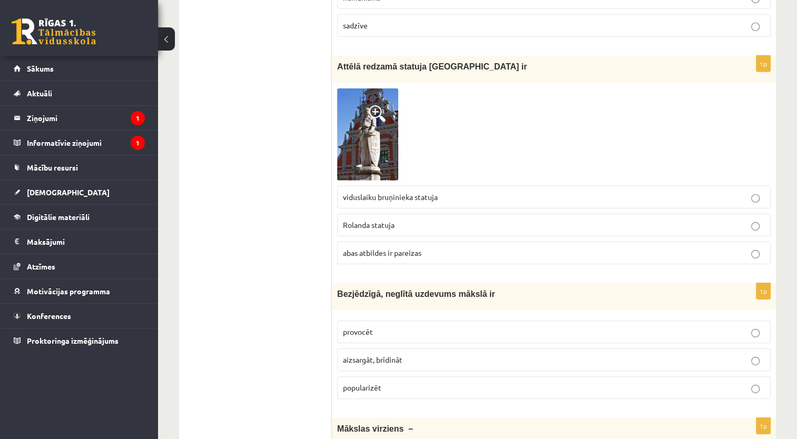
click at [372, 248] on p "abas atbildes ir pareizas" at bounding box center [554, 253] width 422 height 11
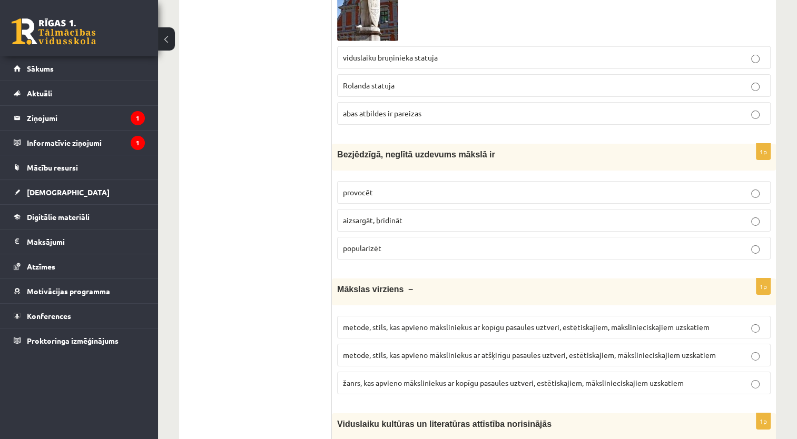
scroll to position [3437, 0]
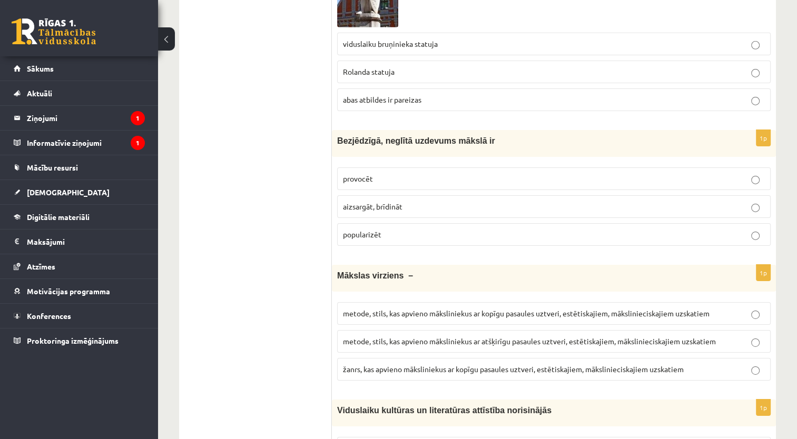
click at [532, 201] on p "aizsargāt, brīdināt" at bounding box center [554, 206] width 422 height 11
click at [426, 173] on p "provocēt" at bounding box center [554, 178] width 422 height 11
click at [385, 309] on span "metode, stils, kas apvieno māksliniekus ar kopīgu pasaules uztveri, estētiskaji…" at bounding box center [526, 313] width 367 height 9
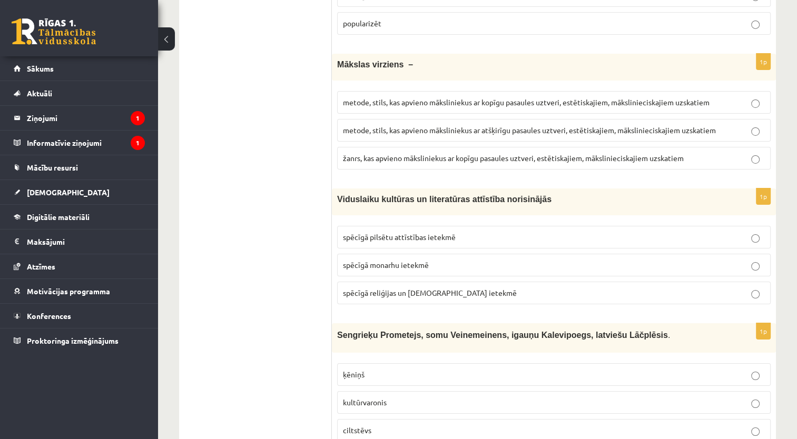
scroll to position [3657, 0]
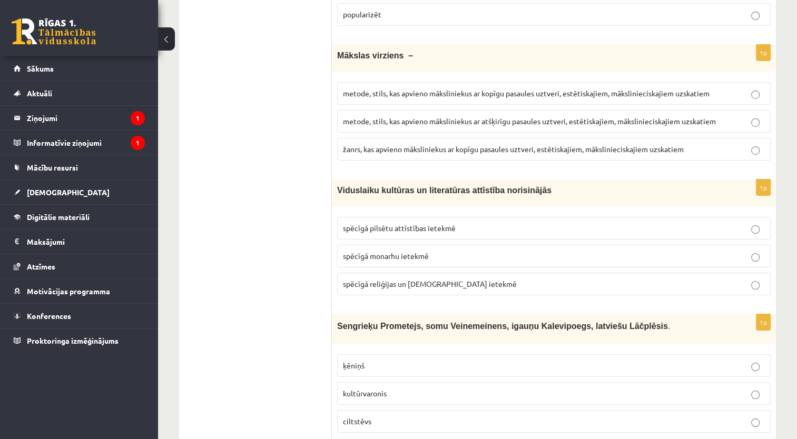
click at [439, 279] on p "spēcīgā reliģijas un baznīcas ietekmē" at bounding box center [554, 284] width 422 height 11
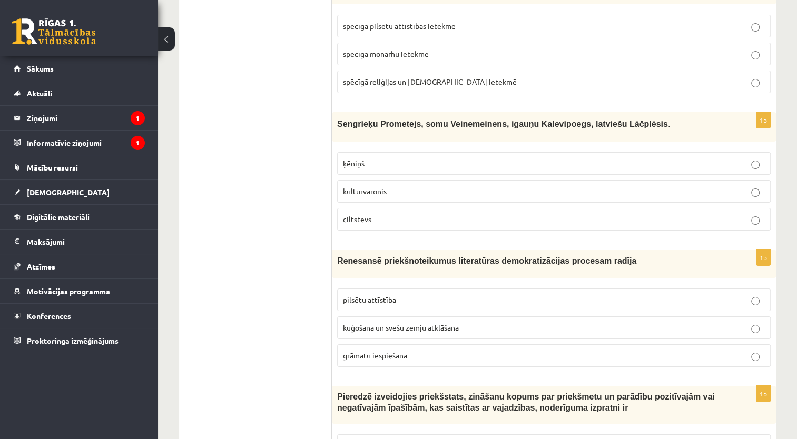
scroll to position [3864, 0]
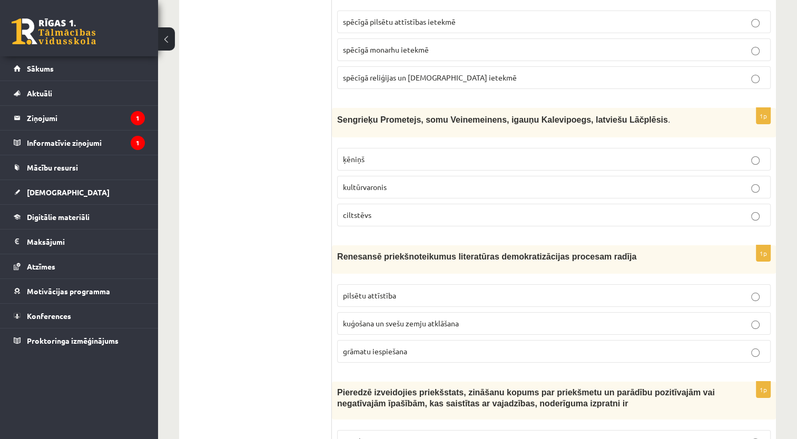
click at [428, 154] on p "ķēniņš" at bounding box center [554, 159] width 422 height 11
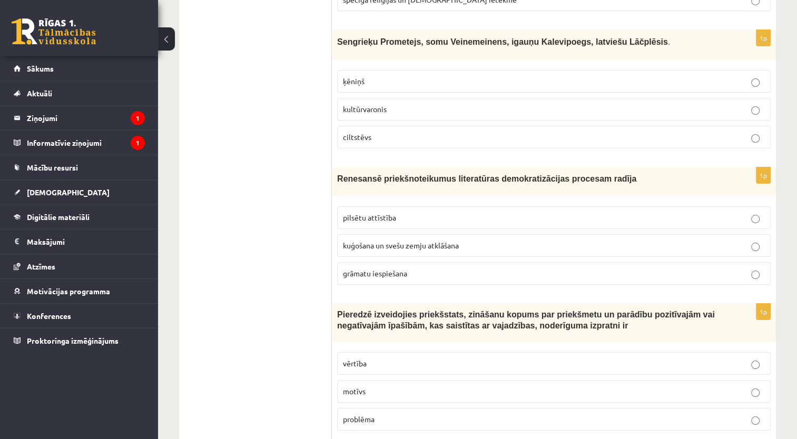
click at [478, 234] on label "kuģošana un svešu zemju atklāšana" at bounding box center [554, 245] width 434 height 23
click at [382, 386] on p "motīvs" at bounding box center [554, 391] width 422 height 11
click at [384, 353] on label "vērtība" at bounding box center [554, 364] width 434 height 23
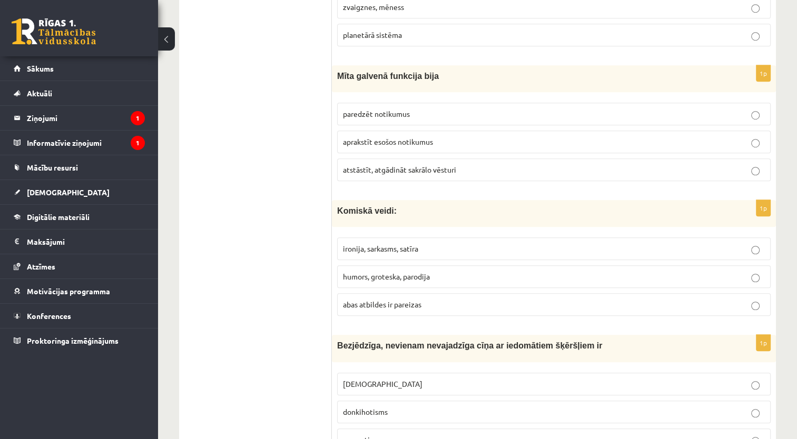
scroll to position [0, 0]
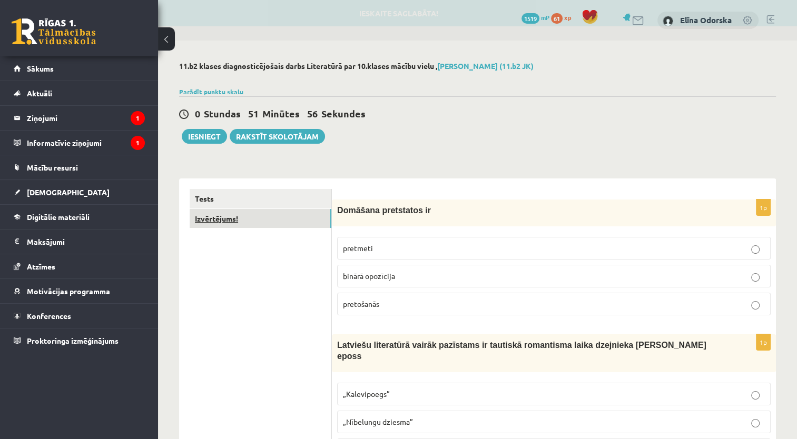
click at [255, 218] on link "Izvērtējums!" at bounding box center [261, 218] width 142 height 19
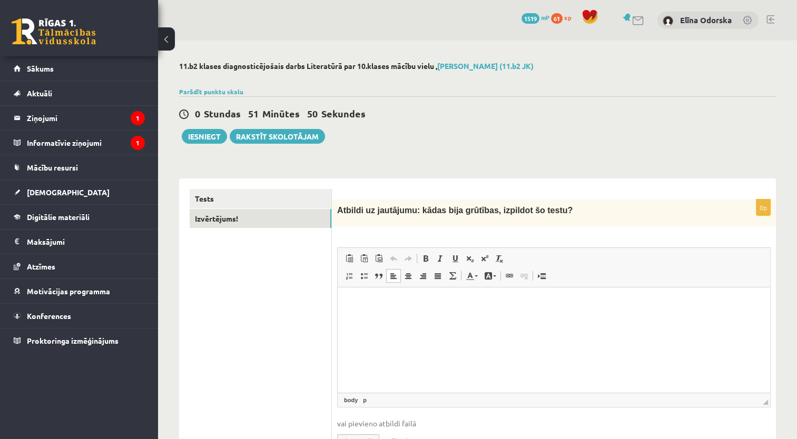
click at [368, 308] on p "Визуальный текстовый редактор, wiswyg-editor-user-answer-47024865122160" at bounding box center [554, 303] width 412 height 11
click at [427, 306] on p "**********" at bounding box center [554, 303] width 412 height 11
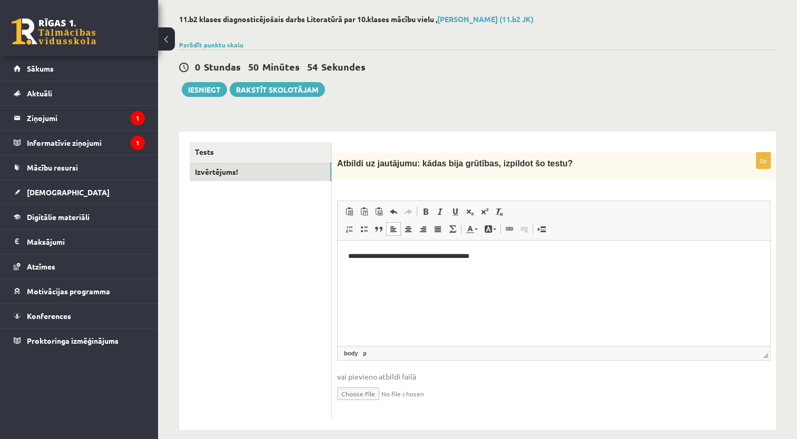
scroll to position [58, 0]
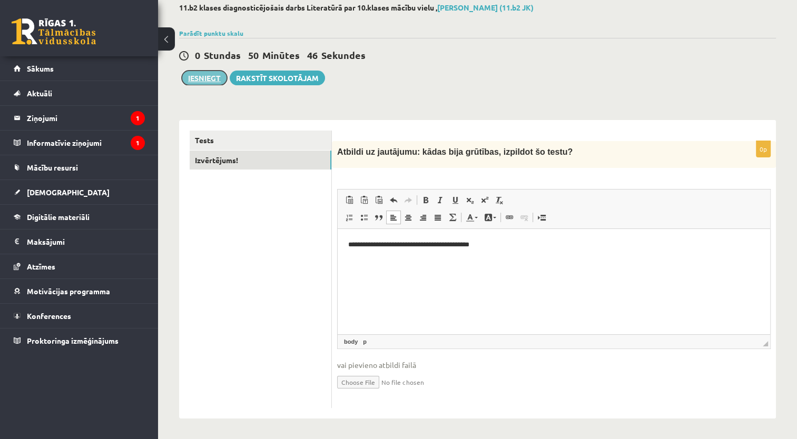
click at [204, 81] on button "Iesniegt" at bounding box center [204, 78] width 45 height 15
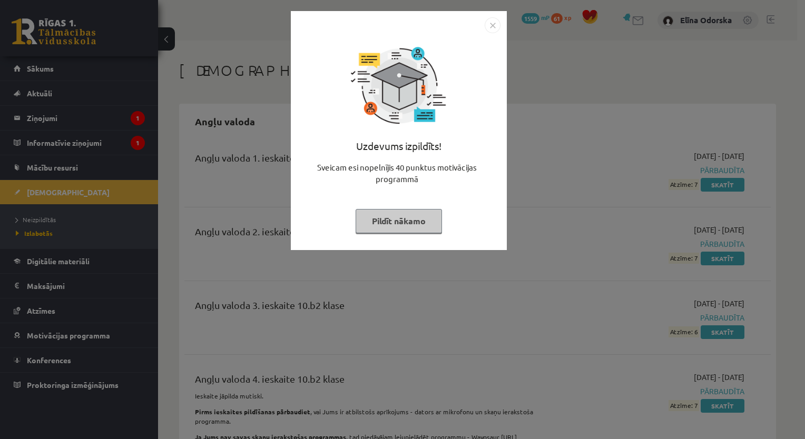
click at [493, 28] on img "Close" at bounding box center [493, 25] width 16 height 16
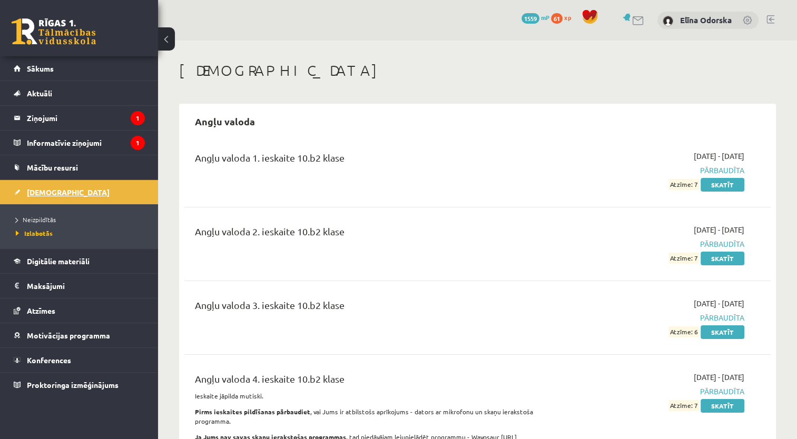
click at [42, 195] on span "[DEMOGRAPHIC_DATA]" at bounding box center [68, 192] width 83 height 9
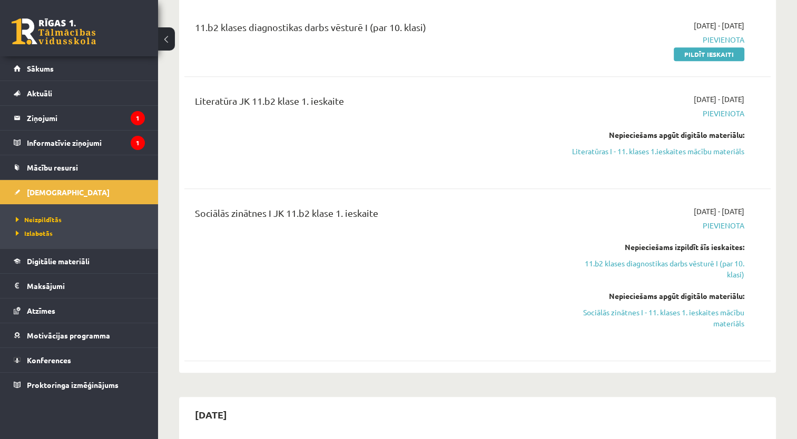
scroll to position [519, 0]
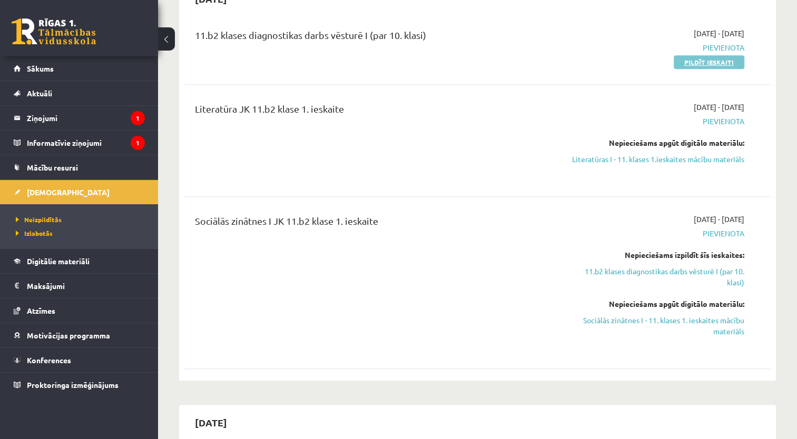
click at [692, 64] on link "Pildīt ieskaiti" at bounding box center [709, 62] width 71 height 14
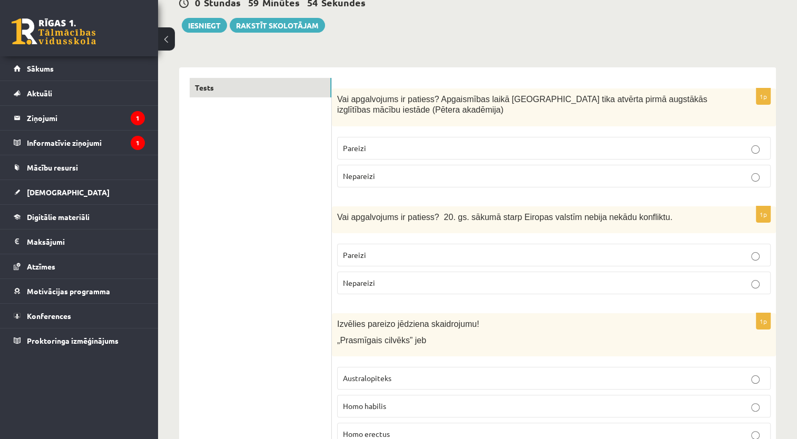
scroll to position [83, 0]
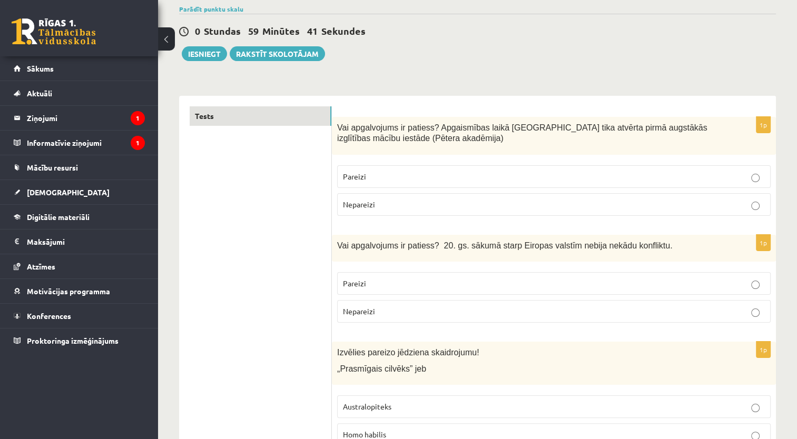
click at [438, 284] on p "Pareizi" at bounding box center [554, 283] width 422 height 11
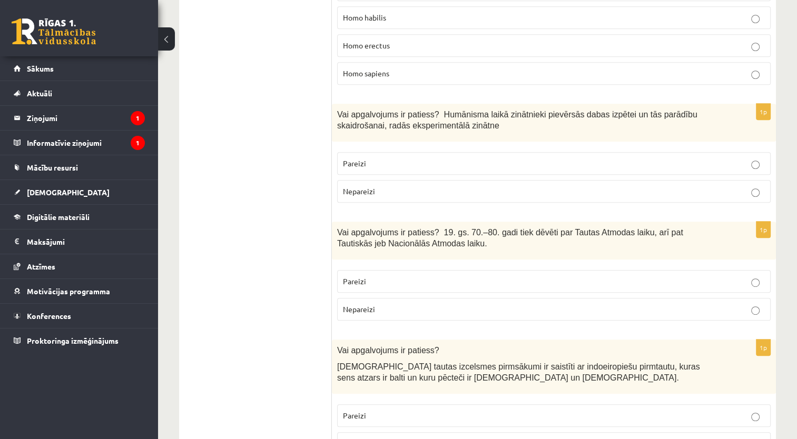
scroll to position [496, 0]
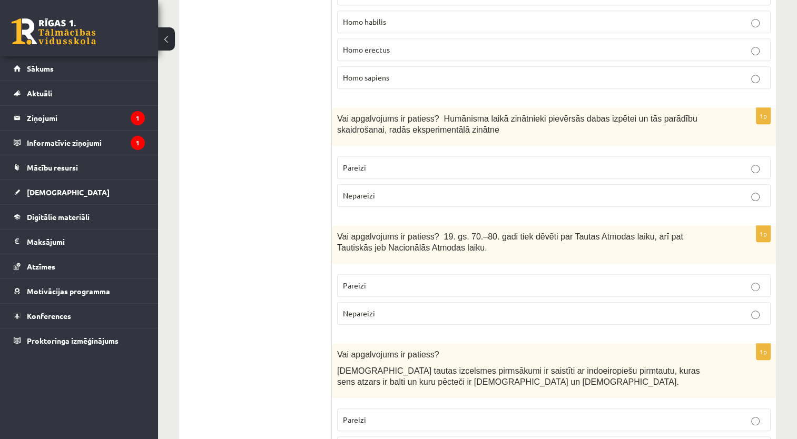
click at [588, 286] on p "Pareizi" at bounding box center [554, 285] width 422 height 11
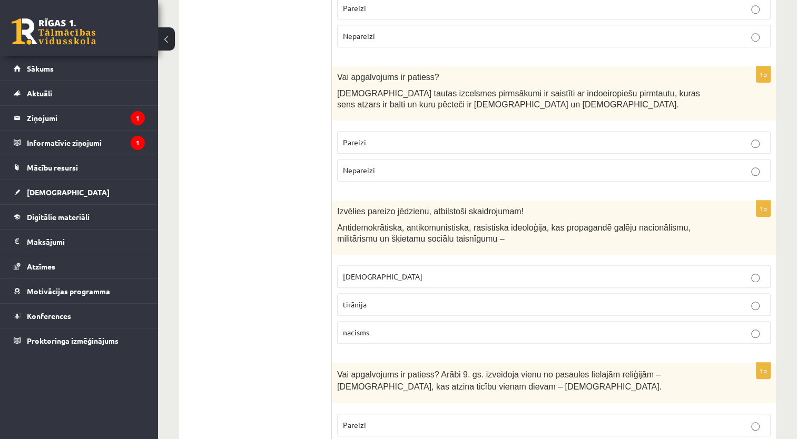
scroll to position [781, 0]
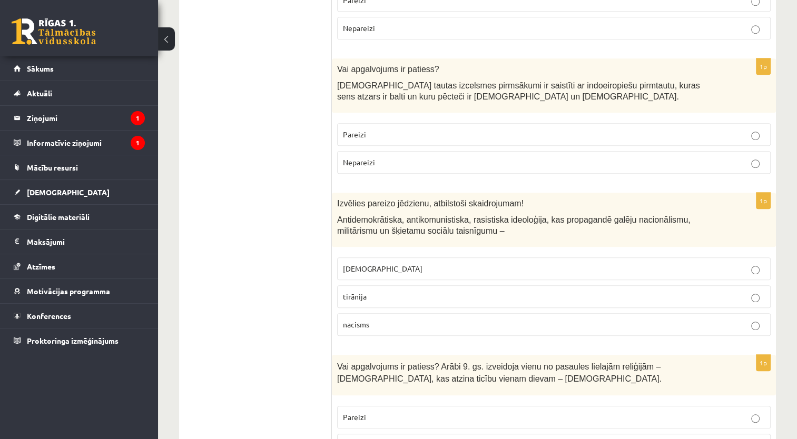
click at [734, 132] on p "Pareizi" at bounding box center [554, 134] width 422 height 11
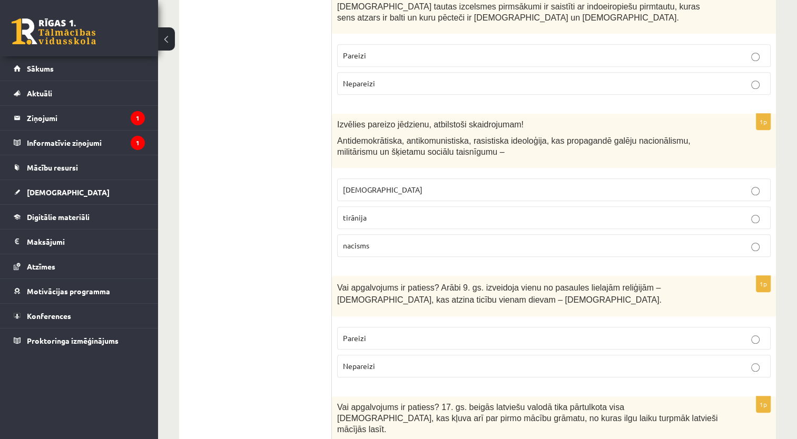
scroll to position [887, 0]
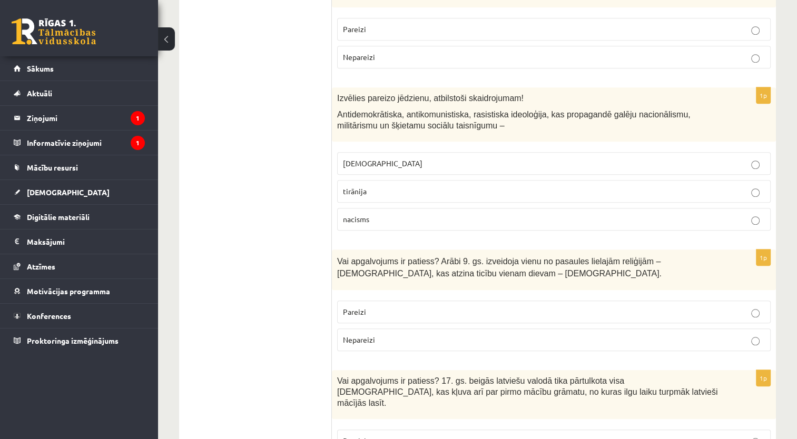
click at [737, 152] on label "fašisms" at bounding box center [554, 163] width 434 height 23
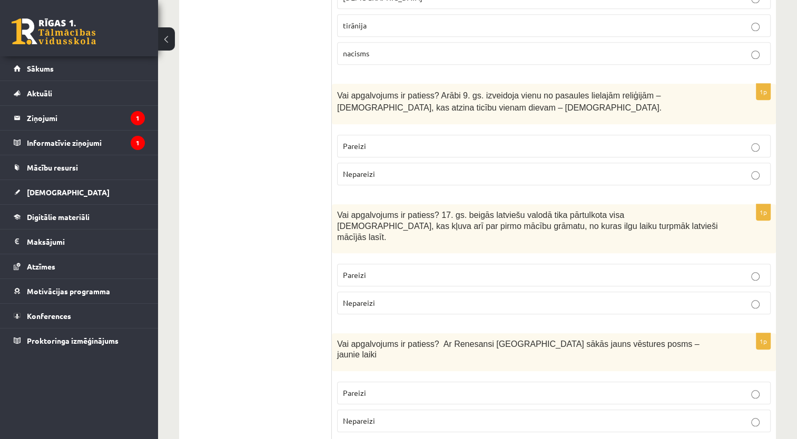
scroll to position [1045, 0]
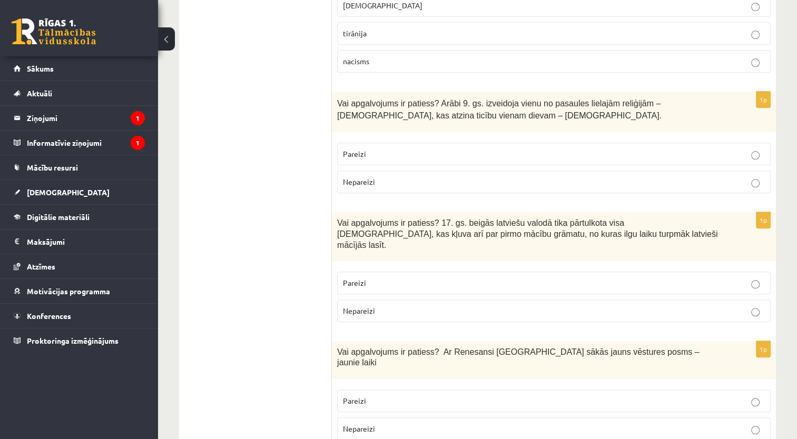
click at [550, 390] on label "Pareizi" at bounding box center [554, 401] width 434 height 23
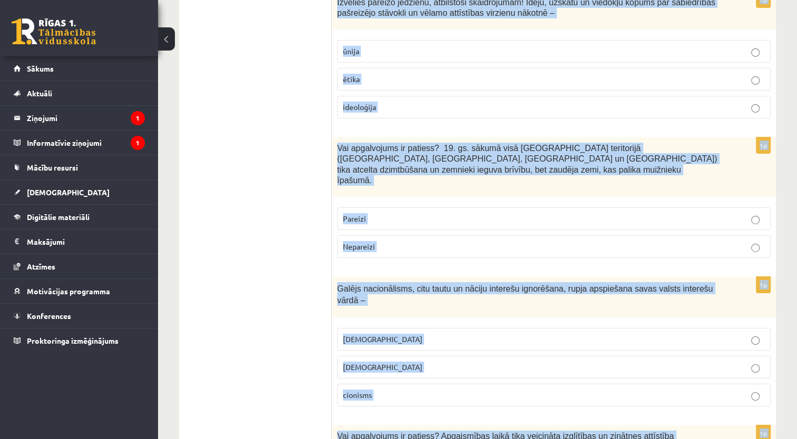
scroll to position [3547, 0]
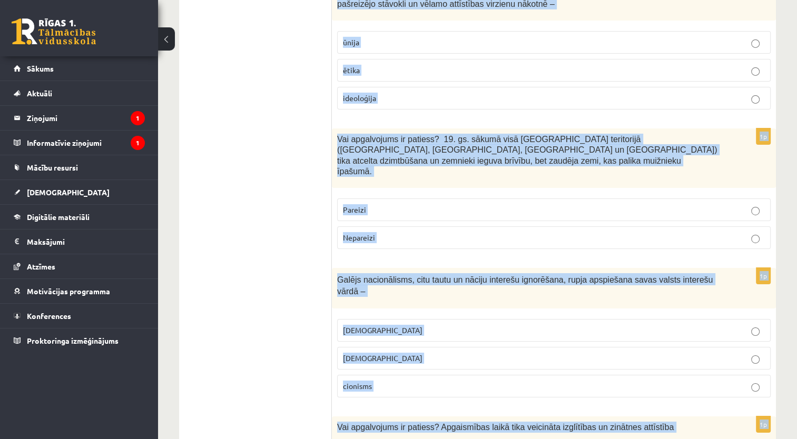
drag, startPoint x: 337, startPoint y: 209, endPoint x: 478, endPoint y: 442, distance: 272.8
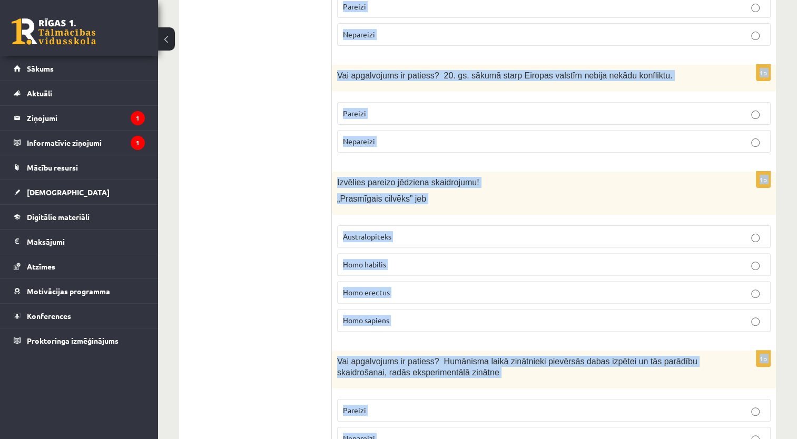
scroll to position [0, 0]
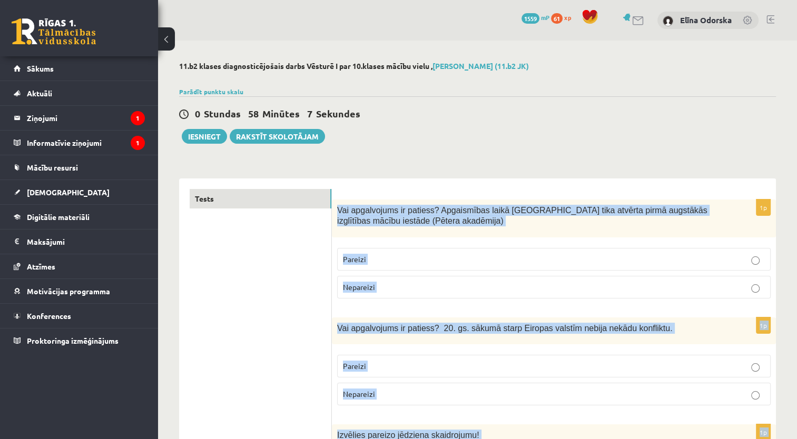
click at [669, 235] on div "Vai apgalvojums ir patiess? Apgaismības laikā Jelgavā tika atvērta pirmā augstā…" at bounding box center [554, 219] width 444 height 38
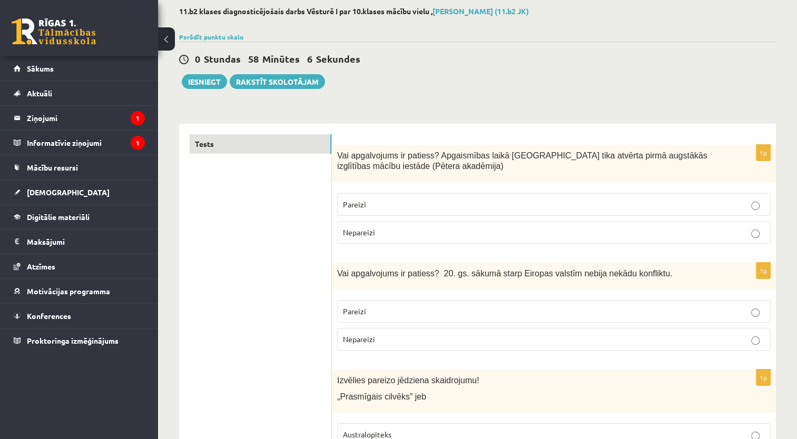
scroll to position [67, 0]
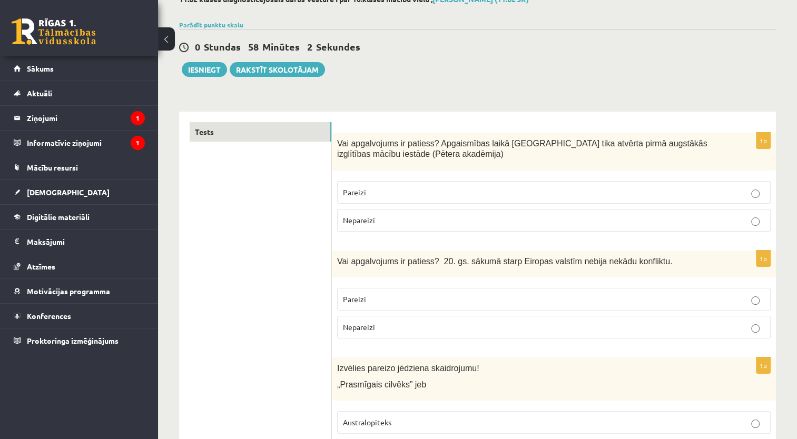
click at [384, 189] on p "Pareizi" at bounding box center [554, 192] width 422 height 11
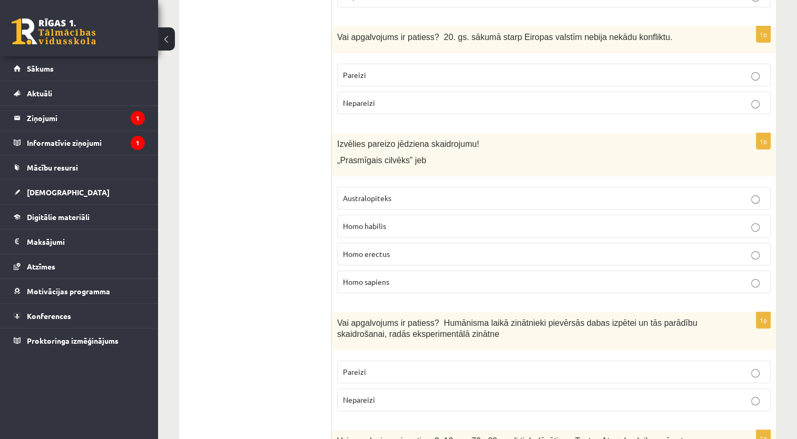
scroll to position [352, 0]
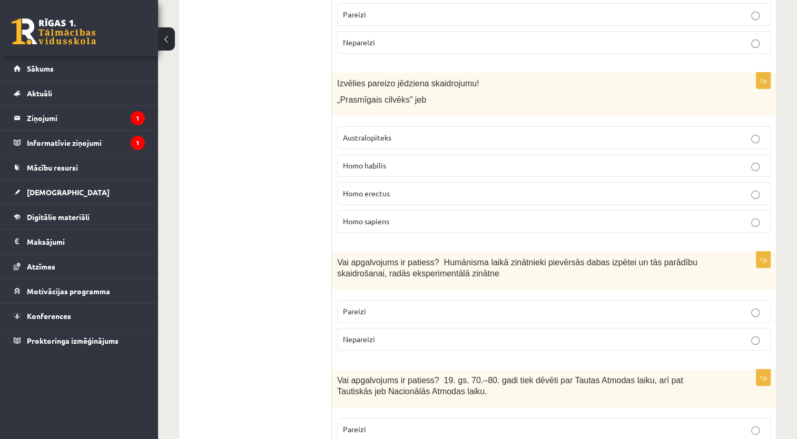
click at [626, 43] on p "Nepareizi" at bounding box center [554, 42] width 422 height 11
click at [440, 165] on p "Homo habilis" at bounding box center [554, 165] width 422 height 11
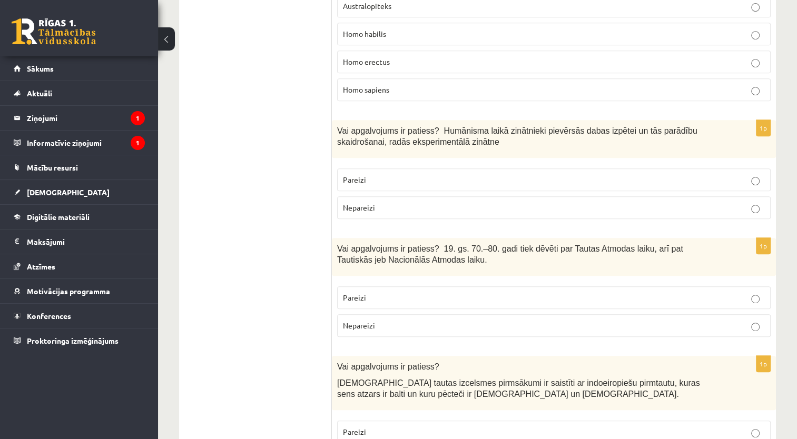
scroll to position [521, 0]
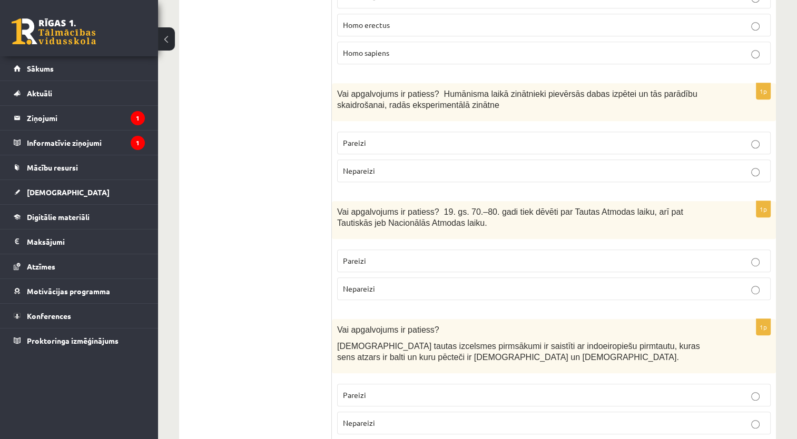
click at [441, 146] on p "Pareizi" at bounding box center [554, 143] width 422 height 11
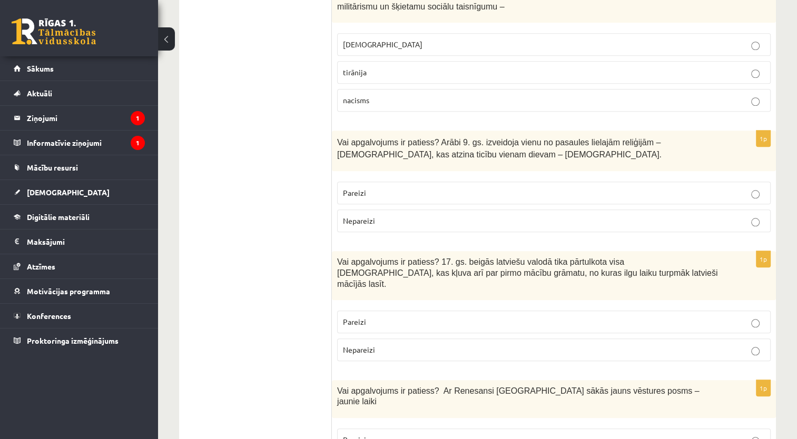
scroll to position [1043, 0]
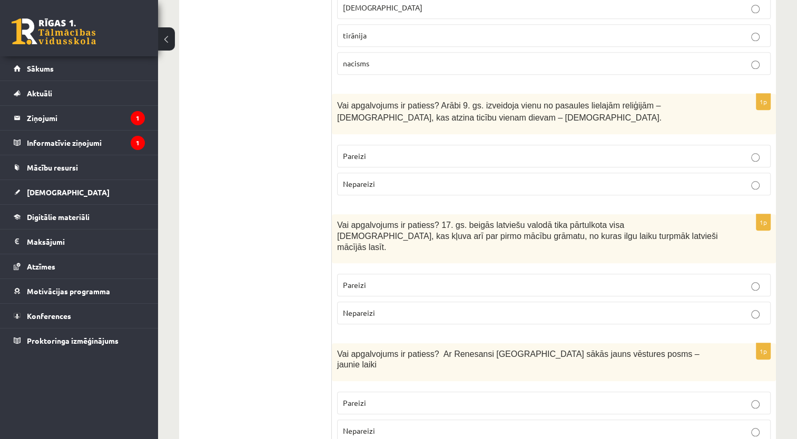
click at [718, 181] on p "Nepareizi" at bounding box center [554, 184] width 422 height 11
click at [595, 280] on p "Pareizi" at bounding box center [554, 285] width 422 height 11
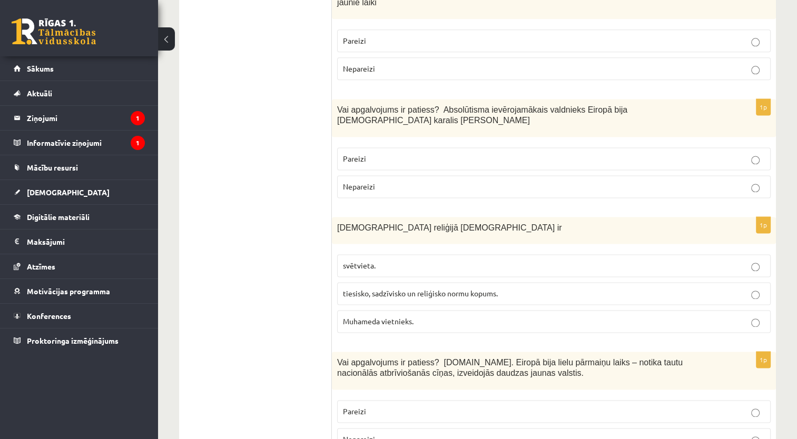
scroll to position [1413, 0]
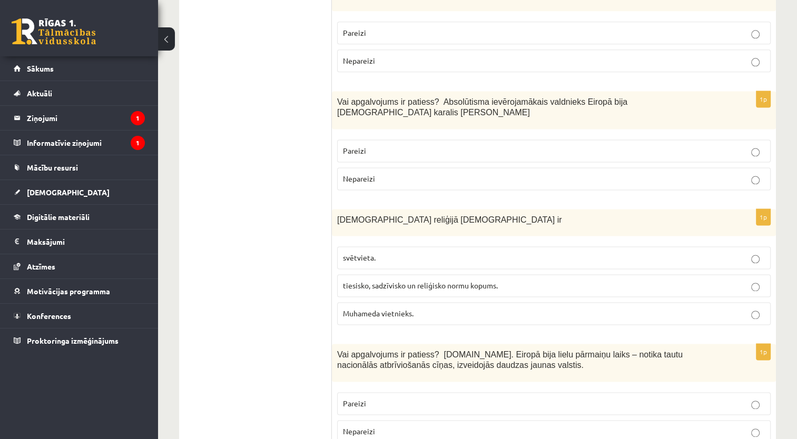
click at [728, 173] on p "Nepareizi" at bounding box center [554, 178] width 422 height 11
click at [566, 280] on p "tiesisko, sadzīvisko un reliģisko normu kopums." at bounding box center [554, 285] width 422 height 11
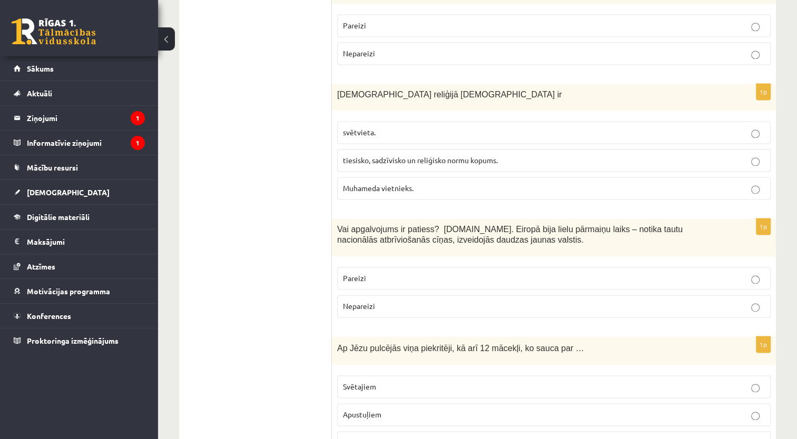
scroll to position [1534, 0]
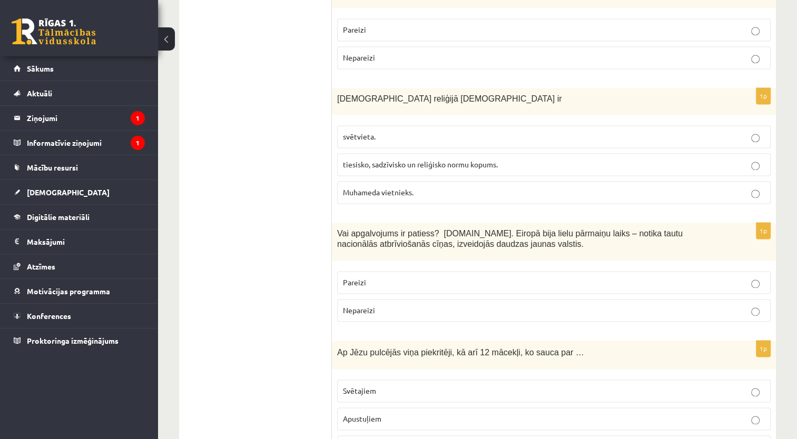
click at [435, 277] on p "Pareizi" at bounding box center [554, 282] width 422 height 11
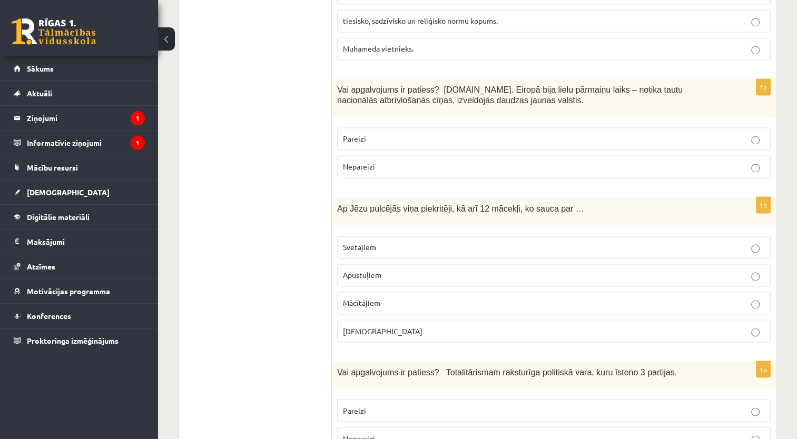
scroll to position [1683, 0]
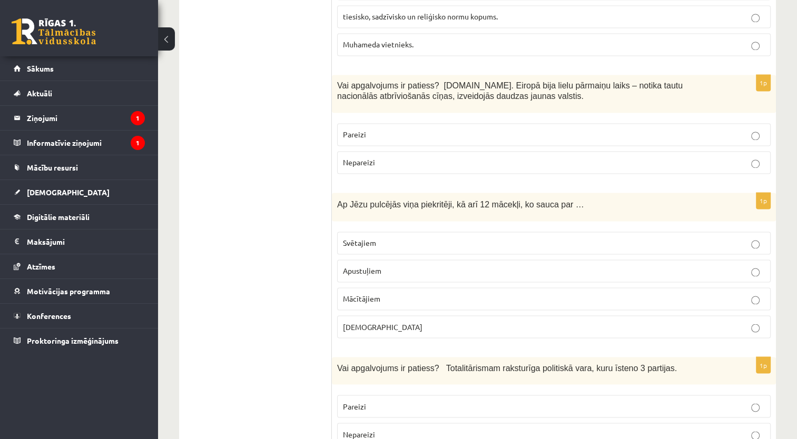
click at [522, 294] on p "Mācītājiem" at bounding box center [554, 299] width 422 height 11
click at [422, 266] on p "Apustuļiem" at bounding box center [554, 271] width 422 height 11
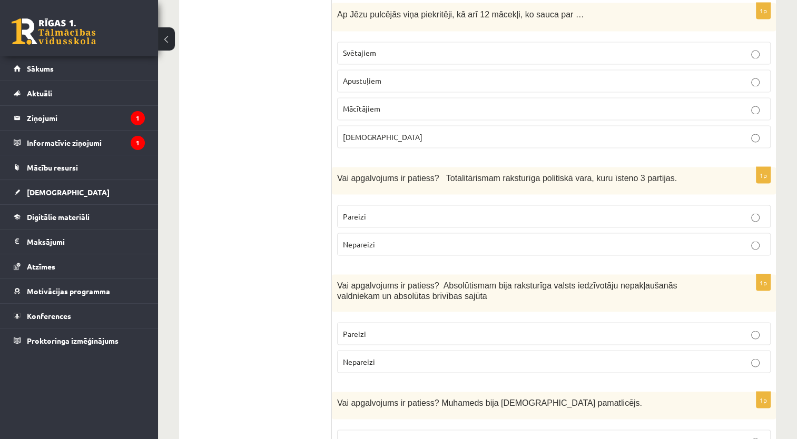
scroll to position [1877, 0]
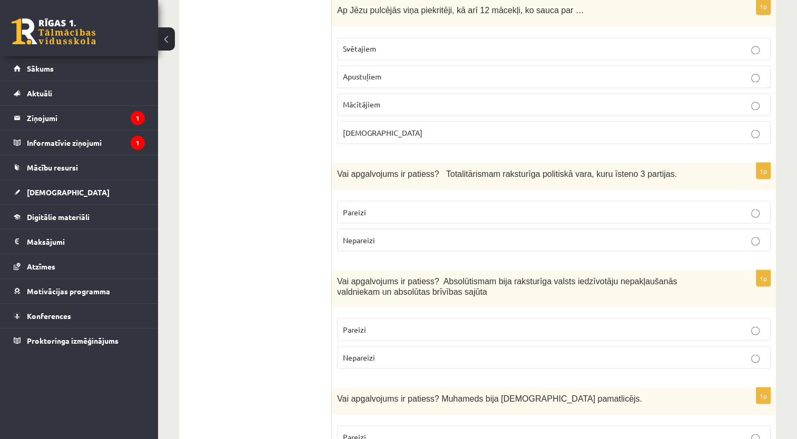
click at [407, 207] on p "Pareizi" at bounding box center [554, 212] width 422 height 11
click at [354, 318] on label "Pareizi" at bounding box center [554, 329] width 434 height 23
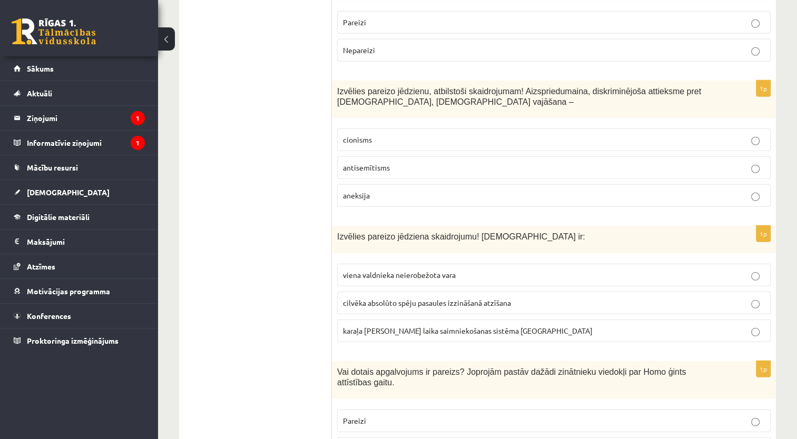
scroll to position [3547, 0]
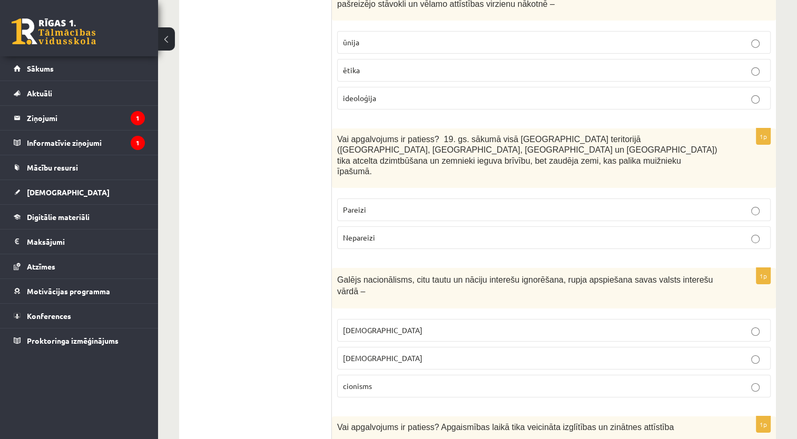
click at [407, 325] on p "šovinisms" at bounding box center [554, 330] width 422 height 11
click at [710, 232] on p "Nepareizi" at bounding box center [554, 237] width 422 height 11
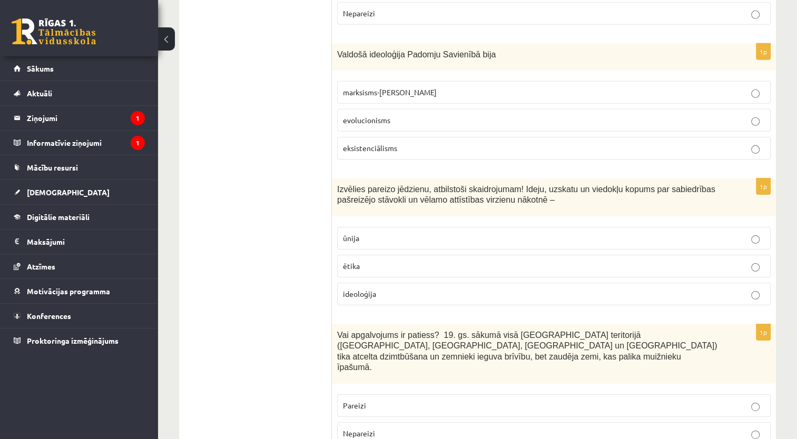
scroll to position [3347, 0]
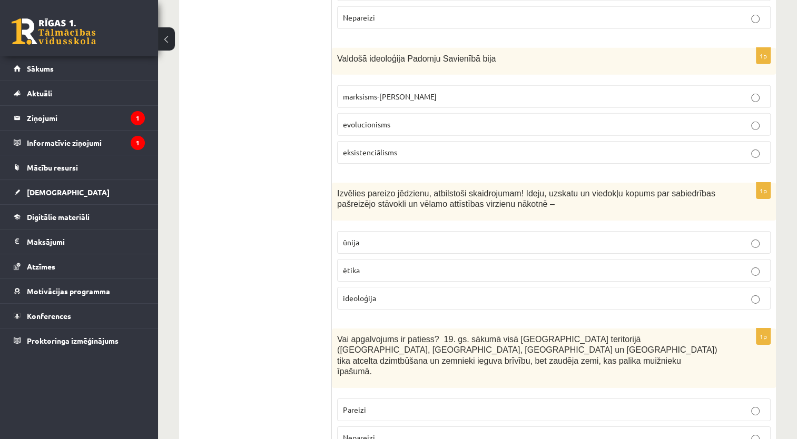
click at [402, 293] on p "ideoloģija" at bounding box center [554, 298] width 422 height 11
click at [693, 85] on label "marksisms-ļeņinisms" at bounding box center [554, 96] width 434 height 23
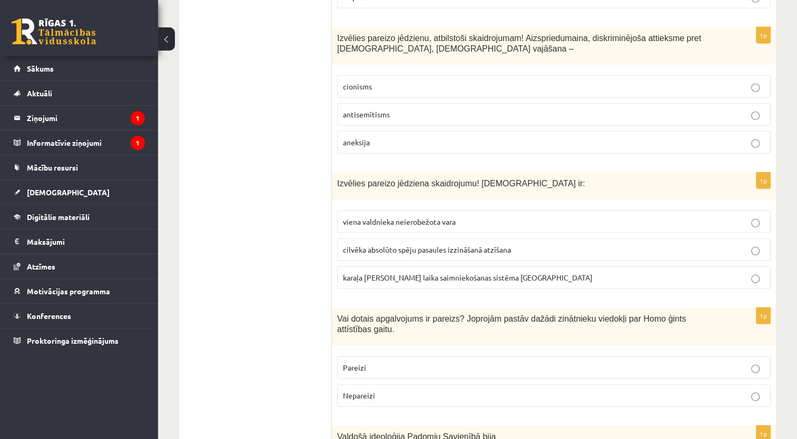
scroll to position [2965, 0]
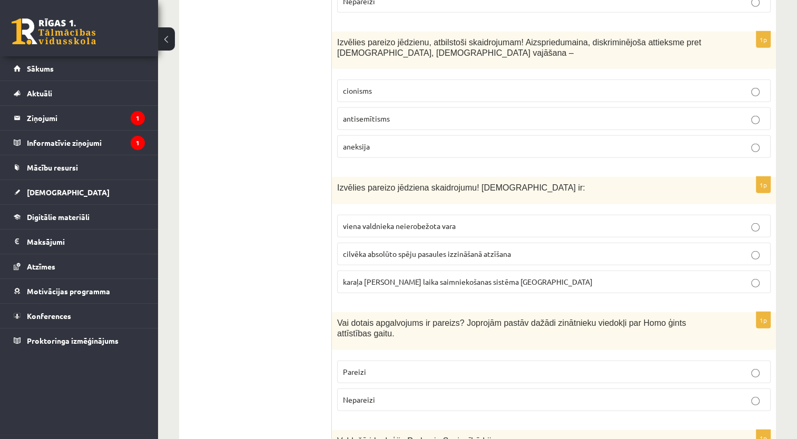
click at [407, 221] on span "viena valdnieka neierobežota vara" at bounding box center [399, 225] width 113 height 9
click at [371, 361] on label "Pareizi" at bounding box center [554, 372] width 434 height 23
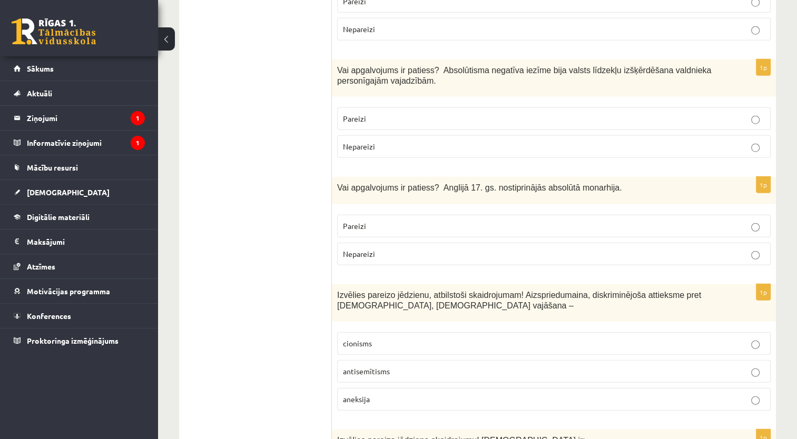
scroll to position [2704, 0]
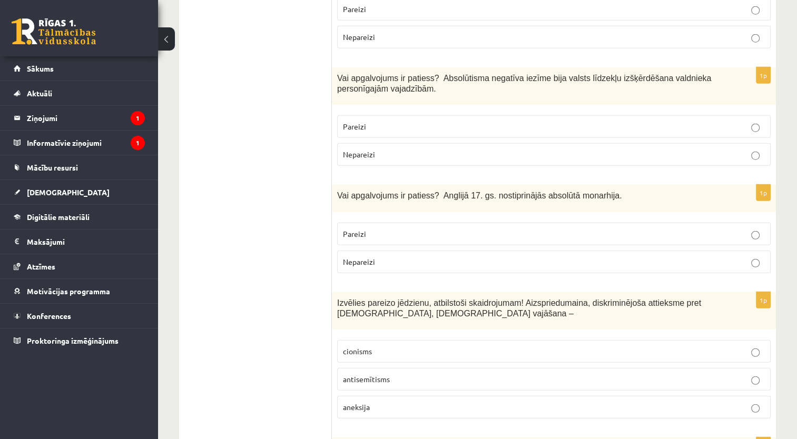
click at [379, 368] on label "antisemītisms" at bounding box center [554, 379] width 434 height 23
click at [415, 229] on p "Pareizi" at bounding box center [554, 234] width 422 height 11
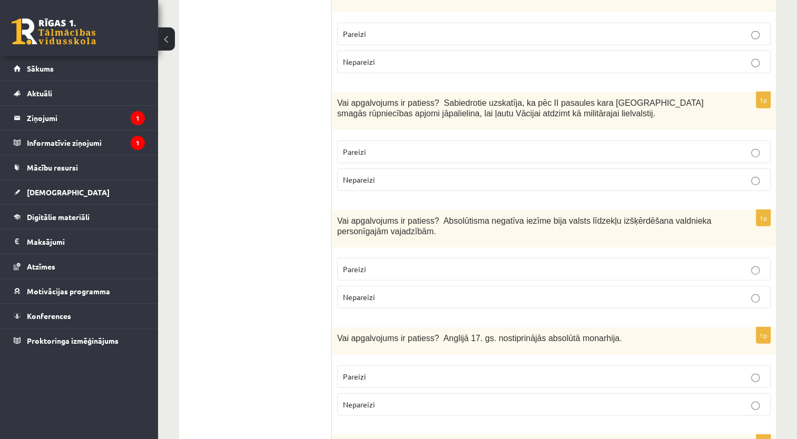
scroll to position [2548, 0]
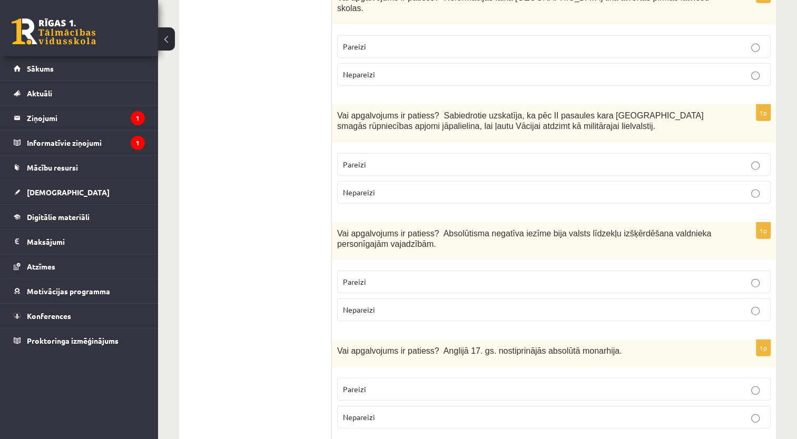
click at [448, 277] on p "Pareizi" at bounding box center [554, 282] width 422 height 11
click at [416, 187] on p "Nepareizi" at bounding box center [554, 192] width 422 height 11
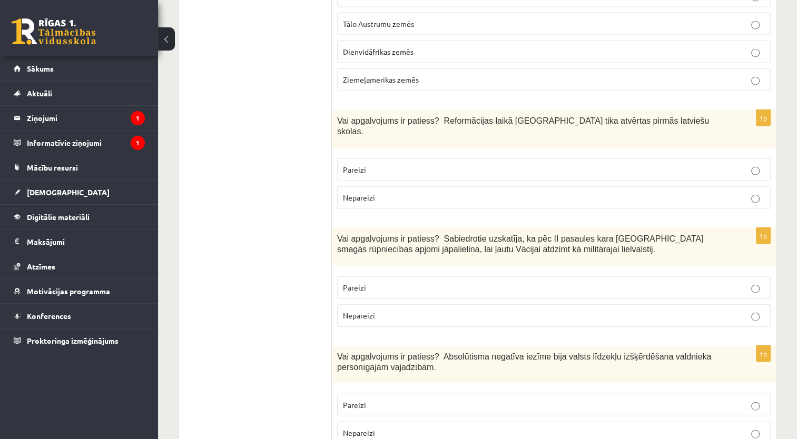
scroll to position [2405, 0]
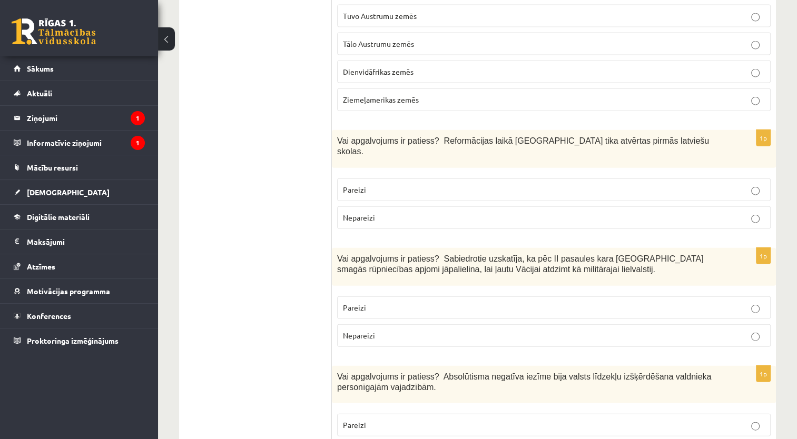
click at [505, 212] on p "Nepareizi" at bounding box center [554, 217] width 422 height 11
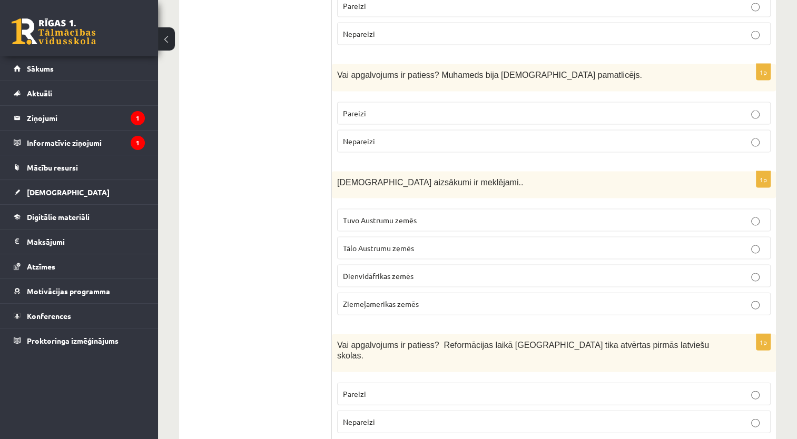
scroll to position [2196, 0]
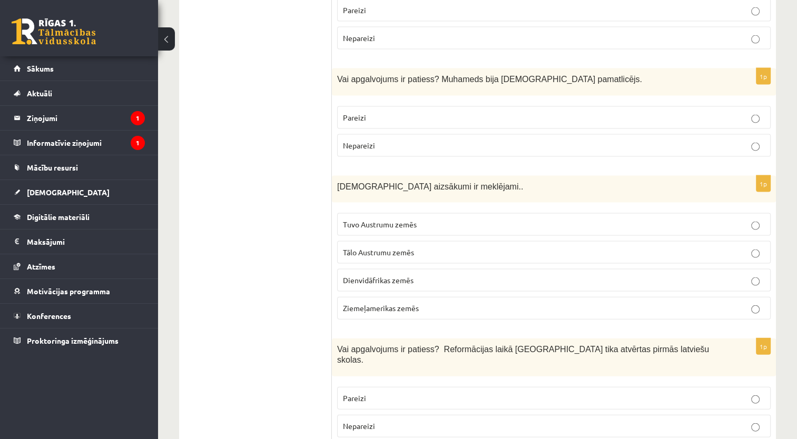
click at [614, 213] on label "Tuvo Austrumu zemēs" at bounding box center [554, 224] width 434 height 23
click at [488, 106] on label "Pareizi" at bounding box center [554, 117] width 434 height 23
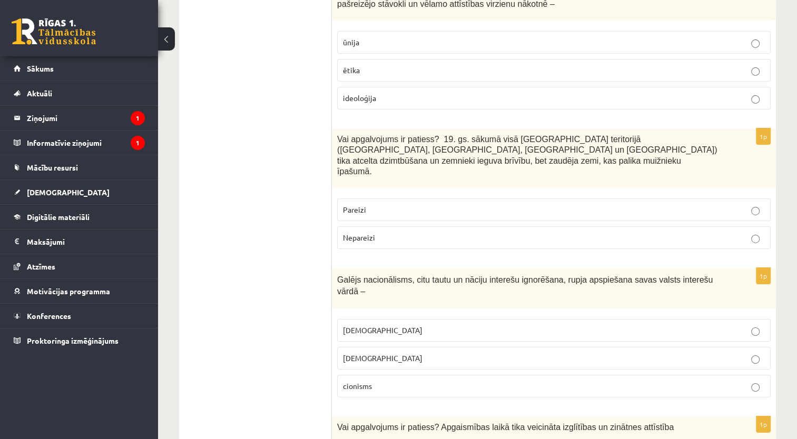
scroll to position [0, 0]
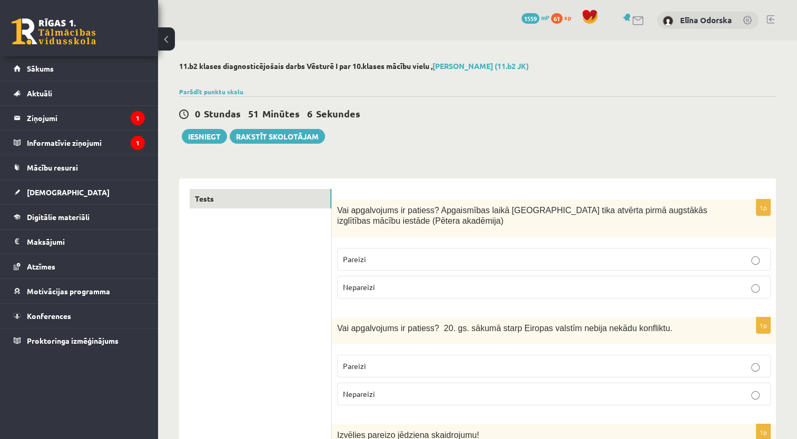
click at [197, 135] on button "Iesniegt" at bounding box center [204, 136] width 45 height 15
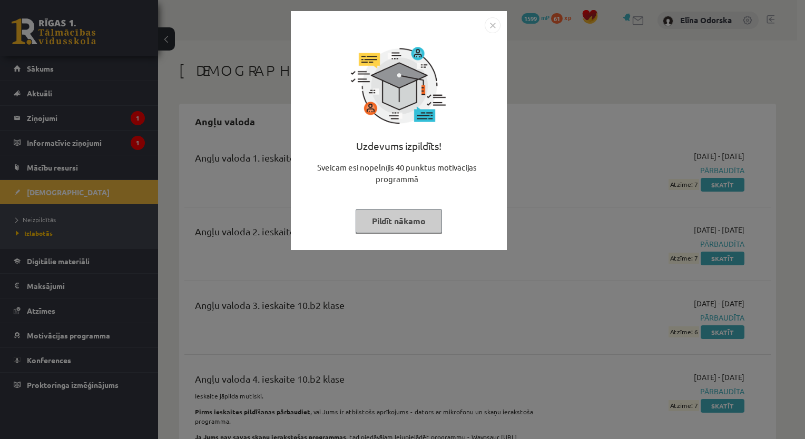
click at [491, 29] on img "Close" at bounding box center [493, 25] width 16 height 16
